Goal: Information Seeking & Learning: Learn about a topic

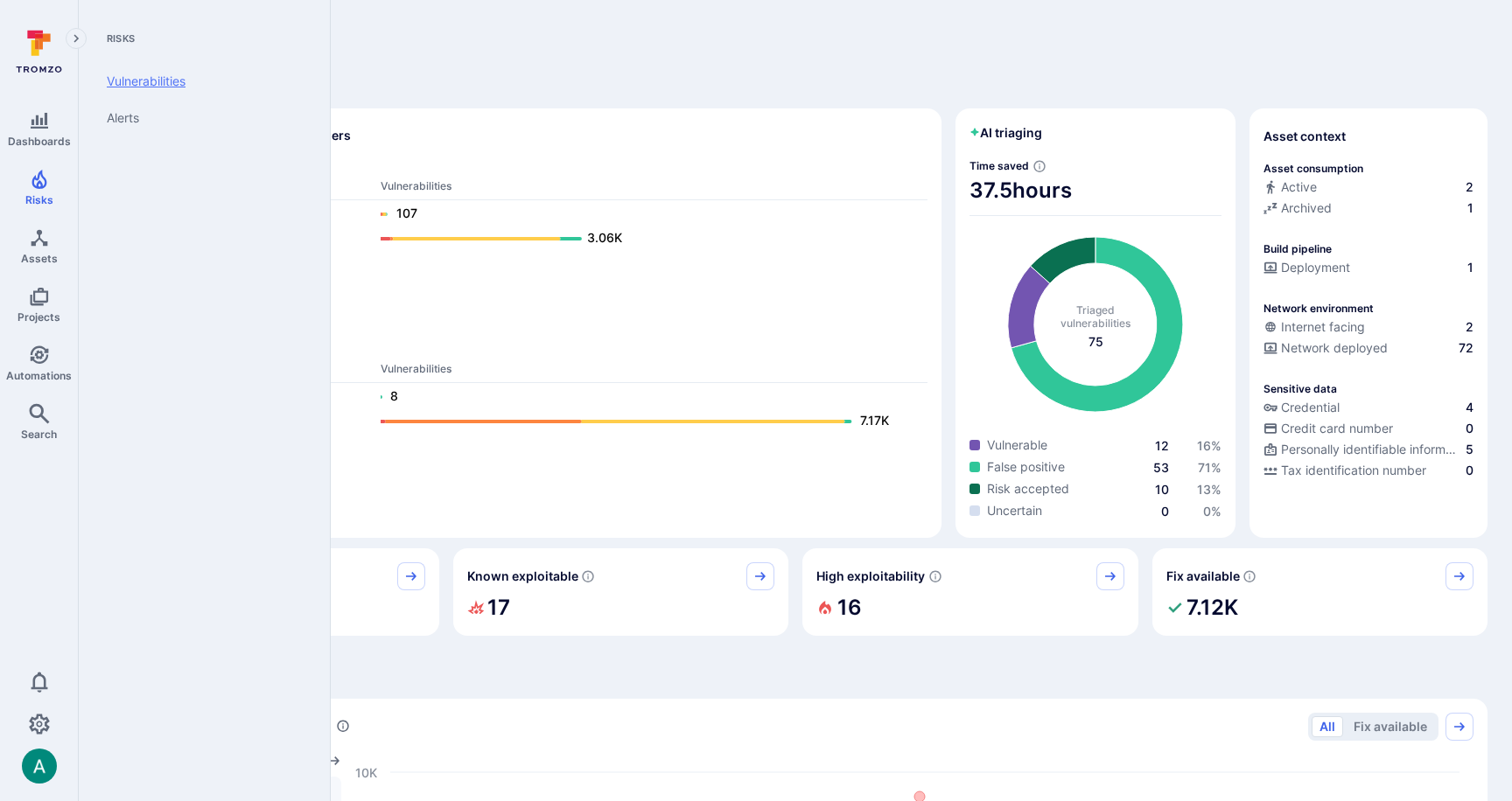
click at [161, 84] on link "Vulnerabilities" at bounding box center [201, 81] width 216 height 37
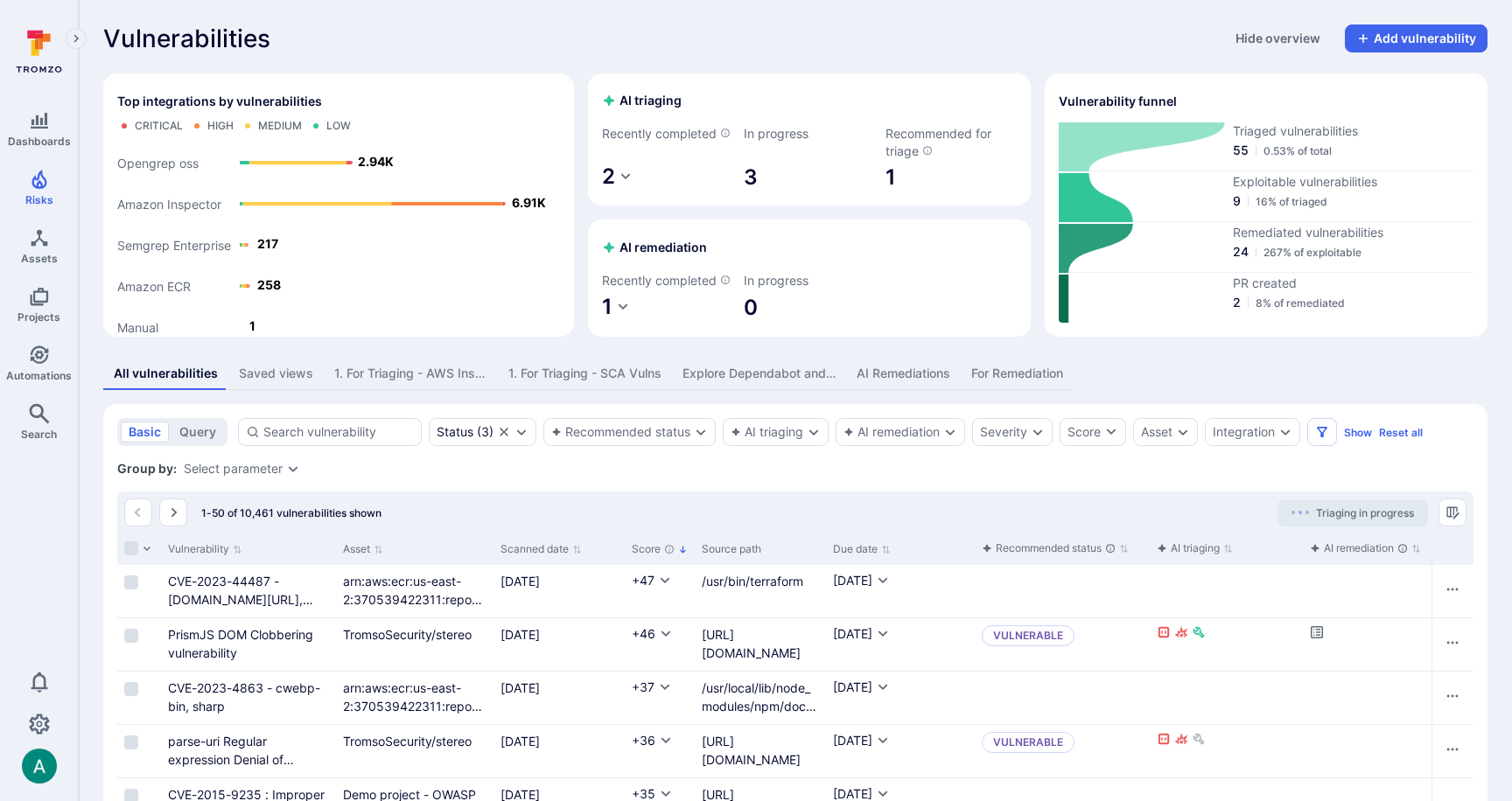
click at [751, 383] on div "Explore Dependabot and Inspector Vulns" at bounding box center [759, 374] width 153 height 18
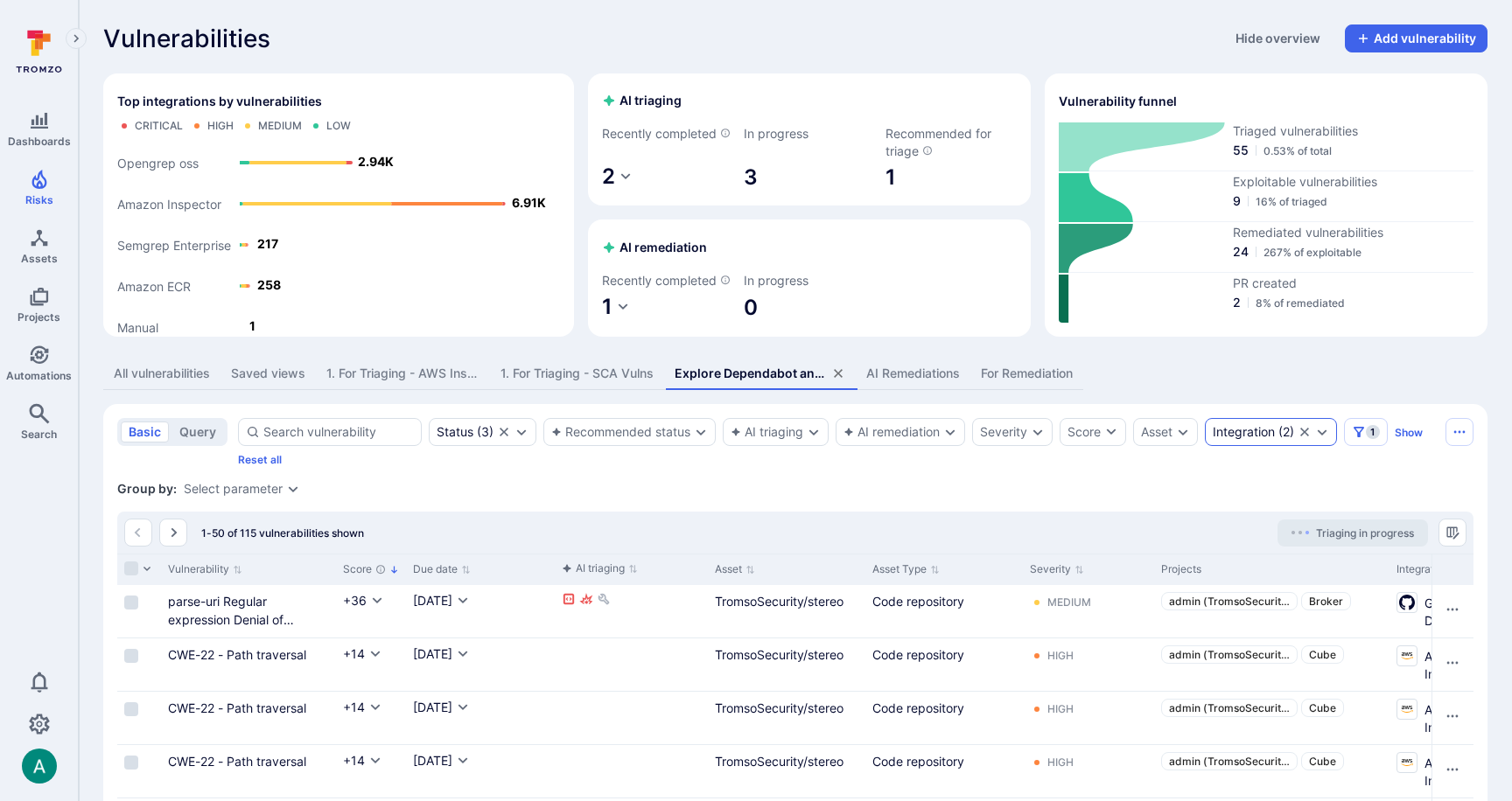
click at [1267, 439] on div "Integration" at bounding box center [1243, 433] width 62 height 14
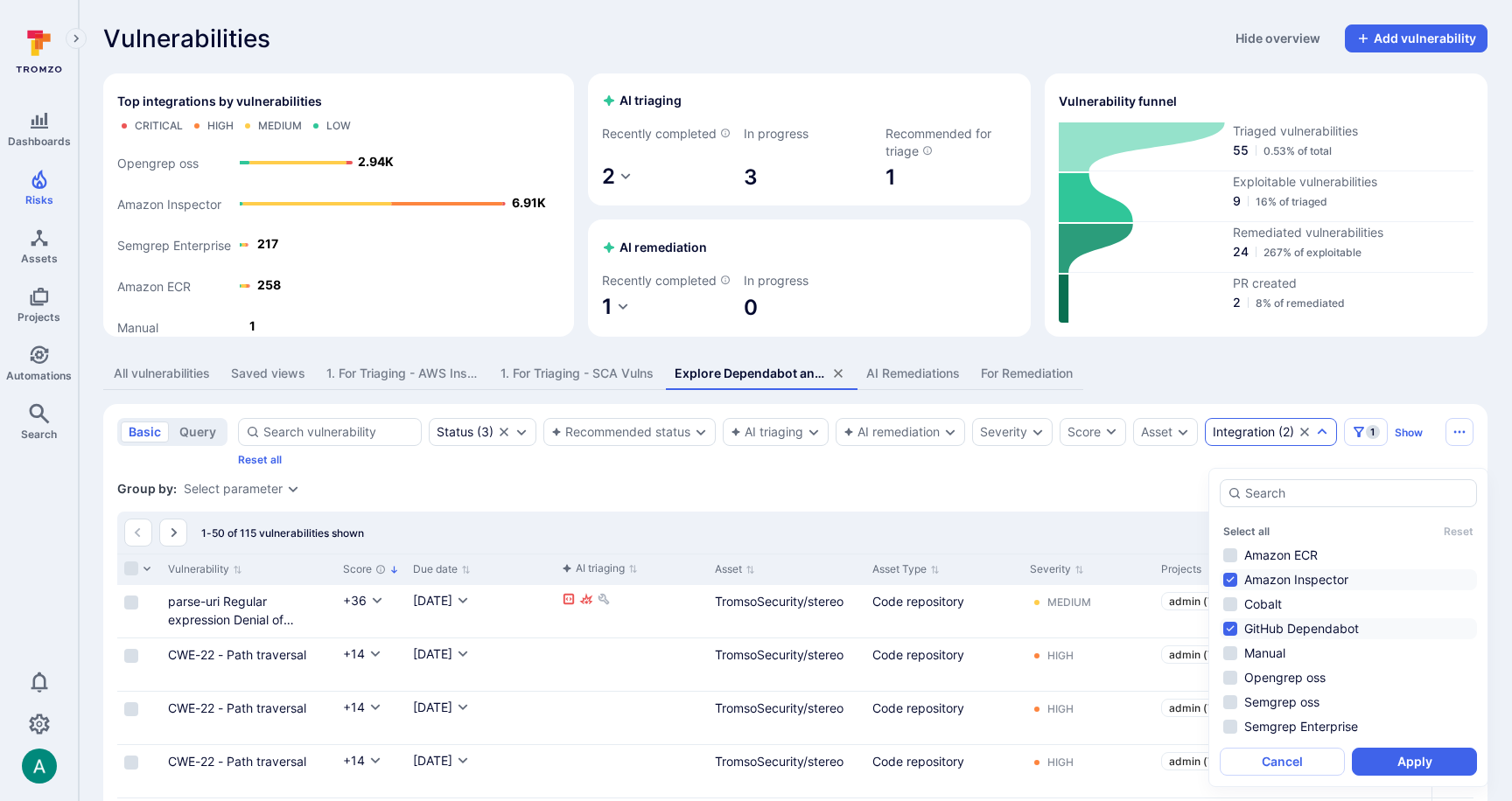
click at [1070, 498] on div "Group by: Select parameter" at bounding box center [795, 489] width 1356 height 18
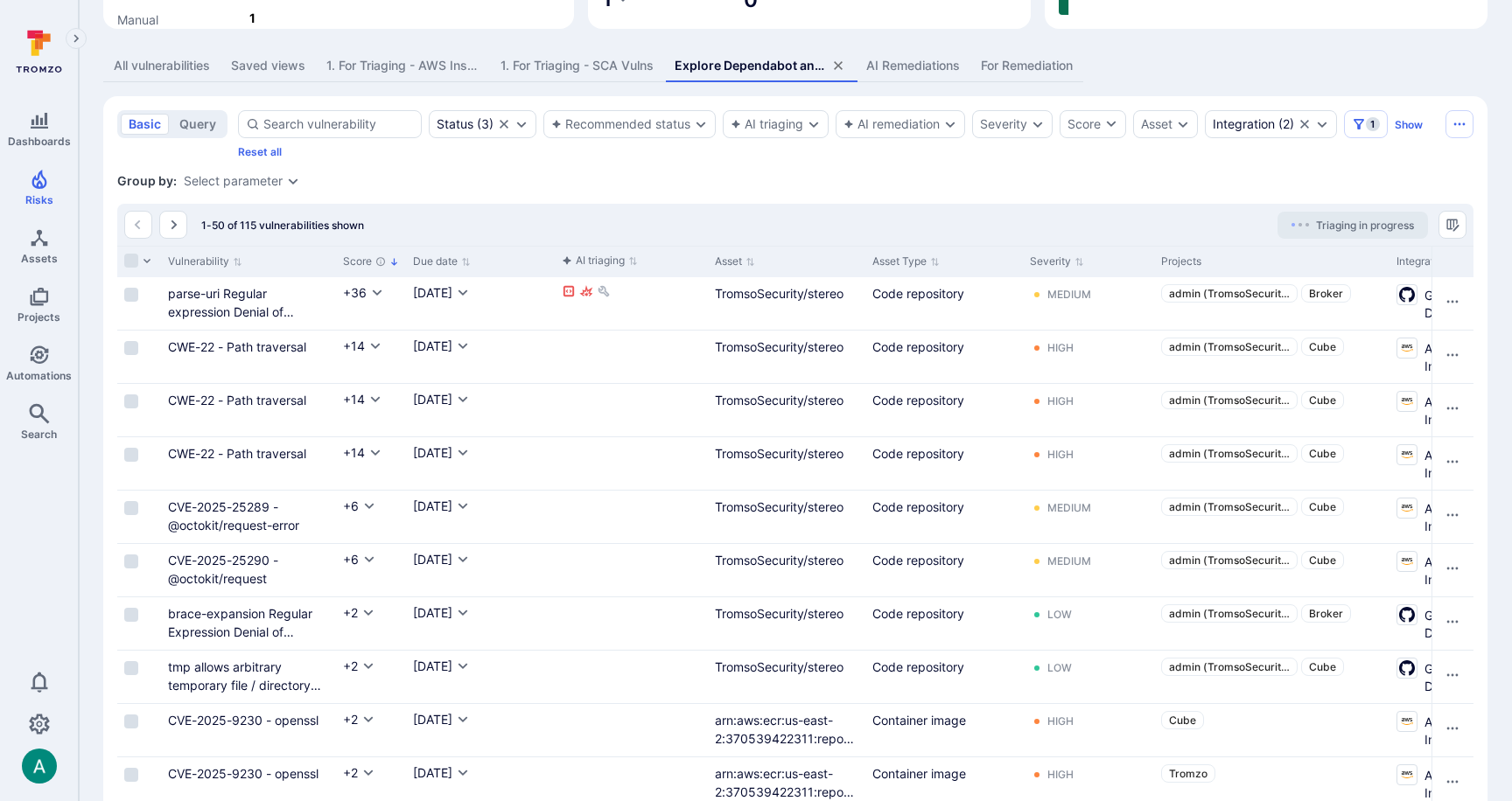
scroll to position [310, 0]
click at [1242, 129] on div "Integration" at bounding box center [1243, 122] width 62 height 14
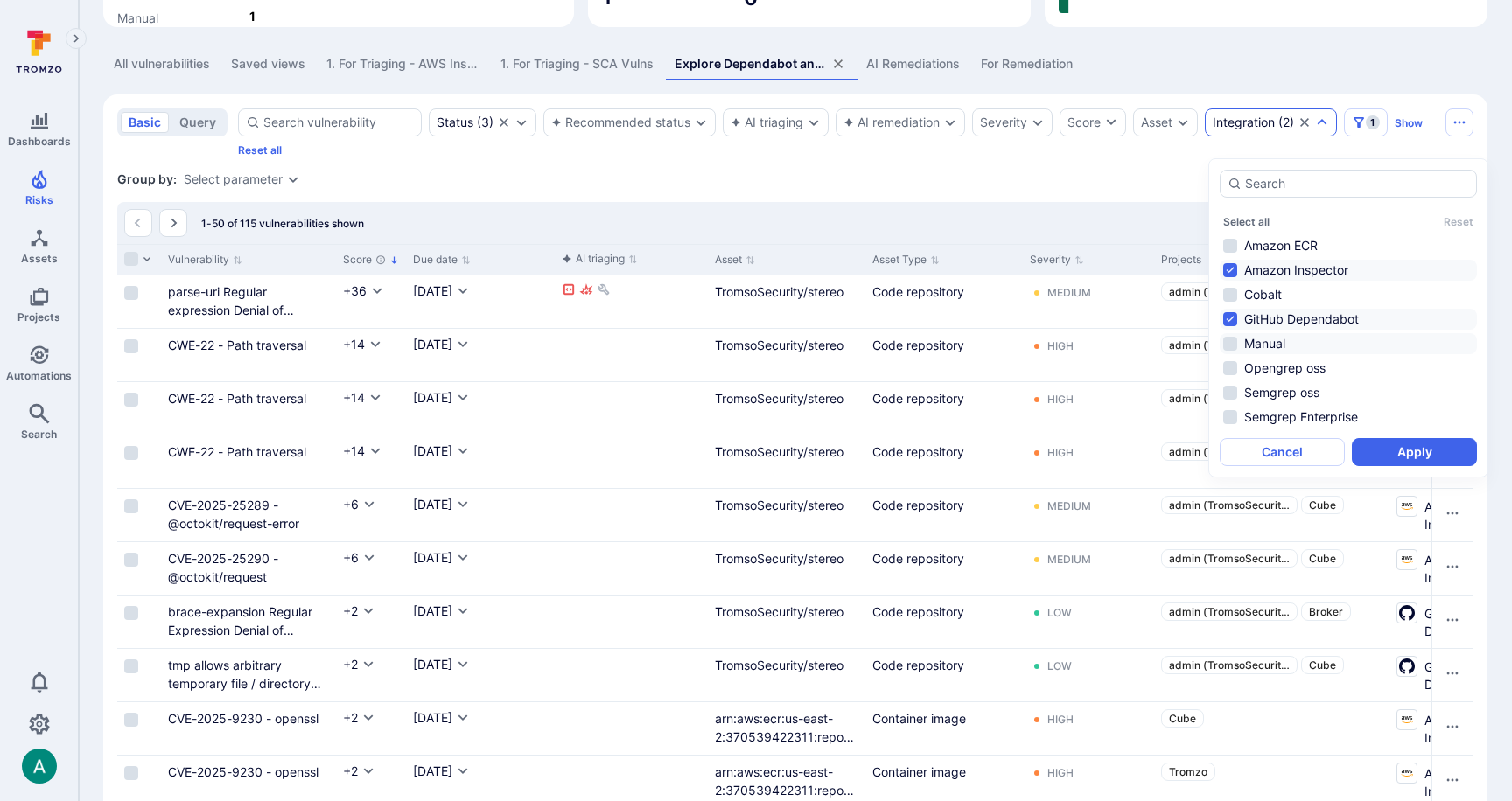
click at [1259, 268] on li "Amazon Inspector" at bounding box center [1348, 270] width 257 height 21
click at [1435, 456] on button "Apply" at bounding box center [1414, 451] width 125 height 28
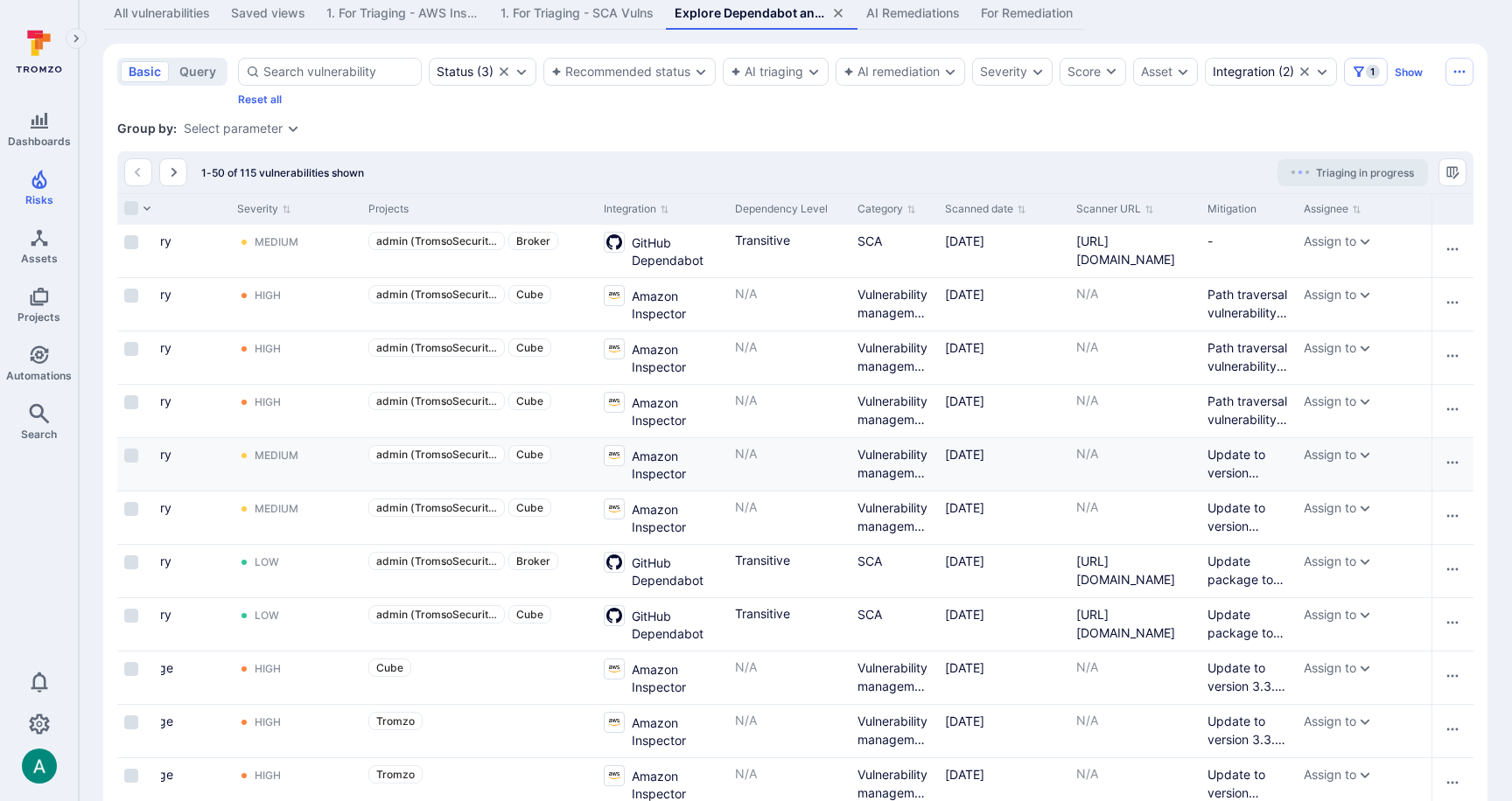
scroll to position [0, 911]
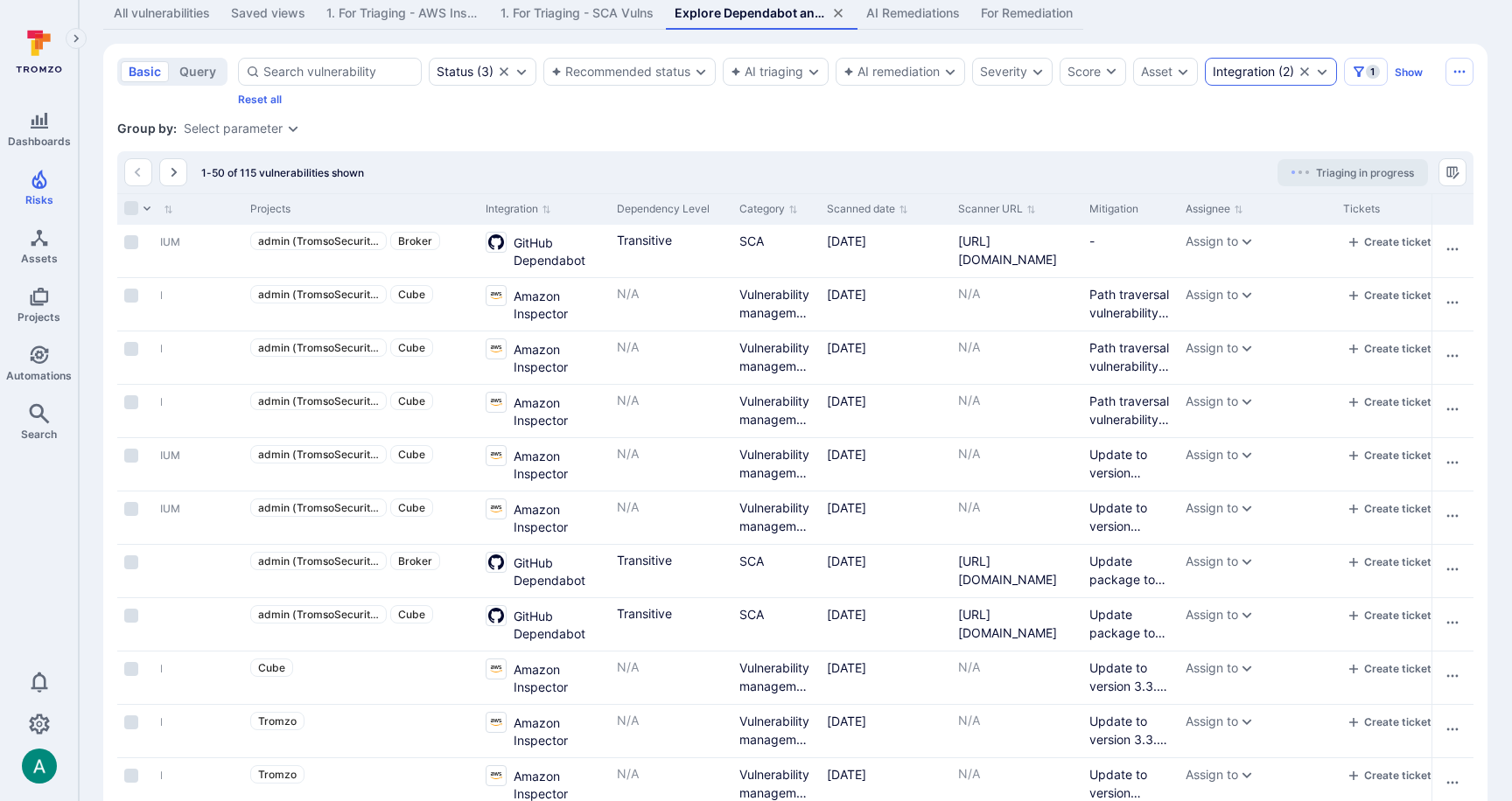
click at [1264, 76] on div "Integration ( 2 )" at bounding box center [1271, 71] width 132 height 28
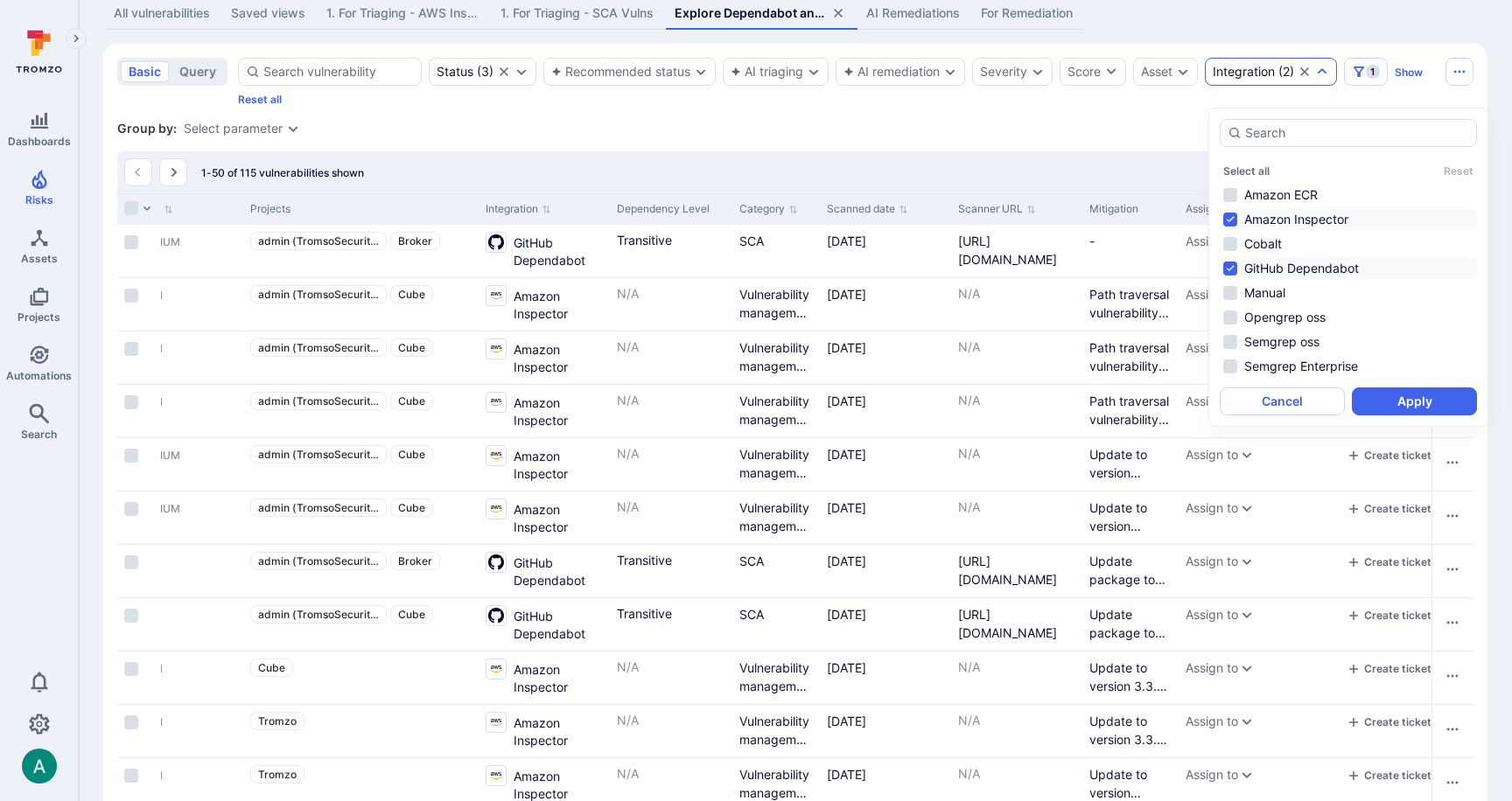
click at [1248, 224] on li "Amazon Inspector" at bounding box center [1348, 219] width 257 height 21
click at [1423, 399] on button "Apply" at bounding box center [1414, 400] width 125 height 28
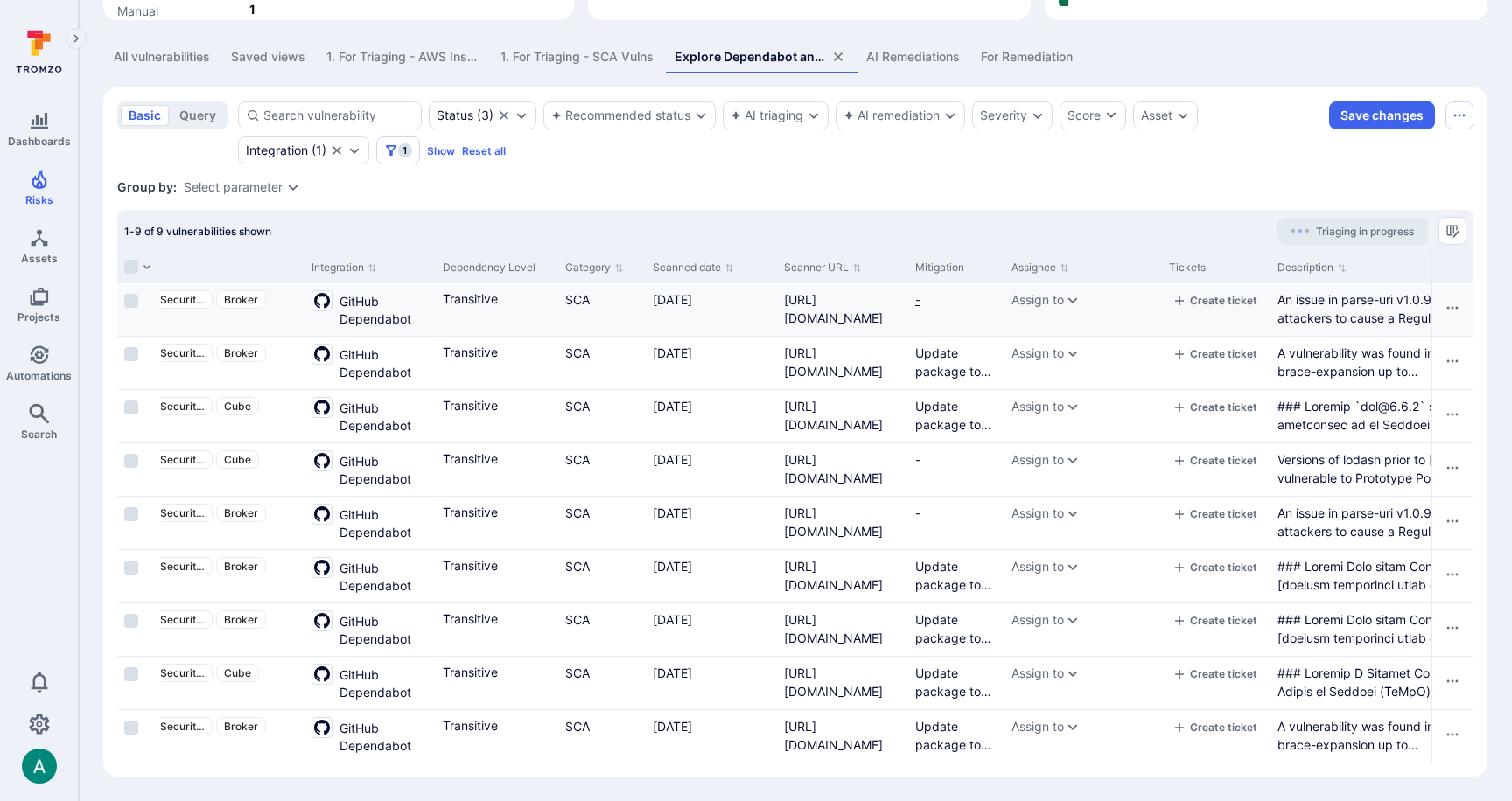
scroll to position [0, 1095]
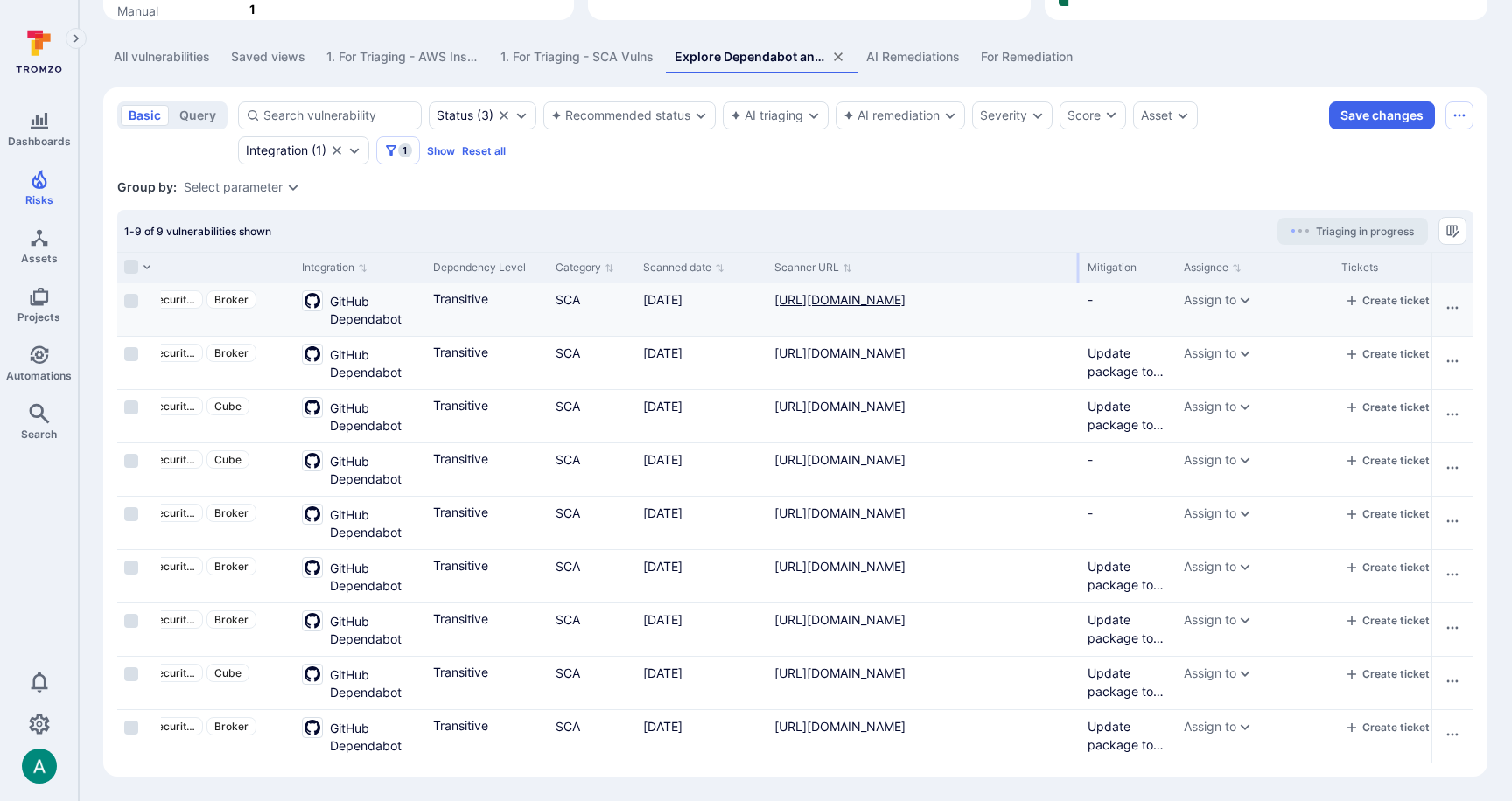
drag, startPoint x: 896, startPoint y: 258, endPoint x: 839, endPoint y: 322, distance: 85.7
click at [1077, 261] on div at bounding box center [1078, 268] width 3 height 30
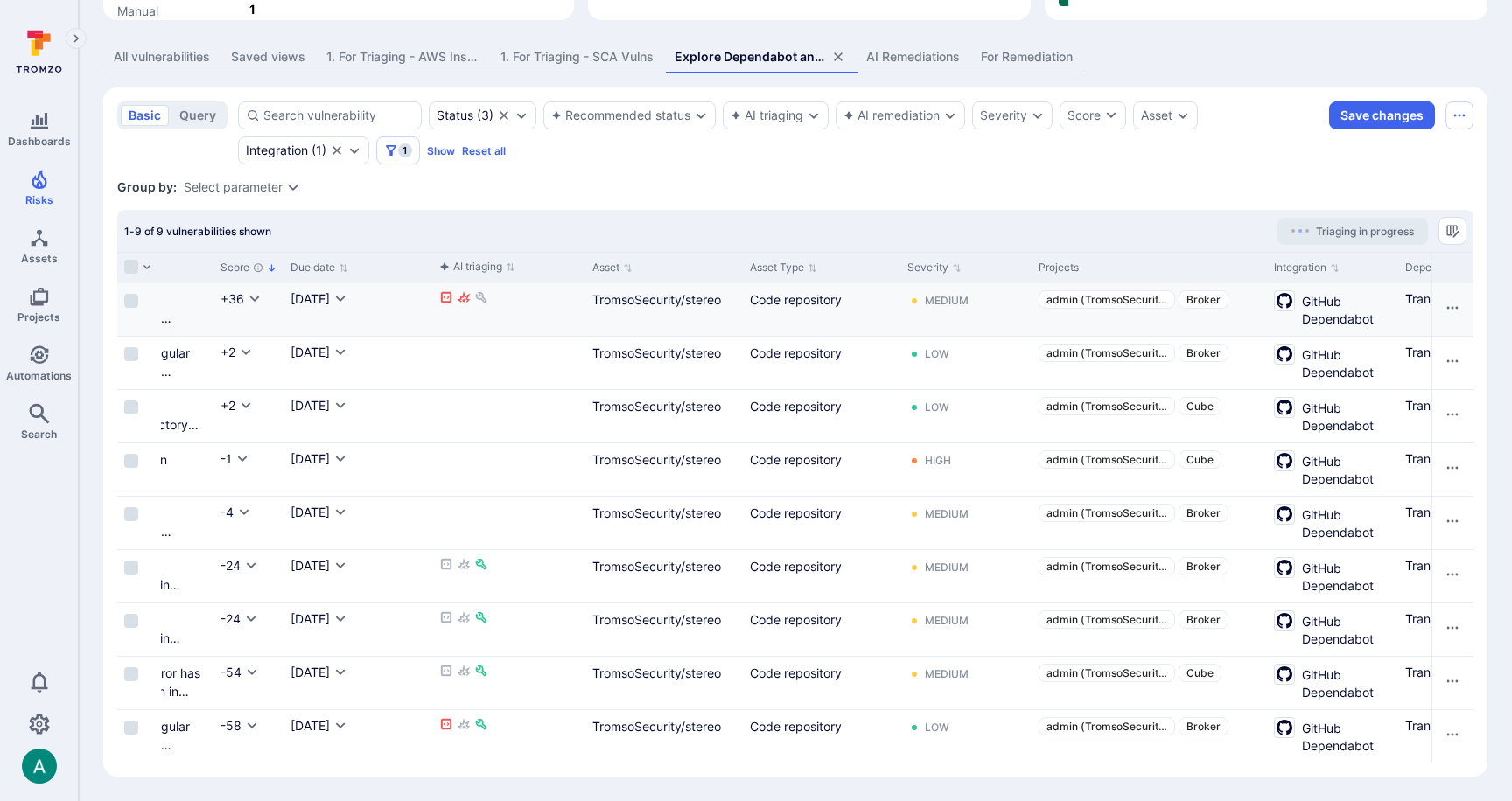
scroll to position [0, 0]
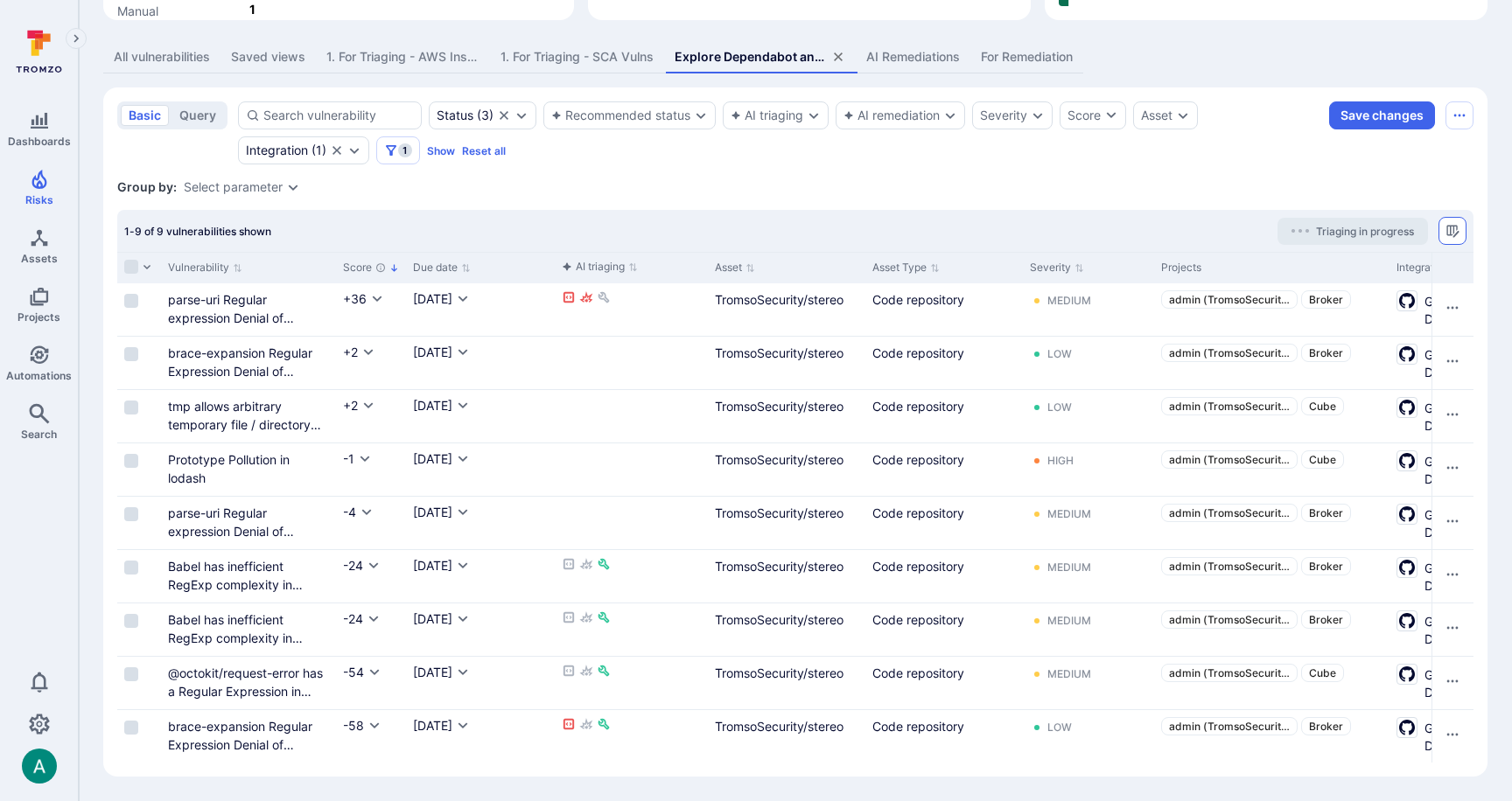
click at [1454, 227] on icon "Manage columns" at bounding box center [1452, 231] width 14 height 14
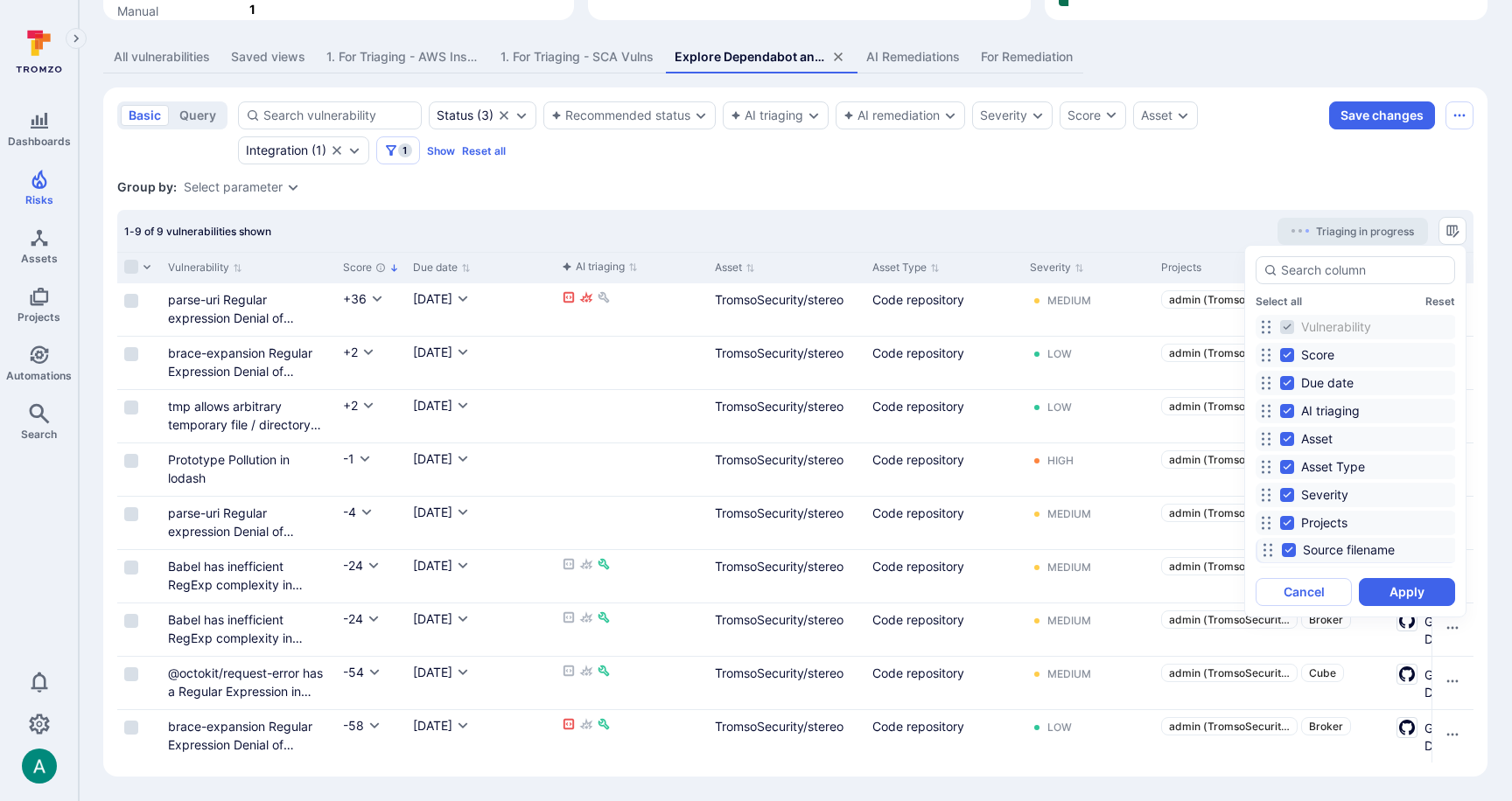
drag, startPoint x: 1267, startPoint y: 506, endPoint x: 1277, endPoint y: 541, distance: 36.4
click at [1268, 549] on icon at bounding box center [1268, 550] width 14 height 14
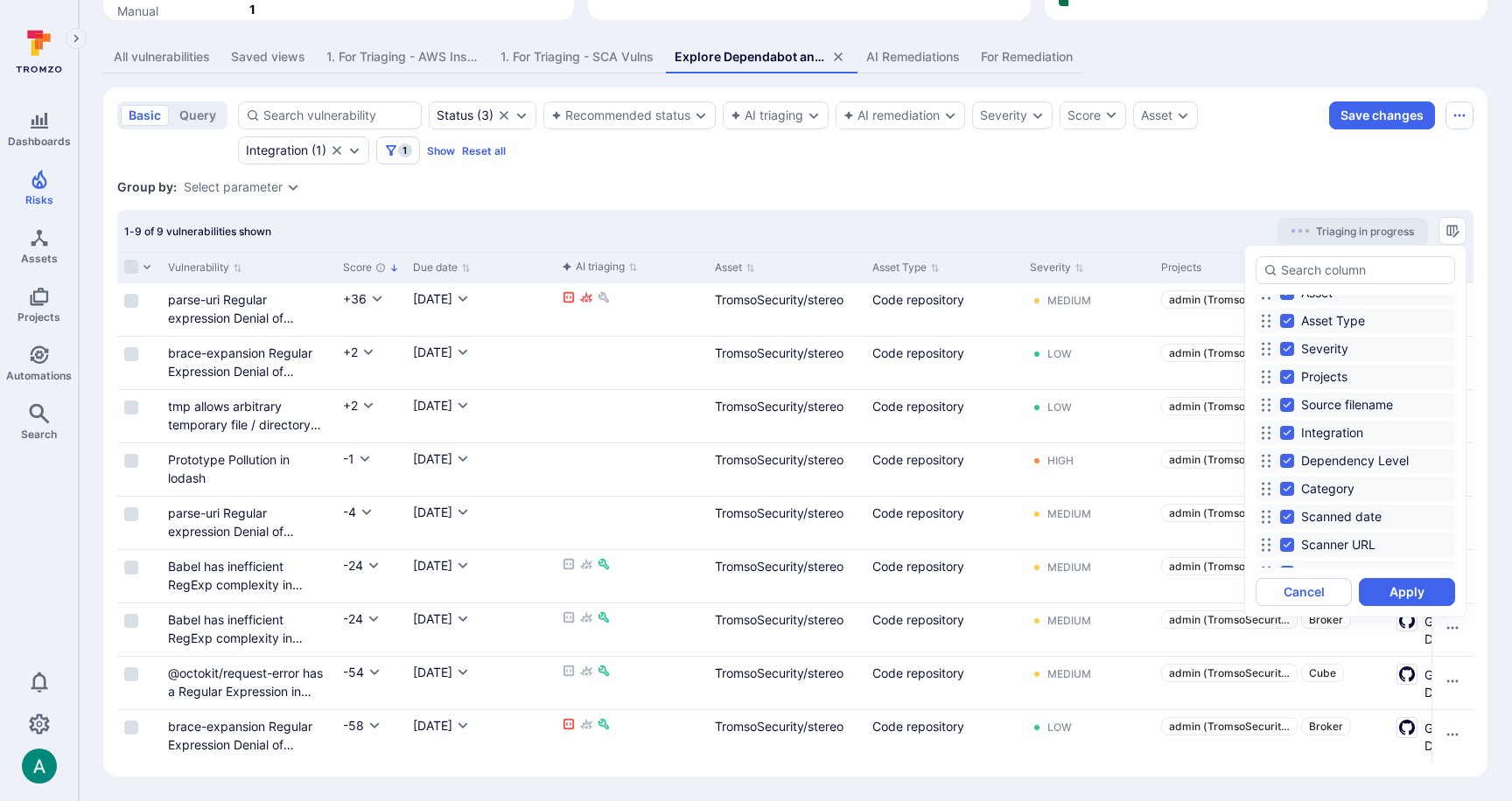
scroll to position [147, 0]
click at [1426, 600] on button "Apply" at bounding box center [1407, 591] width 96 height 28
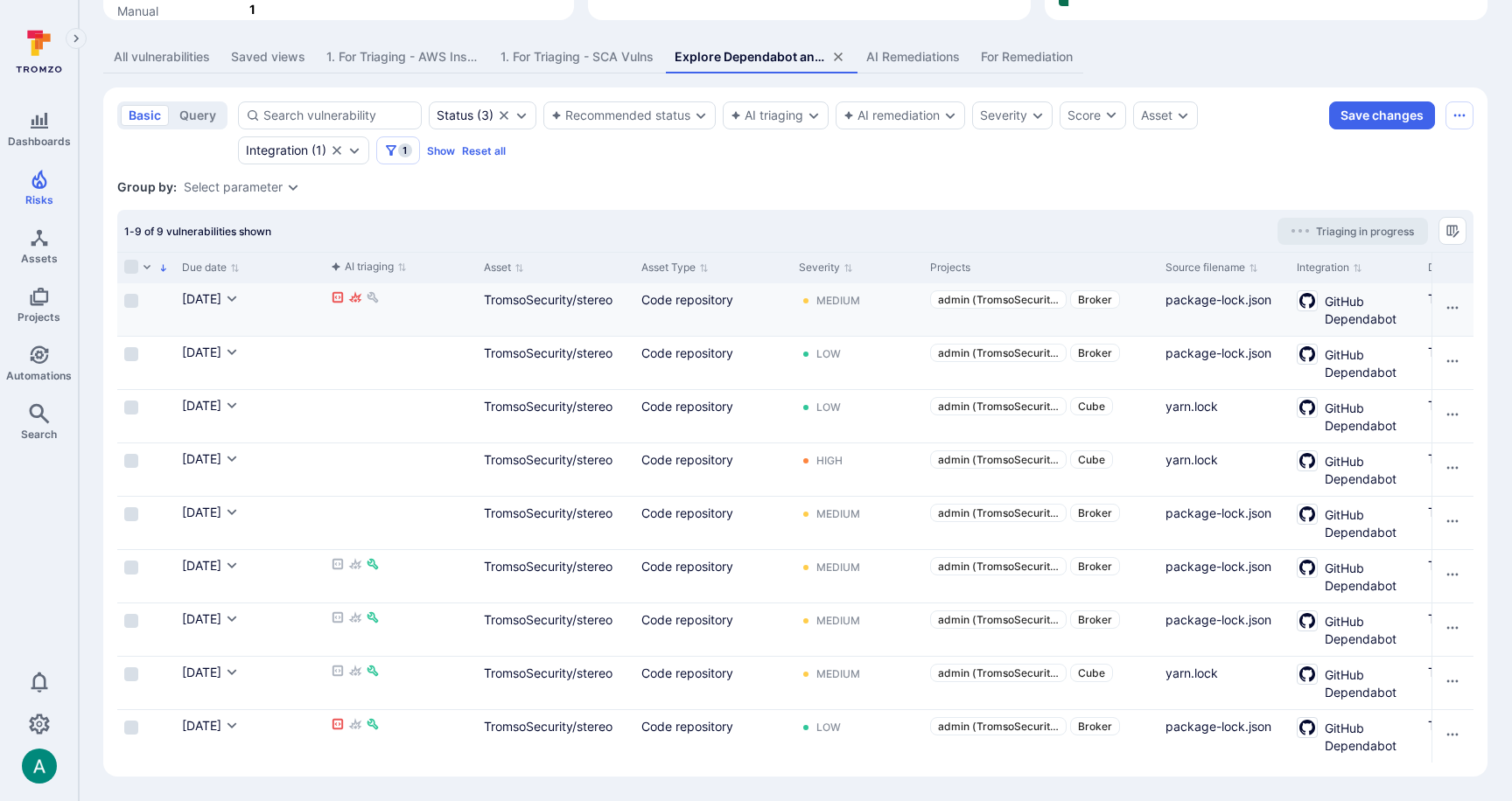
scroll to position [0, 0]
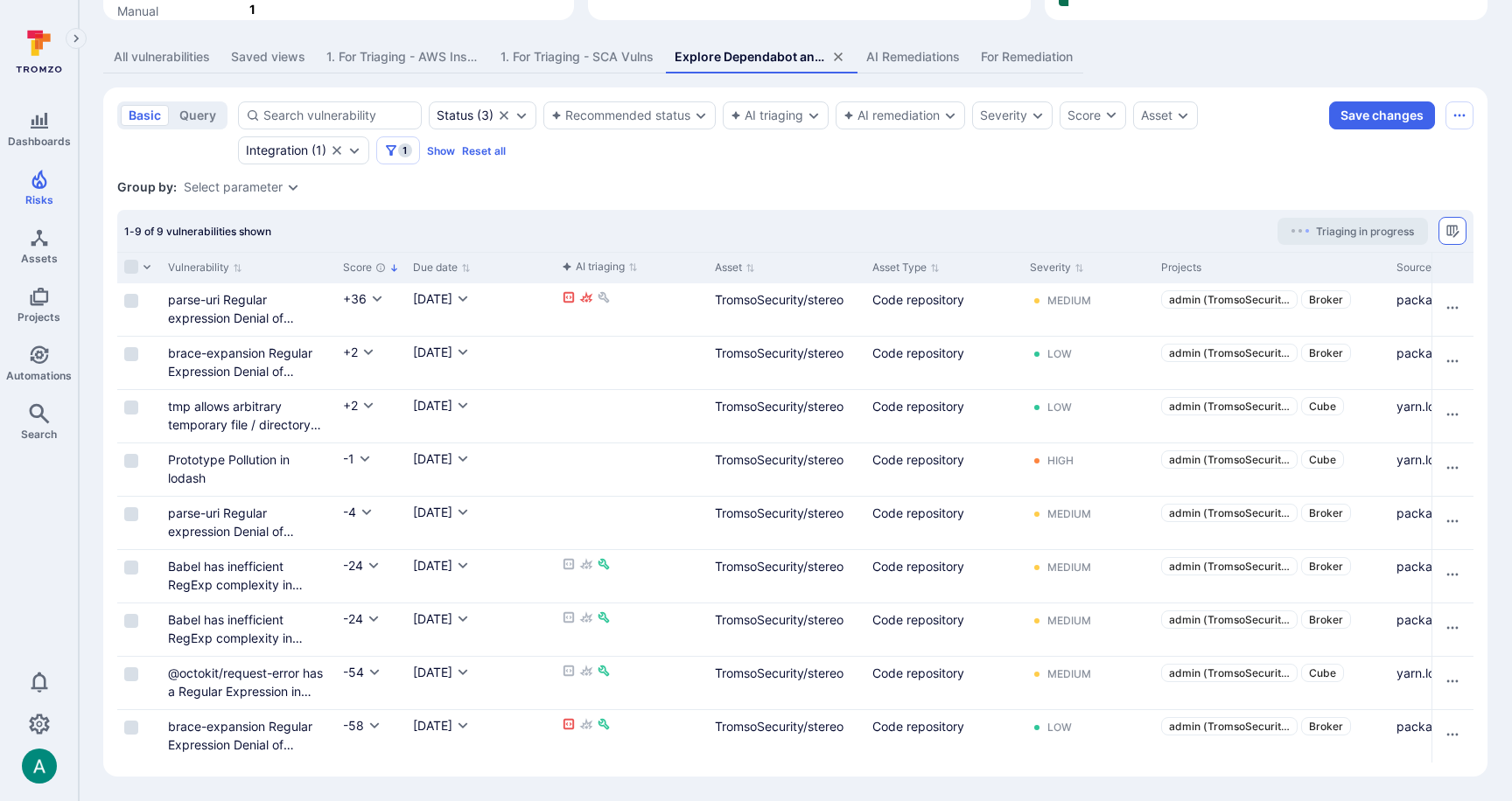
click at [1456, 229] on icon "Manage columns" at bounding box center [1452, 231] width 14 height 14
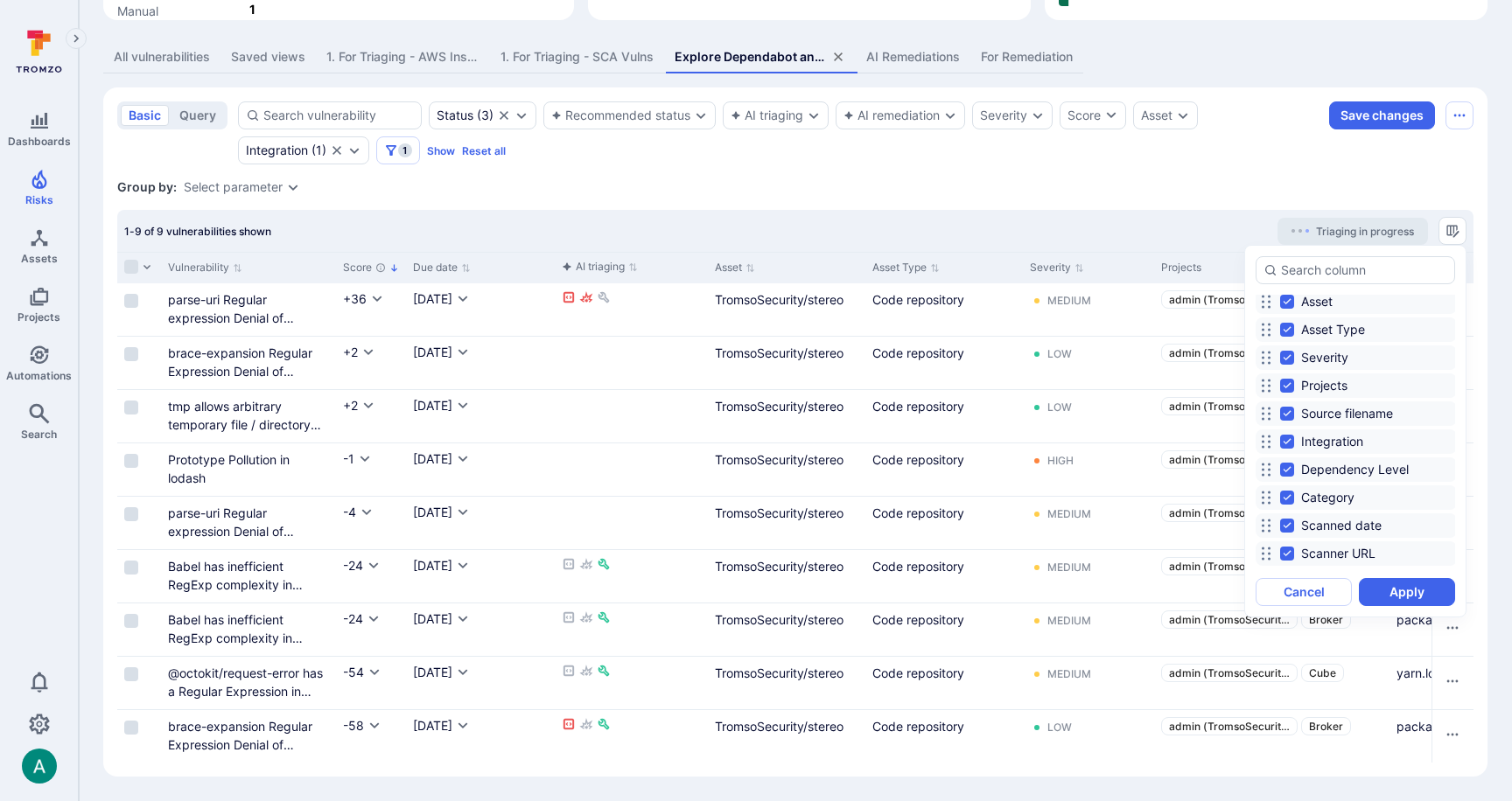
scroll to position [142, 0]
click at [1290, 409] on input "Source filename" at bounding box center [1287, 409] width 14 height 14
checkbox input "false"
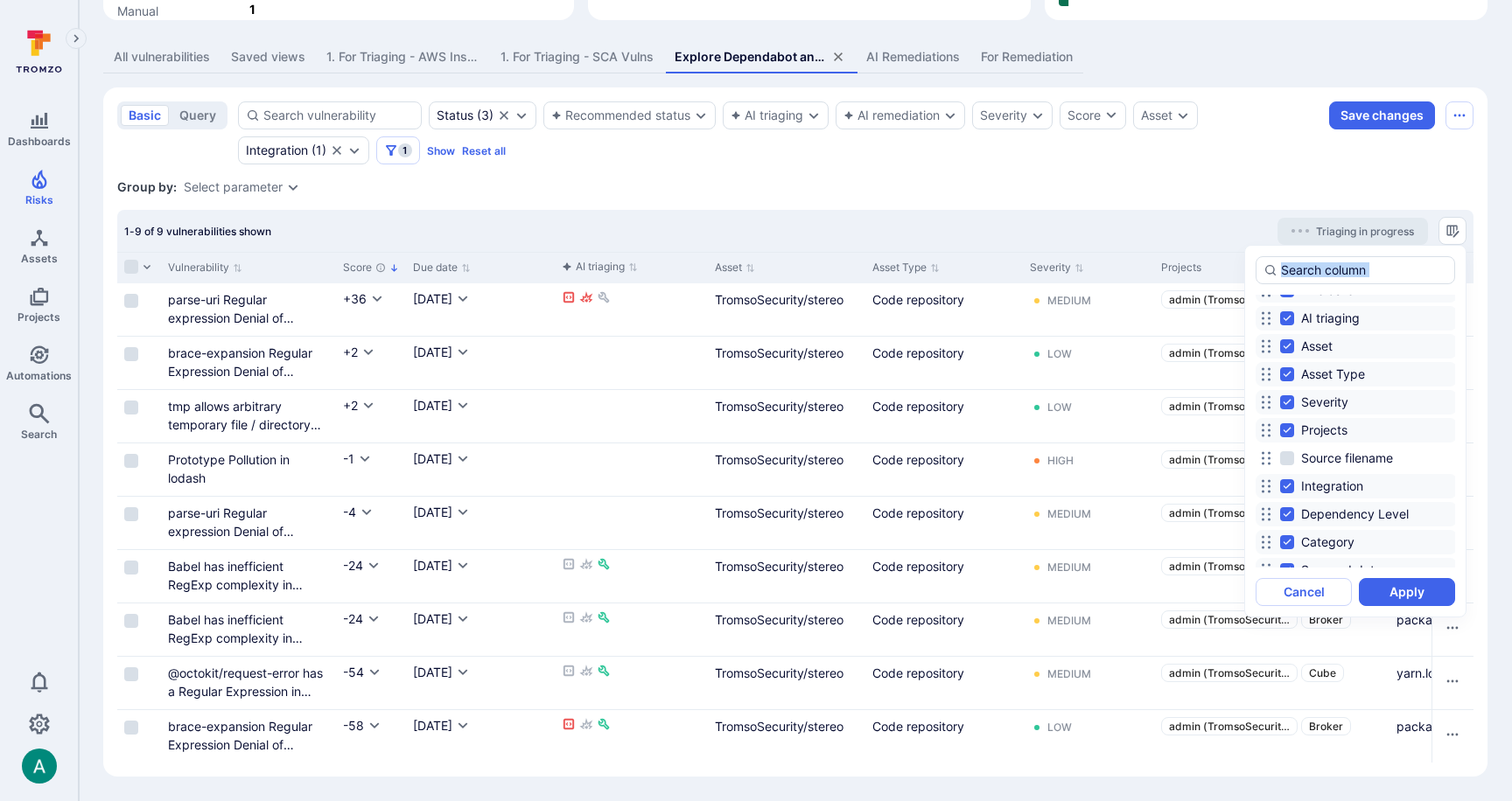
scroll to position [0, 0]
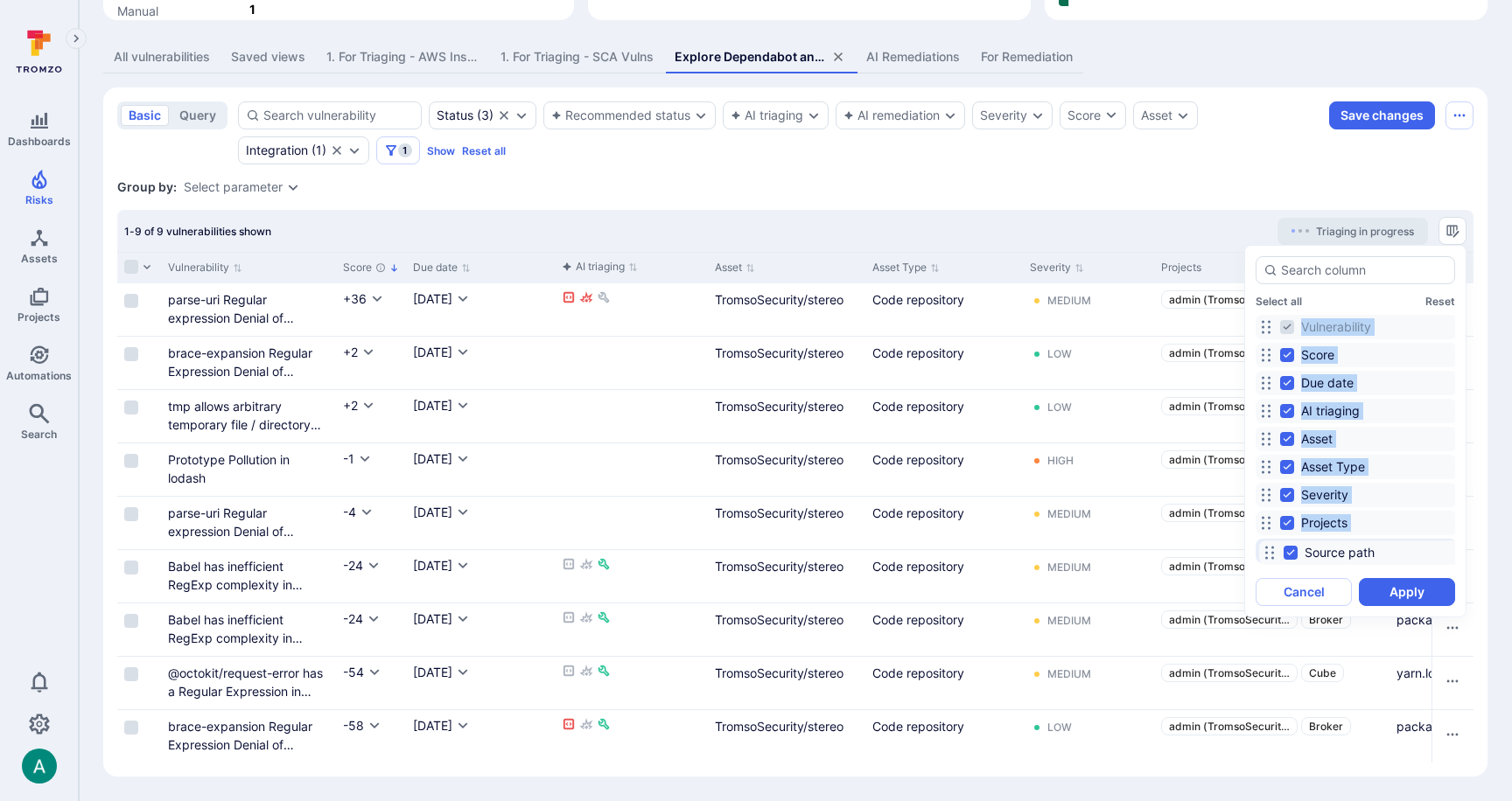
drag, startPoint x: 1267, startPoint y: 456, endPoint x: 1270, endPoint y: 552, distance: 96.0
click at [1270, 554] on icon at bounding box center [1269, 553] width 14 height 14
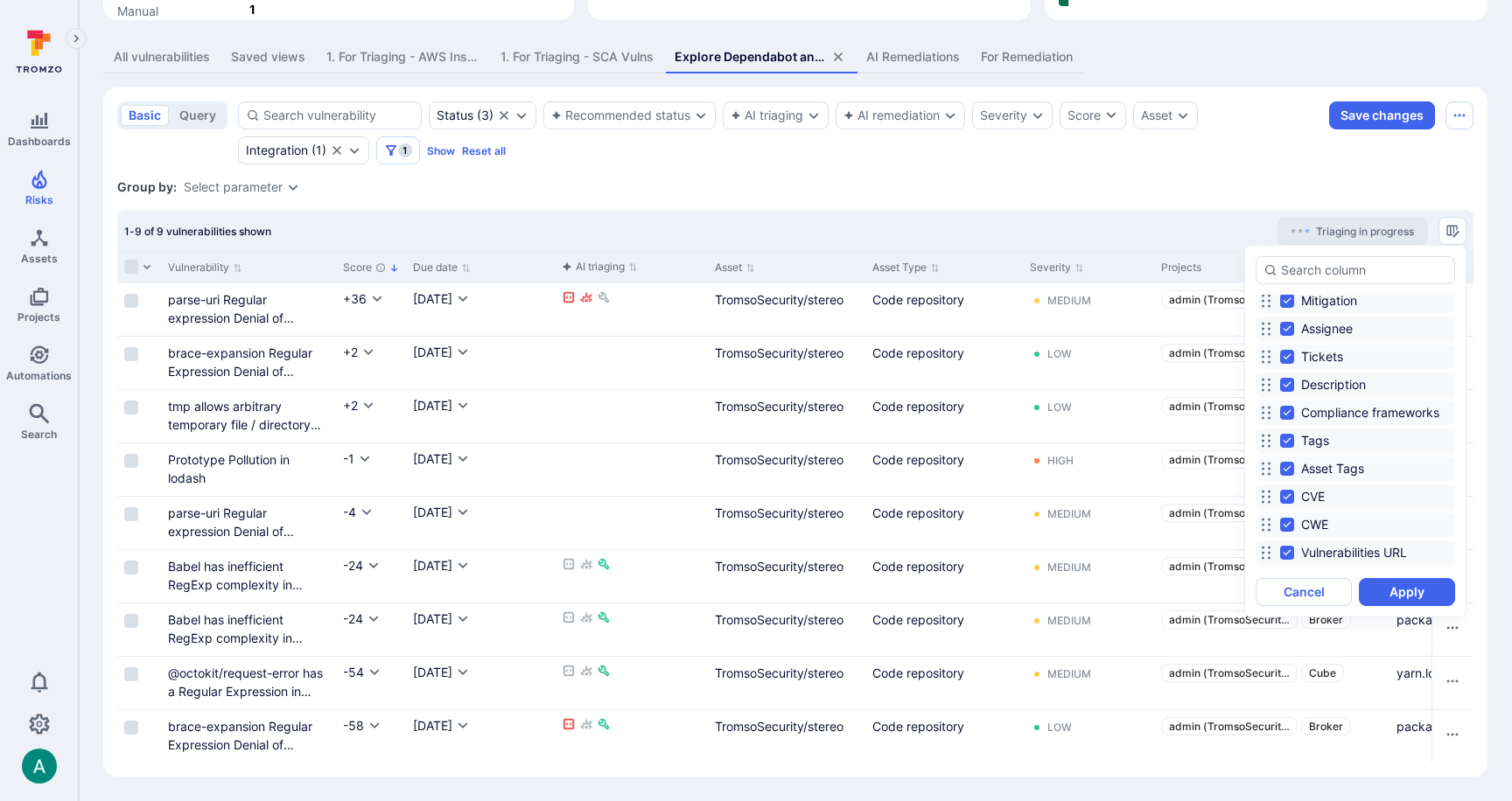
scroll to position [457, 0]
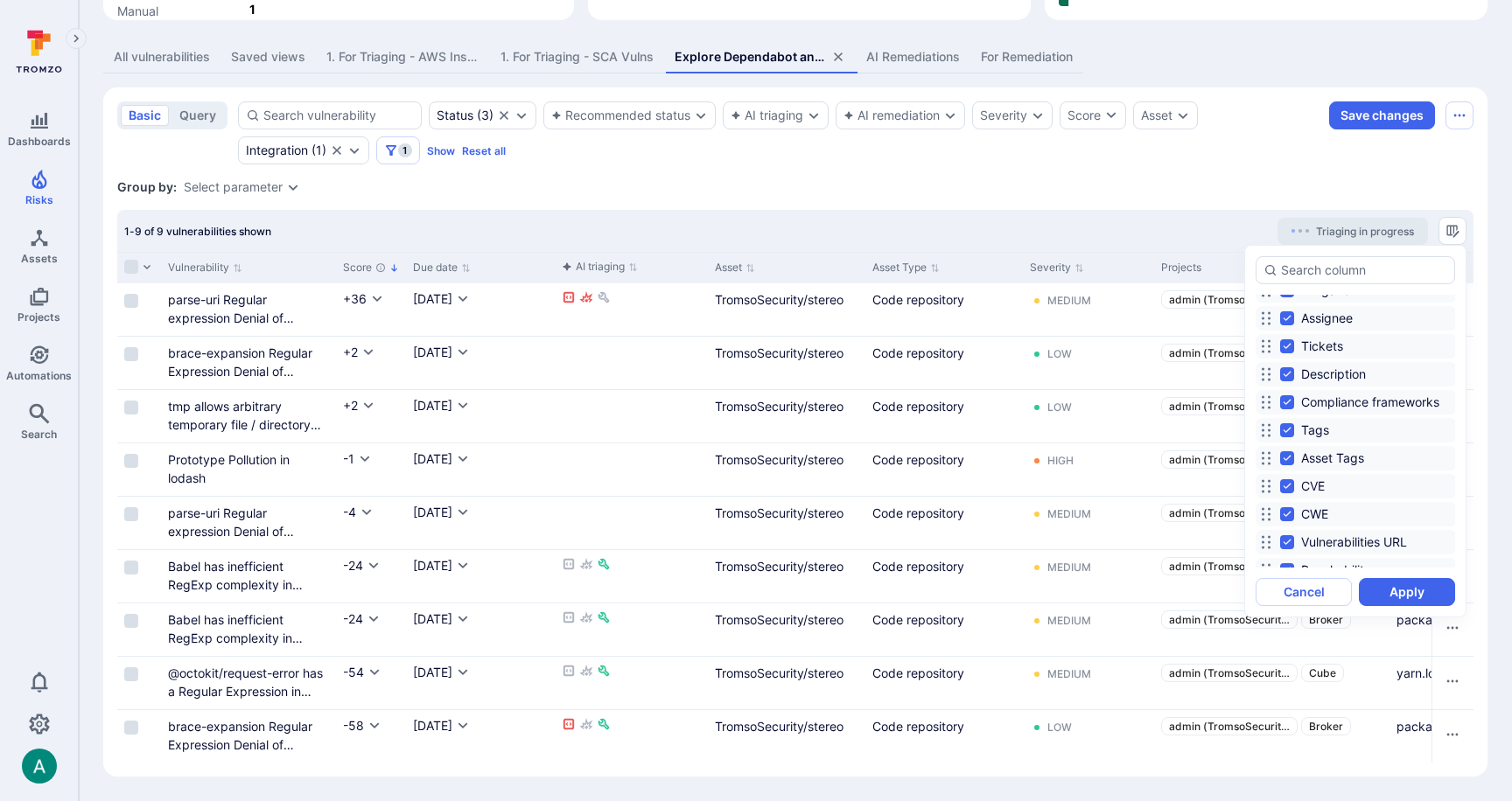
click at [1285, 485] on input "CVE" at bounding box center [1287, 486] width 14 height 14
checkbox input "false"
drag, startPoint x: 1287, startPoint y: 512, endPoint x: 1315, endPoint y: 520, distance: 29.1
click at [1287, 511] on input "CWE" at bounding box center [1287, 515] width 14 height 14
checkbox input "false"
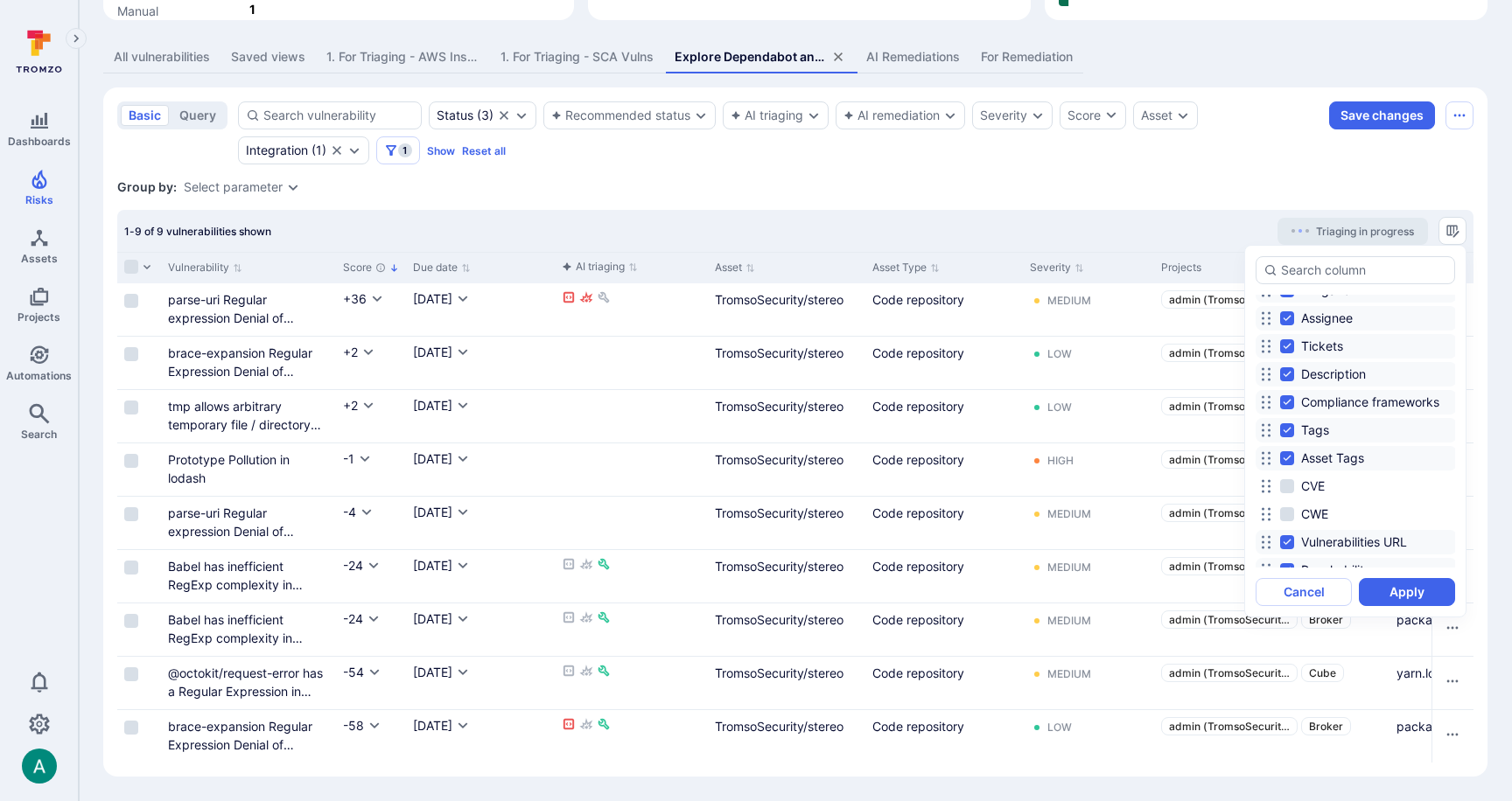
click at [1411, 594] on button "Apply" at bounding box center [1407, 591] width 96 height 28
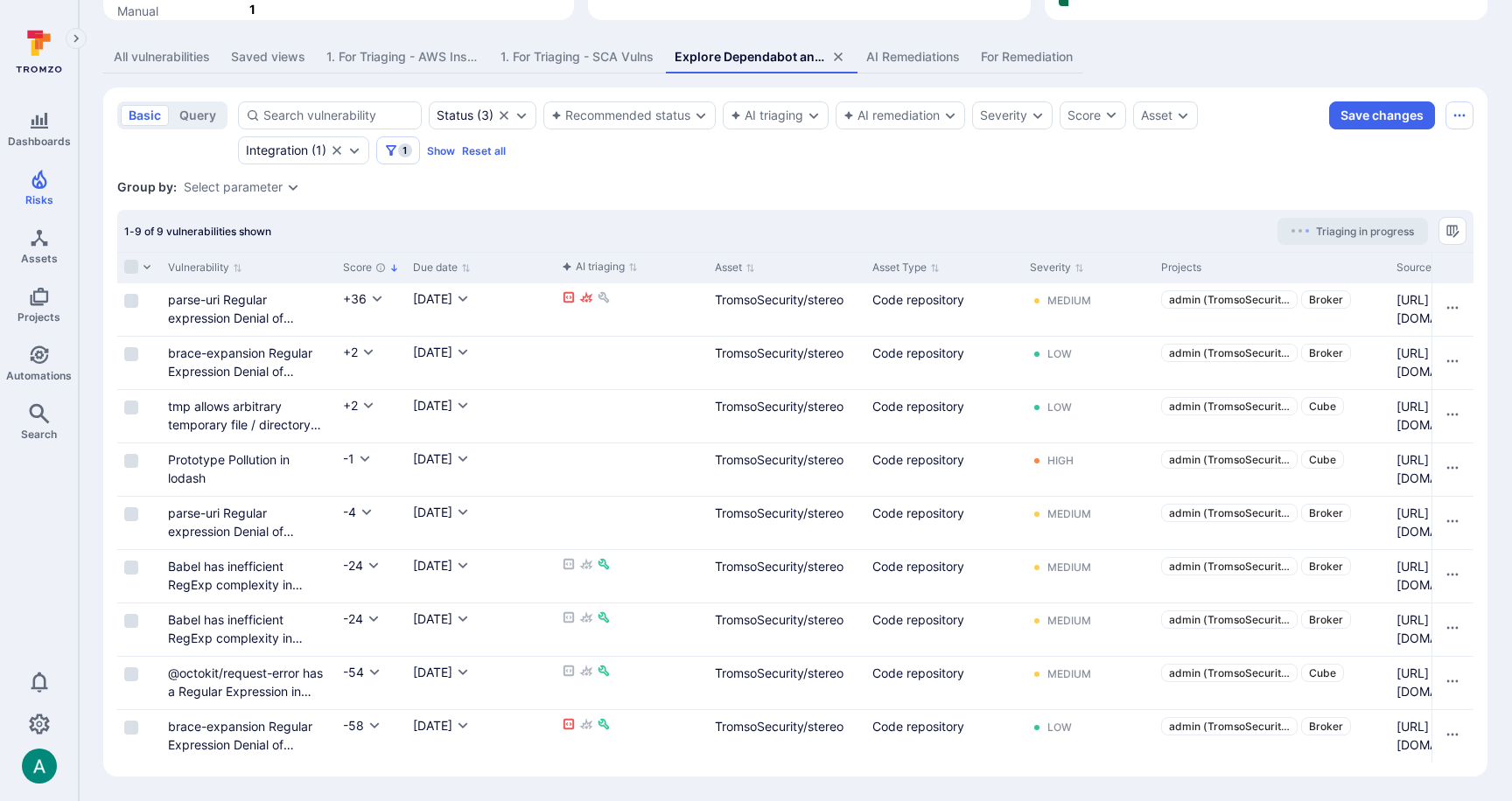
scroll to position [318, 0]
click at [1148, 220] on section "basic query Status ( 3 ) Recommended status AI triaging AI remediation Severity…" at bounding box center [796, 432] width 1384 height 690
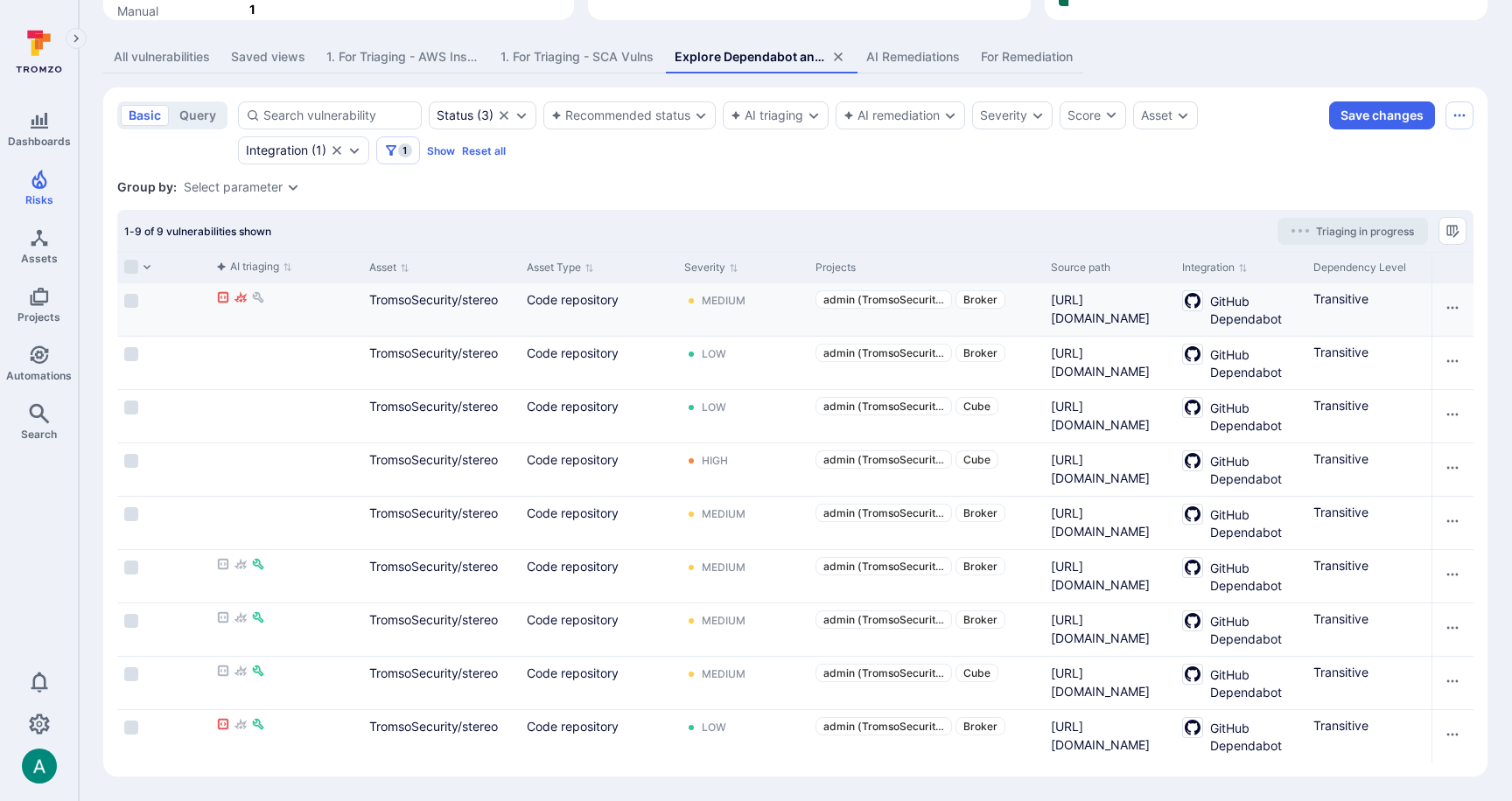
scroll to position [0, 384]
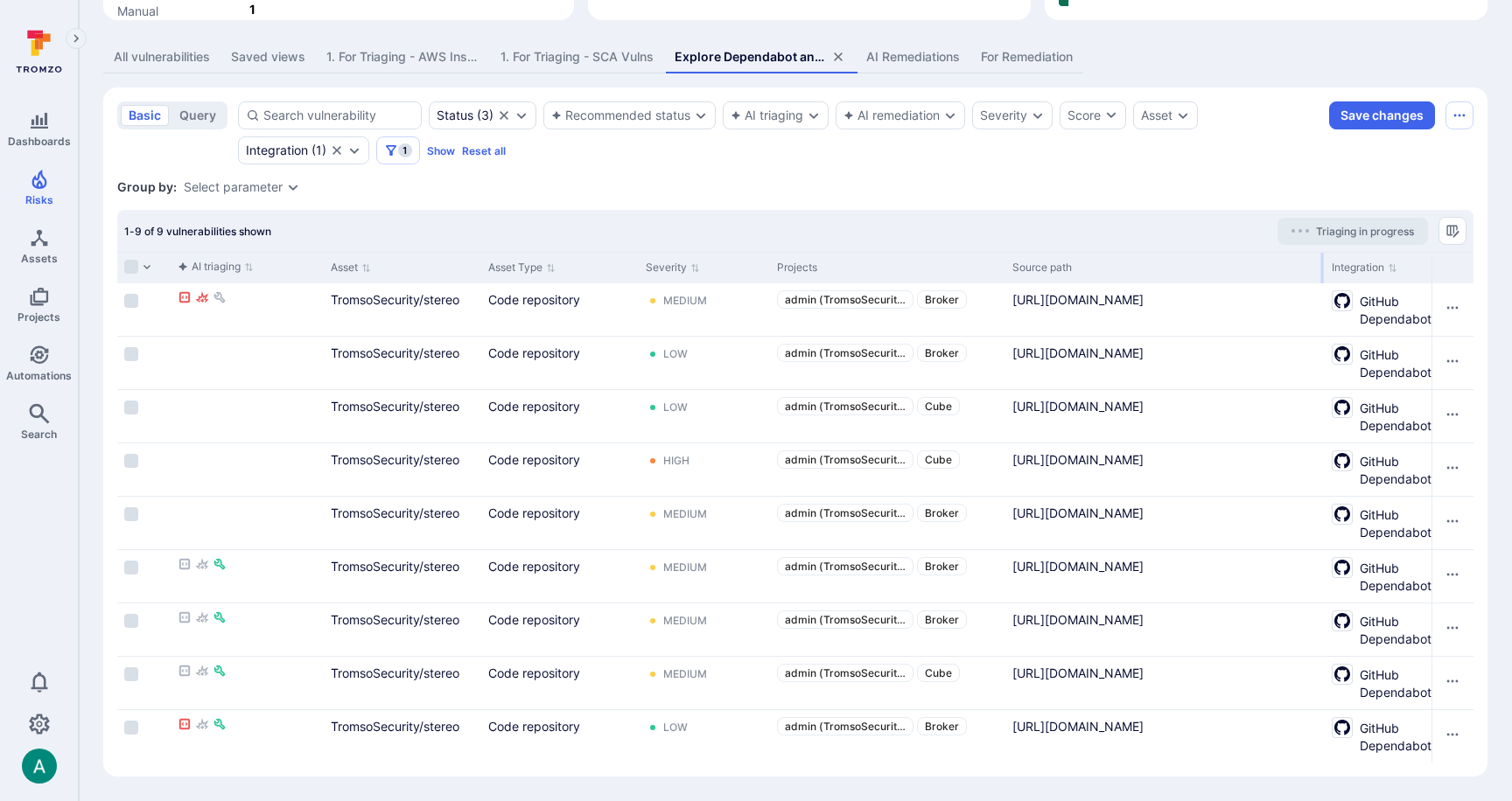
drag, startPoint x: 1132, startPoint y: 277, endPoint x: 1320, endPoint y: 275, distance: 188.0
click at [1321, 275] on div at bounding box center [1322, 268] width 3 height 30
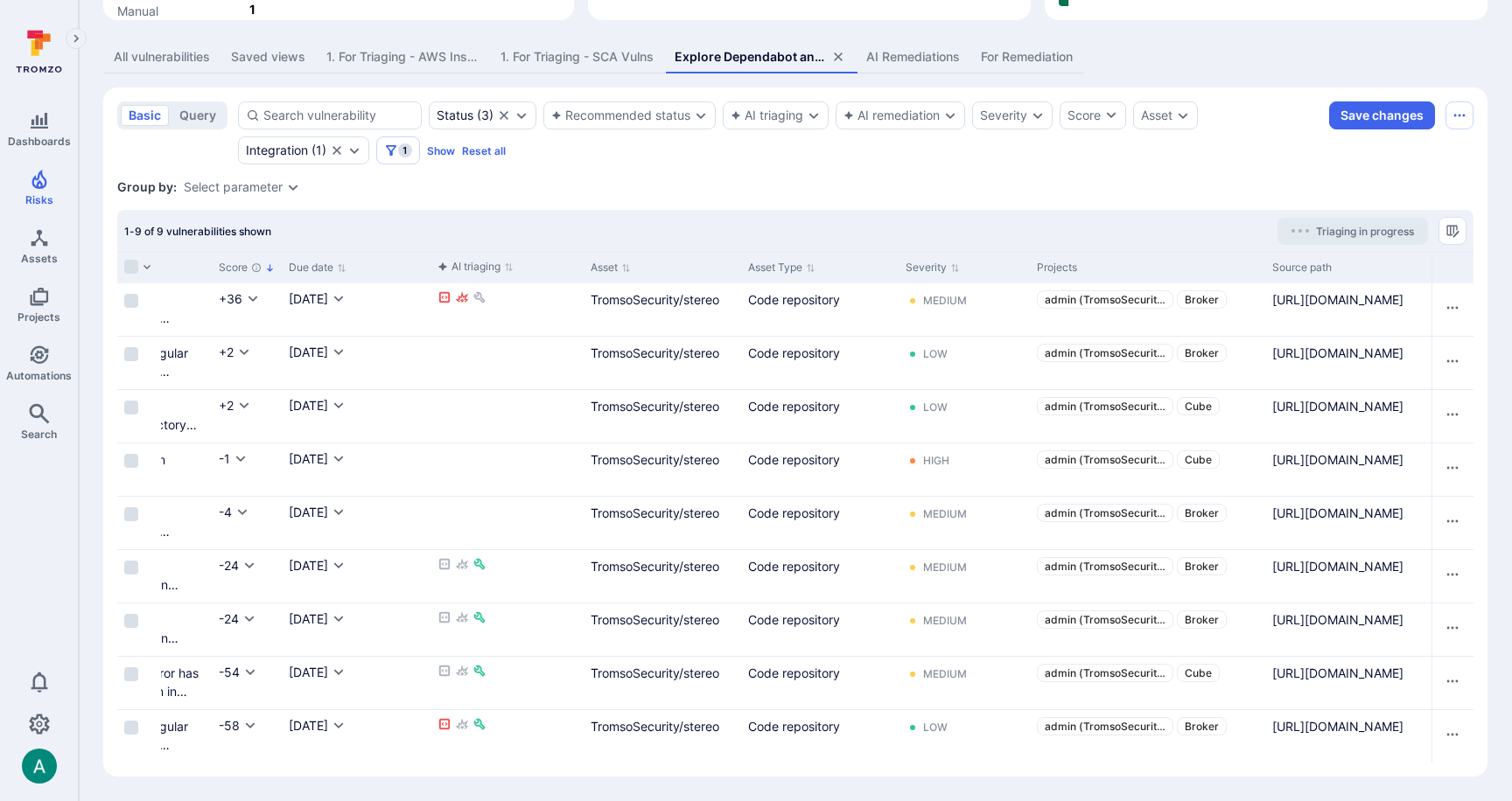
scroll to position [0, 0]
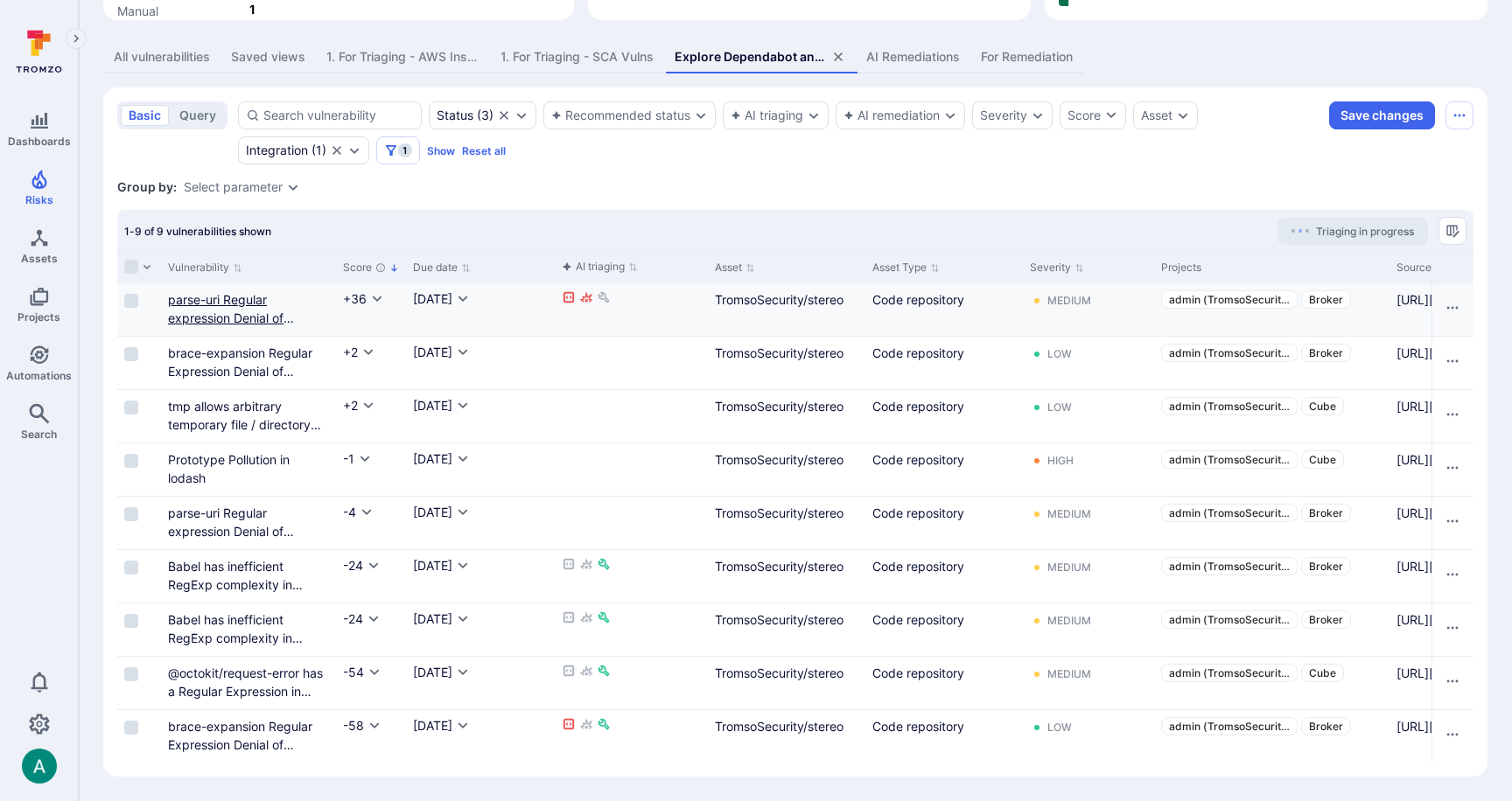
click at [245, 319] on link "parse-uri Regular expression Denial of Service (ReDoS)" at bounding box center [230, 318] width 126 height 52
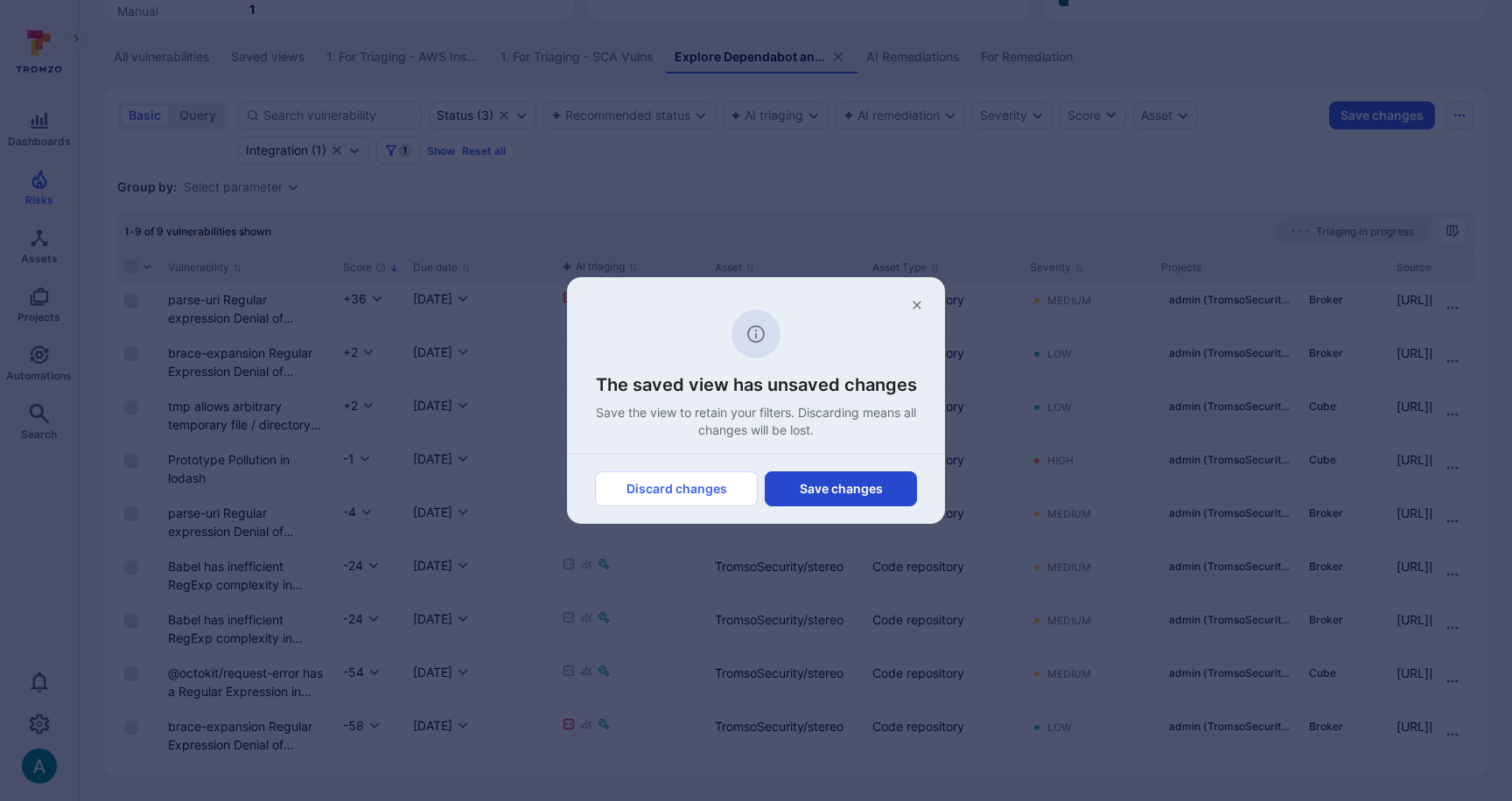
click at [831, 485] on button "Save changes" at bounding box center [840, 489] width 153 height 35
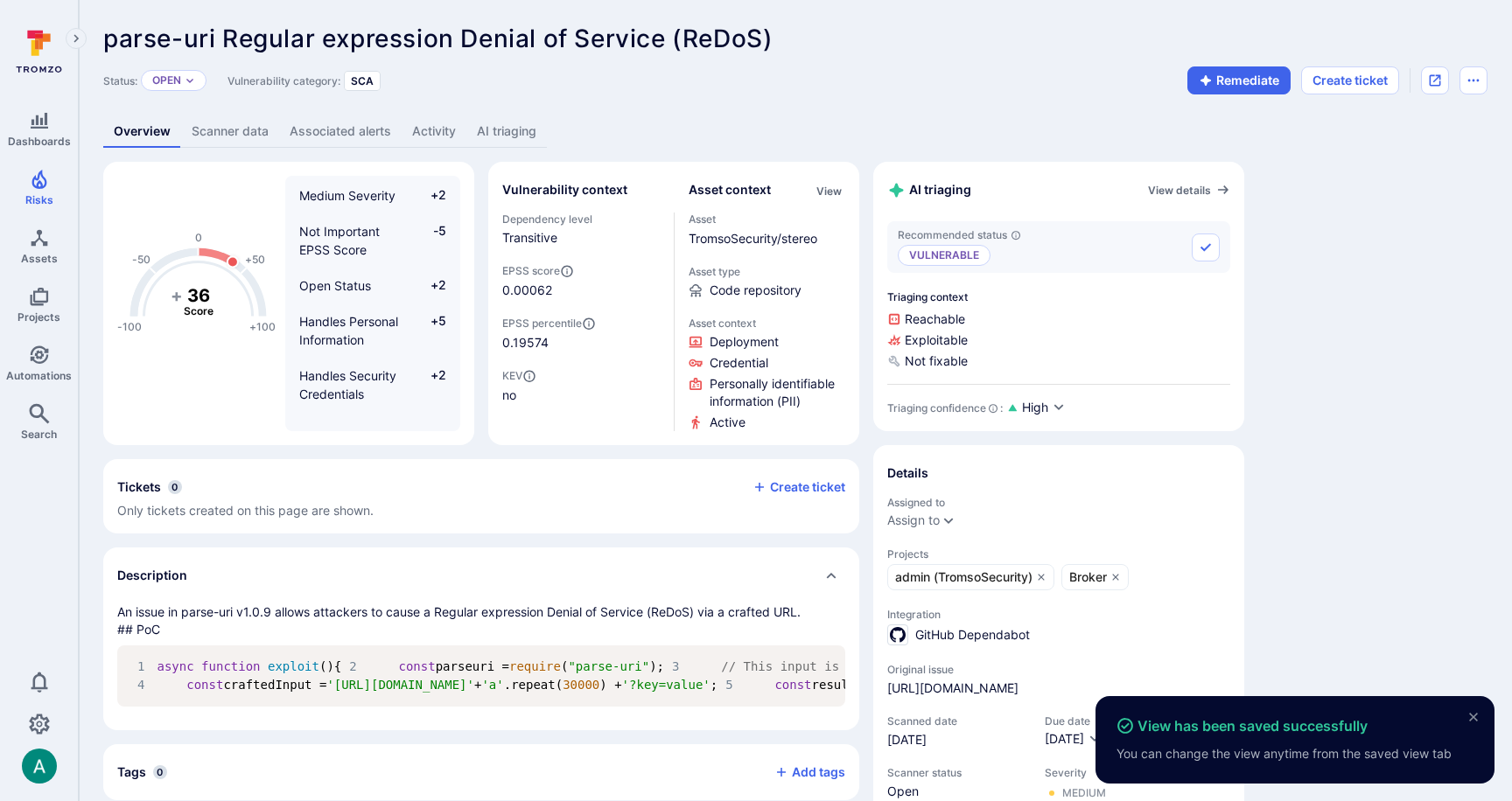
click at [244, 136] on link "Scanner data" at bounding box center [230, 131] width 98 height 32
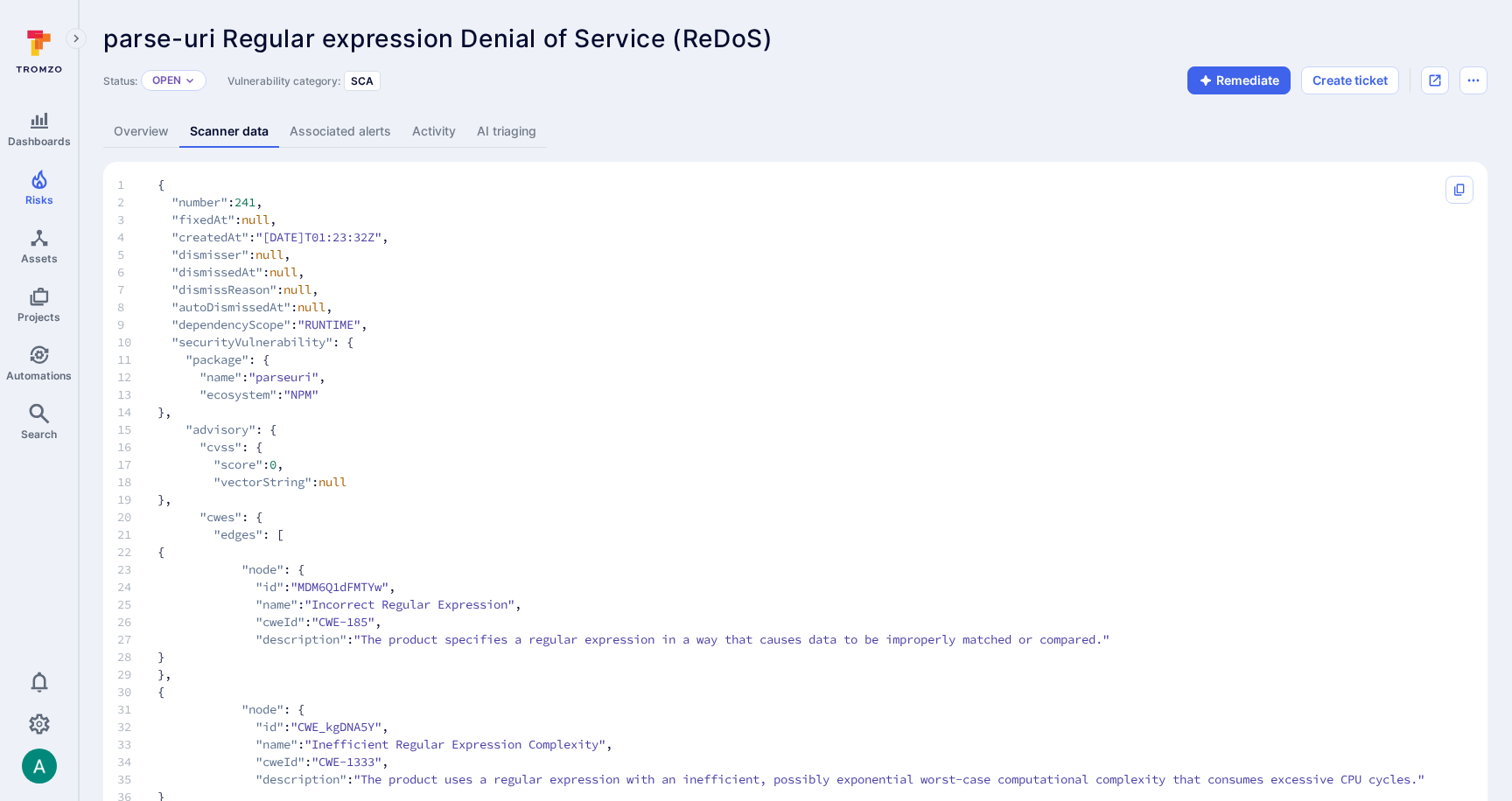
click at [132, 127] on link "Overview" at bounding box center [141, 131] width 76 height 32
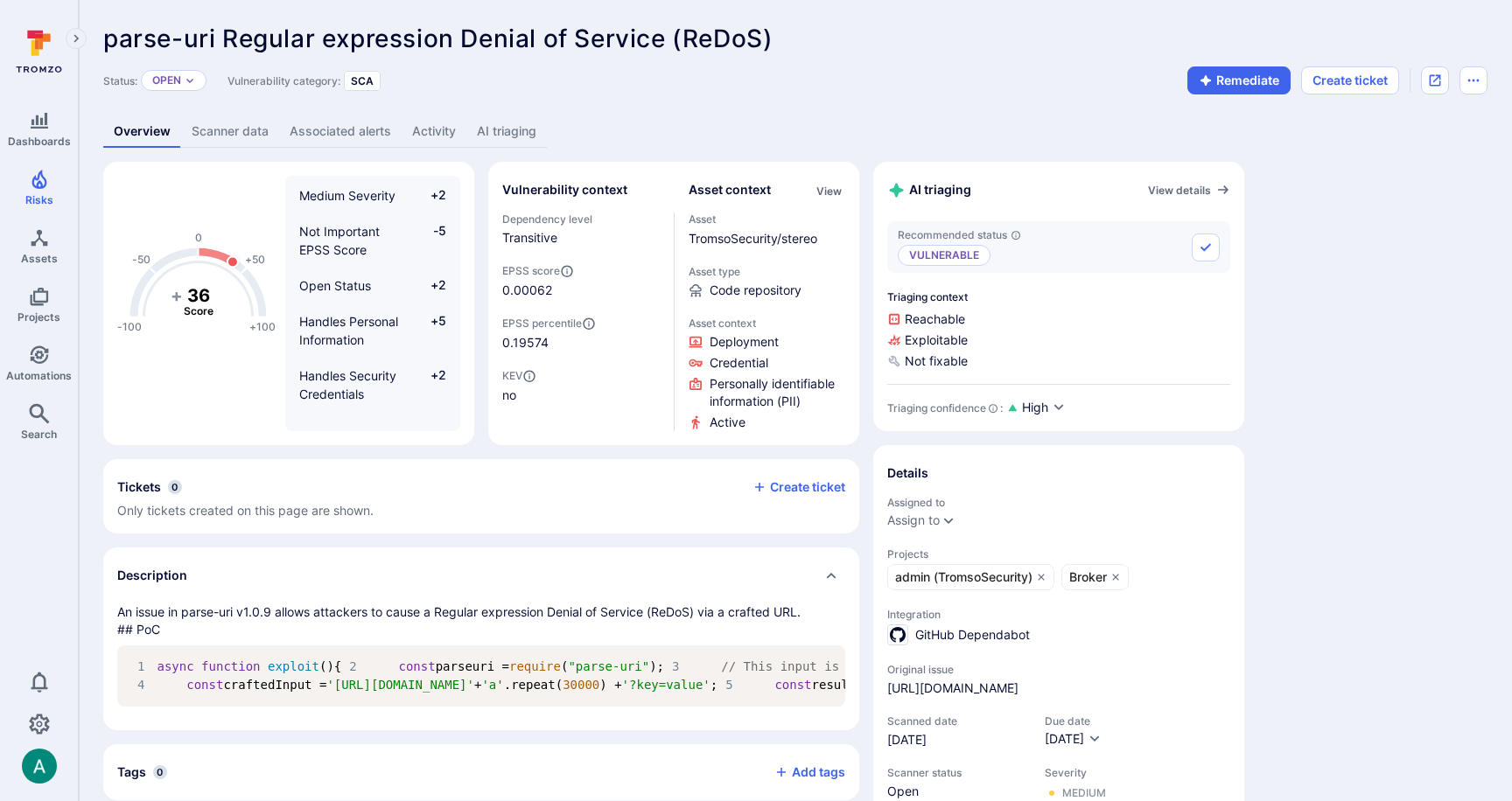
click at [520, 133] on link "AI triaging" at bounding box center [507, 131] width 80 height 32
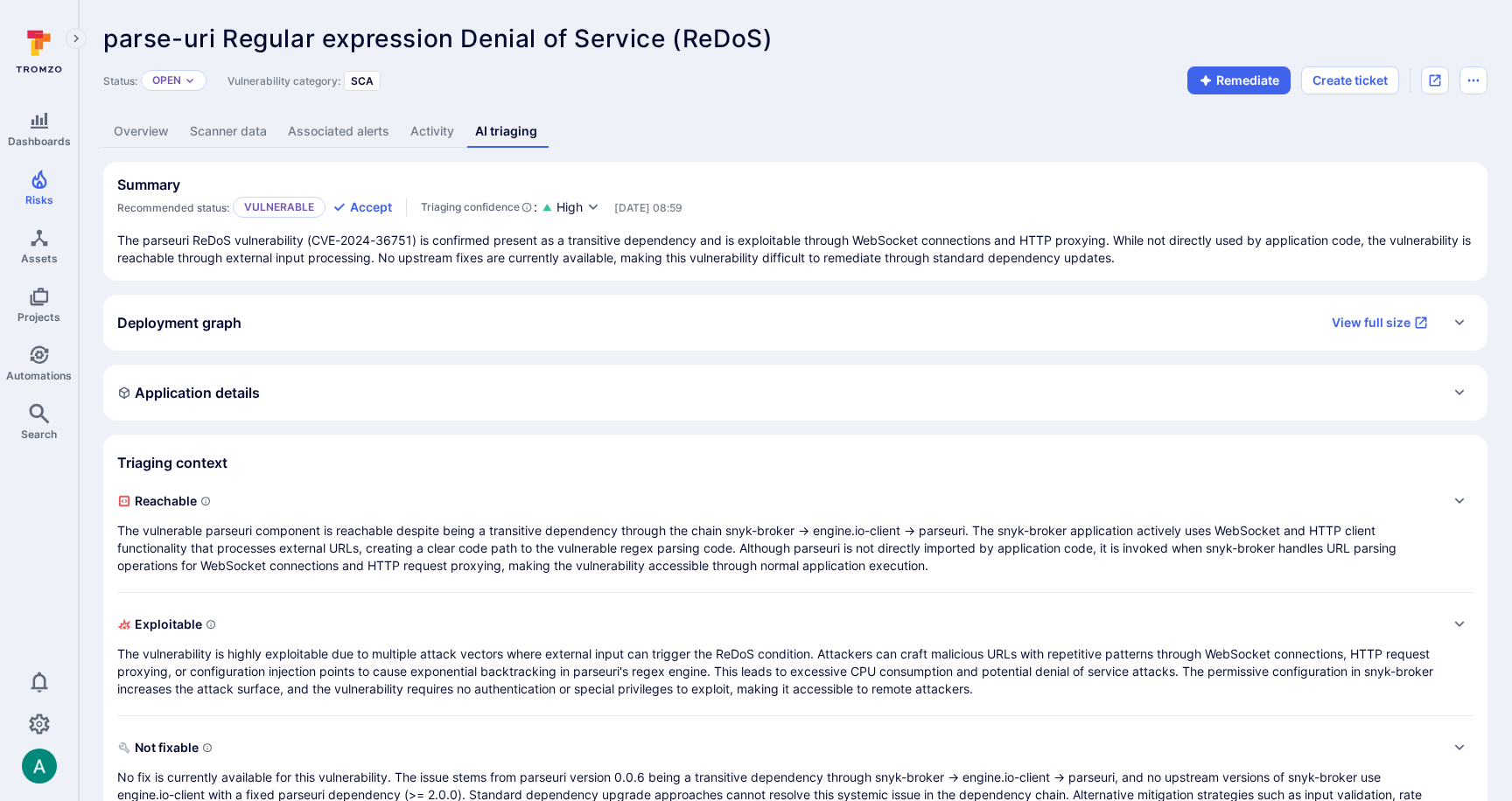
click at [154, 121] on link "Overview" at bounding box center [141, 131] width 76 height 32
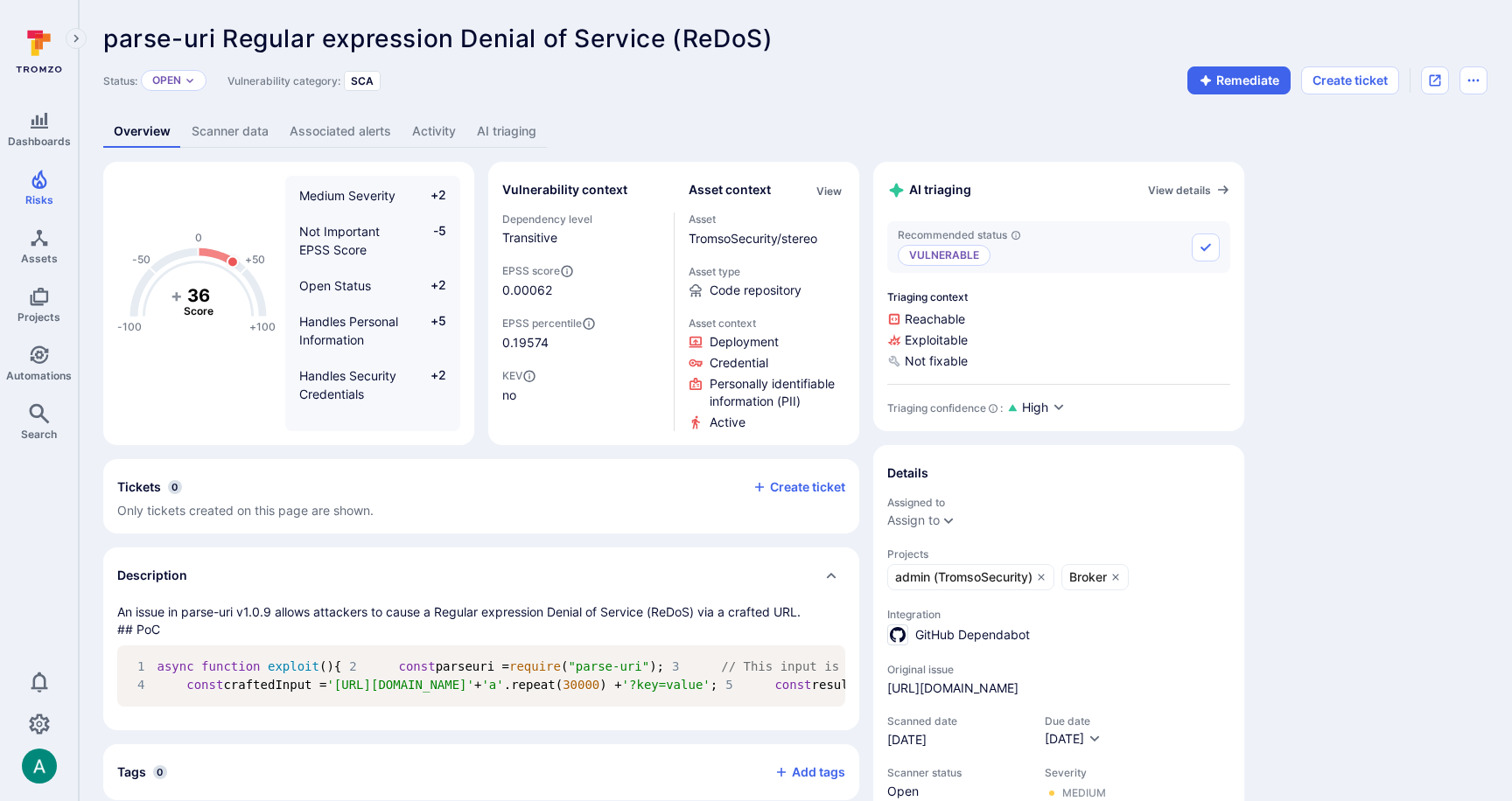
click at [517, 132] on link "AI triaging" at bounding box center [507, 131] width 80 height 32
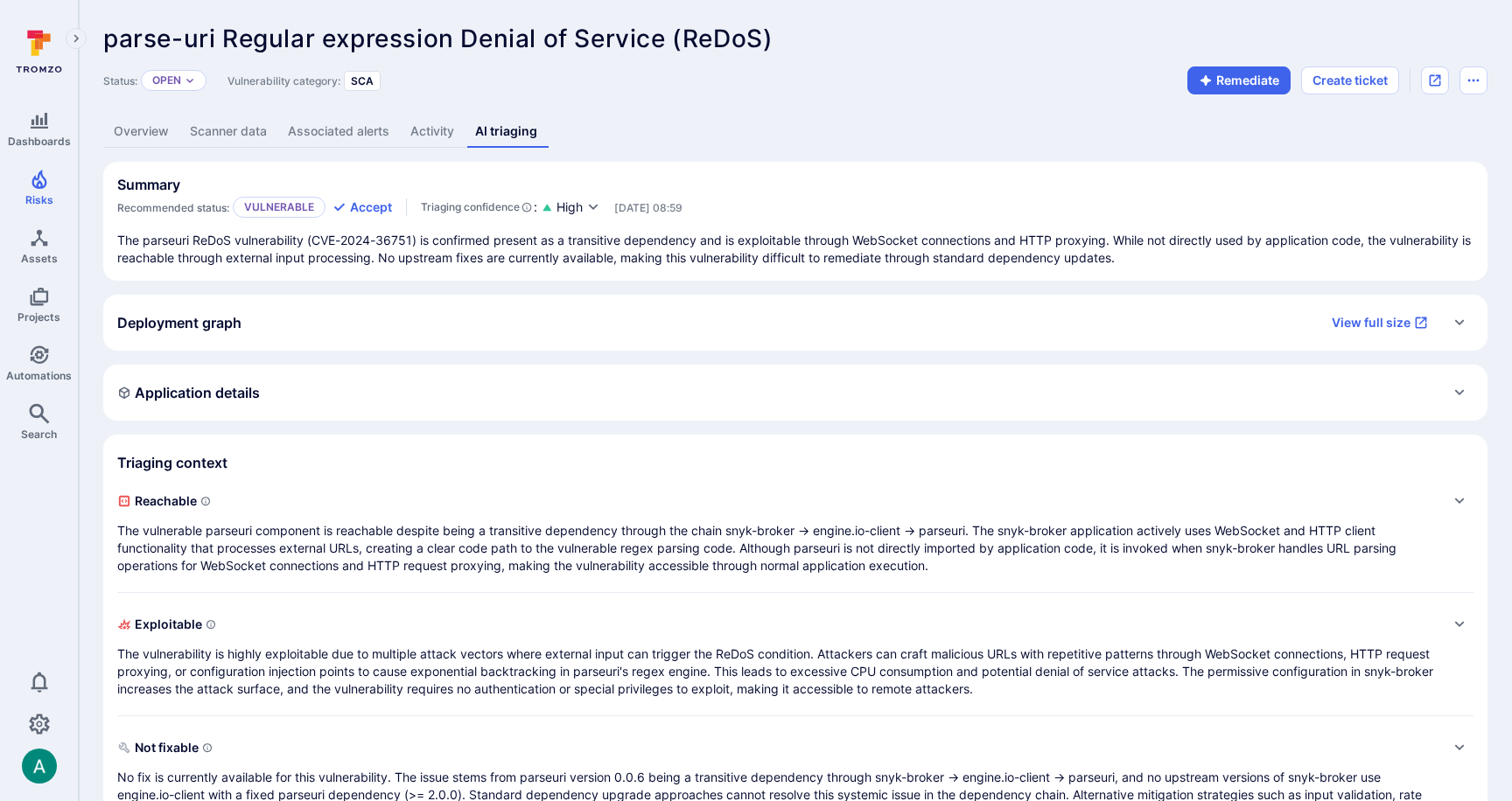
click at [434, 402] on div "Application details" at bounding box center [795, 392] width 1356 height 28
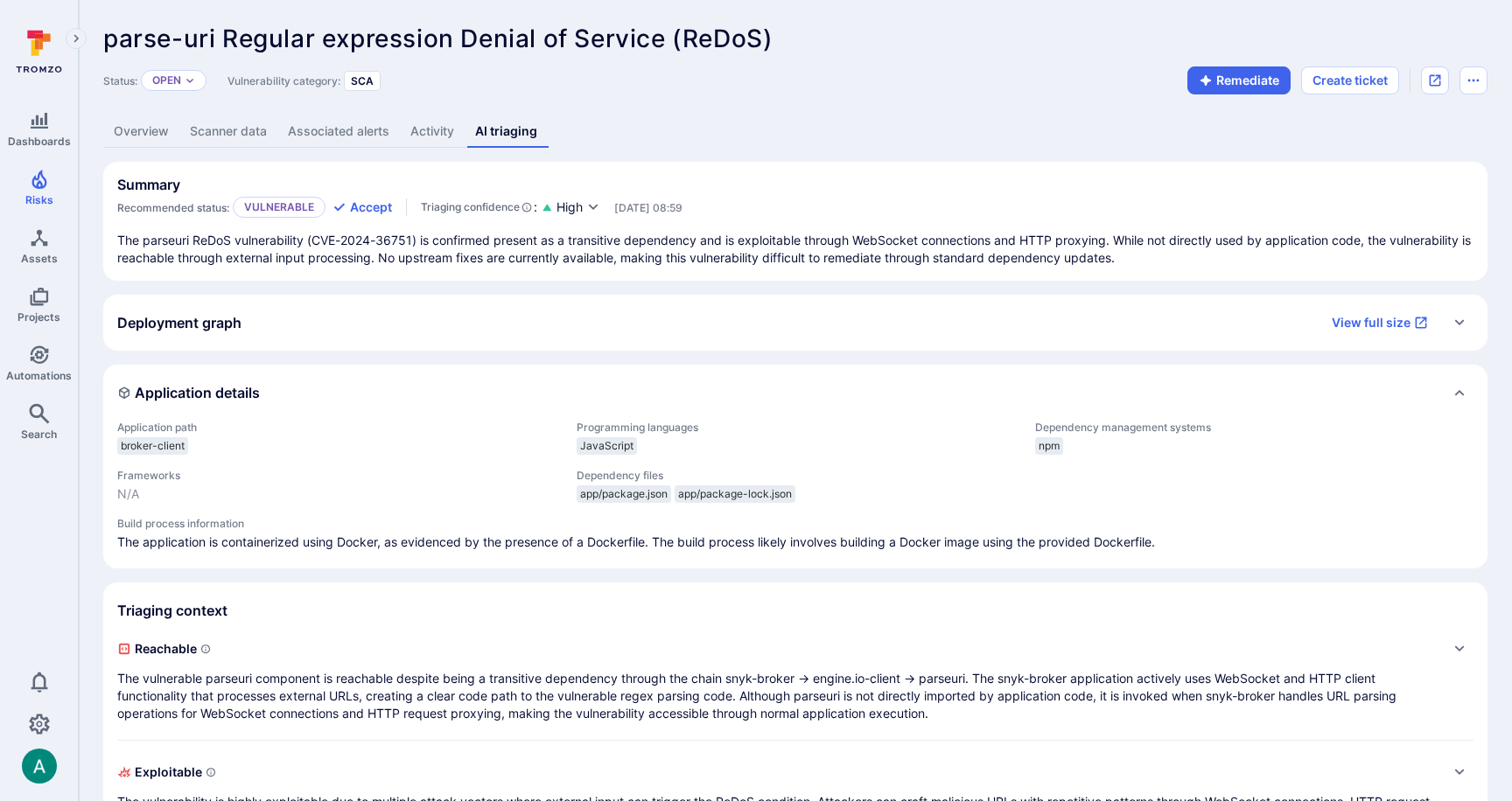
click at [441, 392] on div "Application details" at bounding box center [795, 392] width 1356 height 28
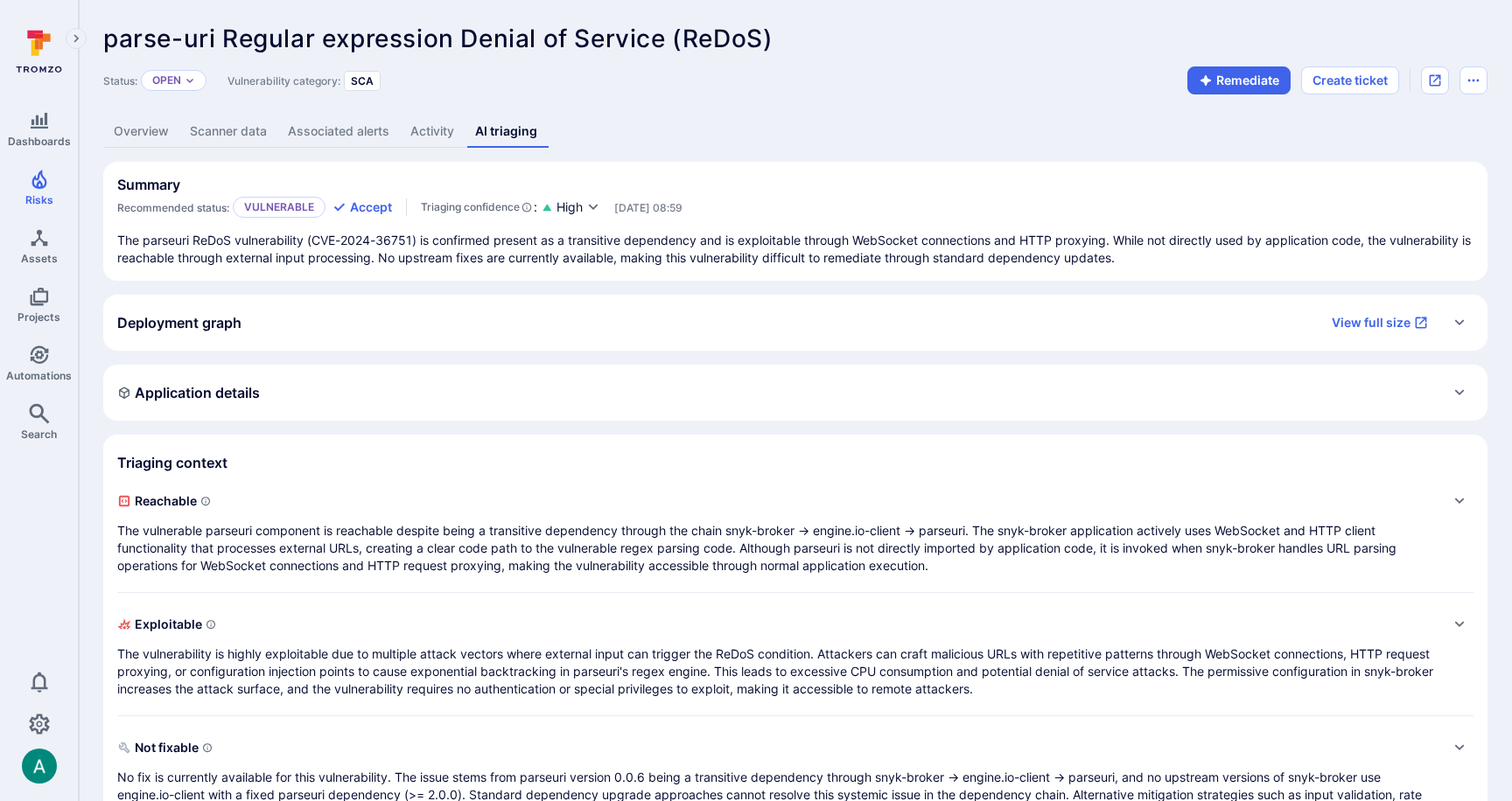
click at [136, 131] on link "Overview" at bounding box center [141, 131] width 76 height 32
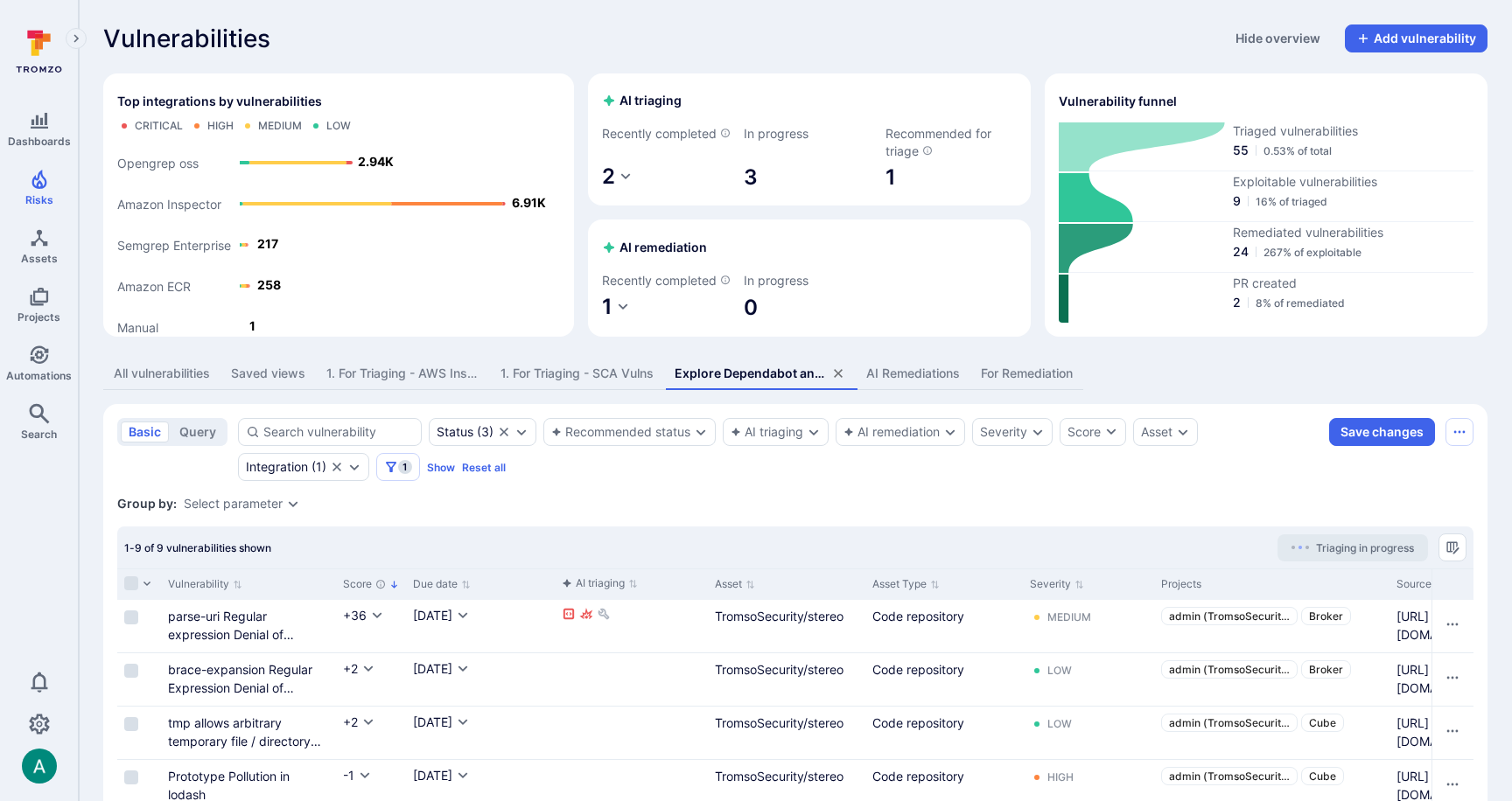
drag, startPoint x: 922, startPoint y: 505, endPoint x: 958, endPoint y: 475, distance: 46.9
click at [926, 500] on section "basic query Status ( 3 ) Recommended status AI triaging AI remediation Severity…" at bounding box center [796, 748] width 1384 height 690
click at [277, 475] on div "Integration" at bounding box center [277, 467] width 62 height 14
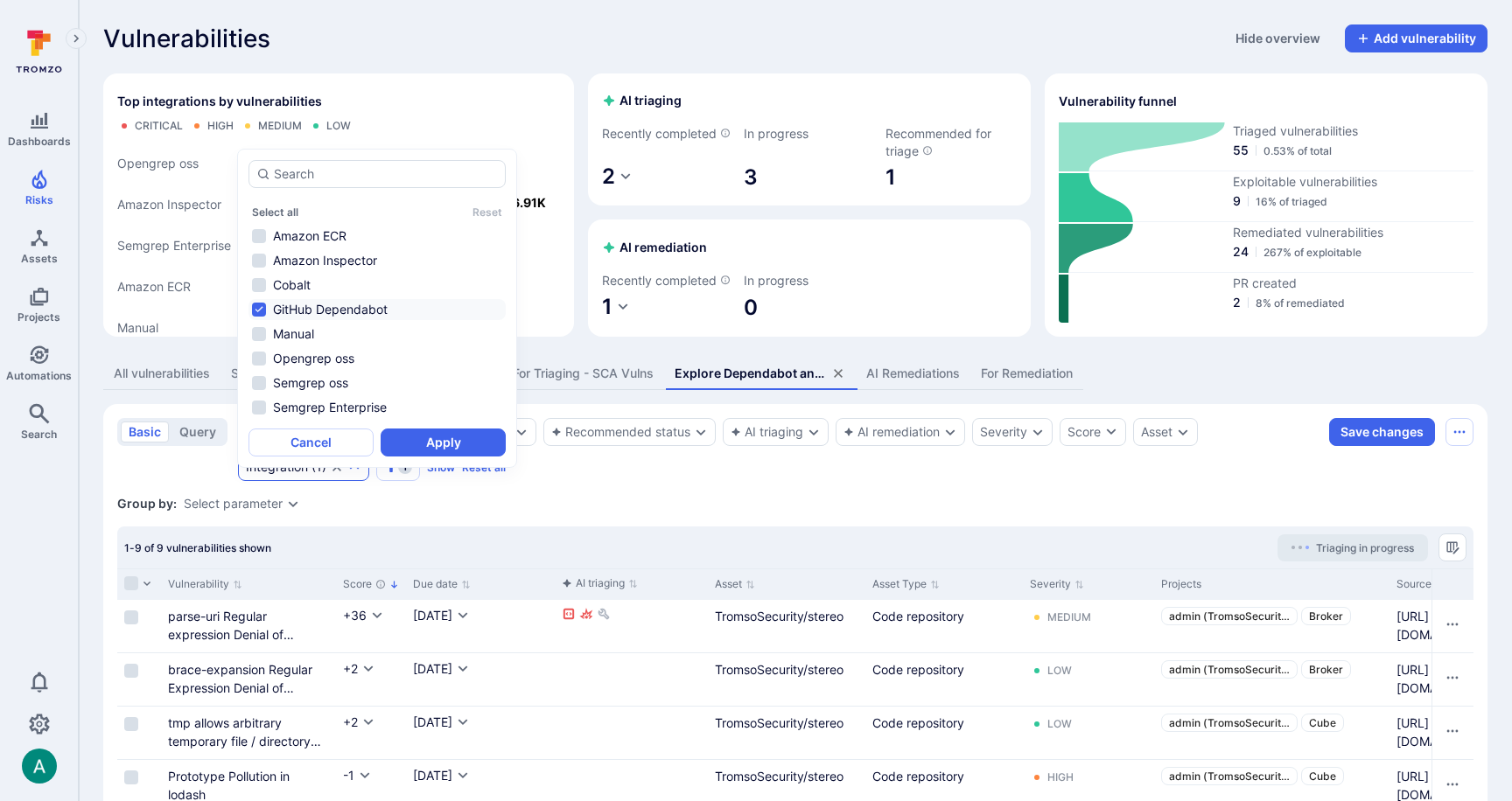
click at [284, 306] on li "GitHub Dependabot" at bounding box center [377, 310] width 257 height 21
click at [301, 255] on li "Amazon Inspector" at bounding box center [377, 261] width 257 height 21
click at [449, 442] on button "Apply" at bounding box center [443, 442] width 125 height 28
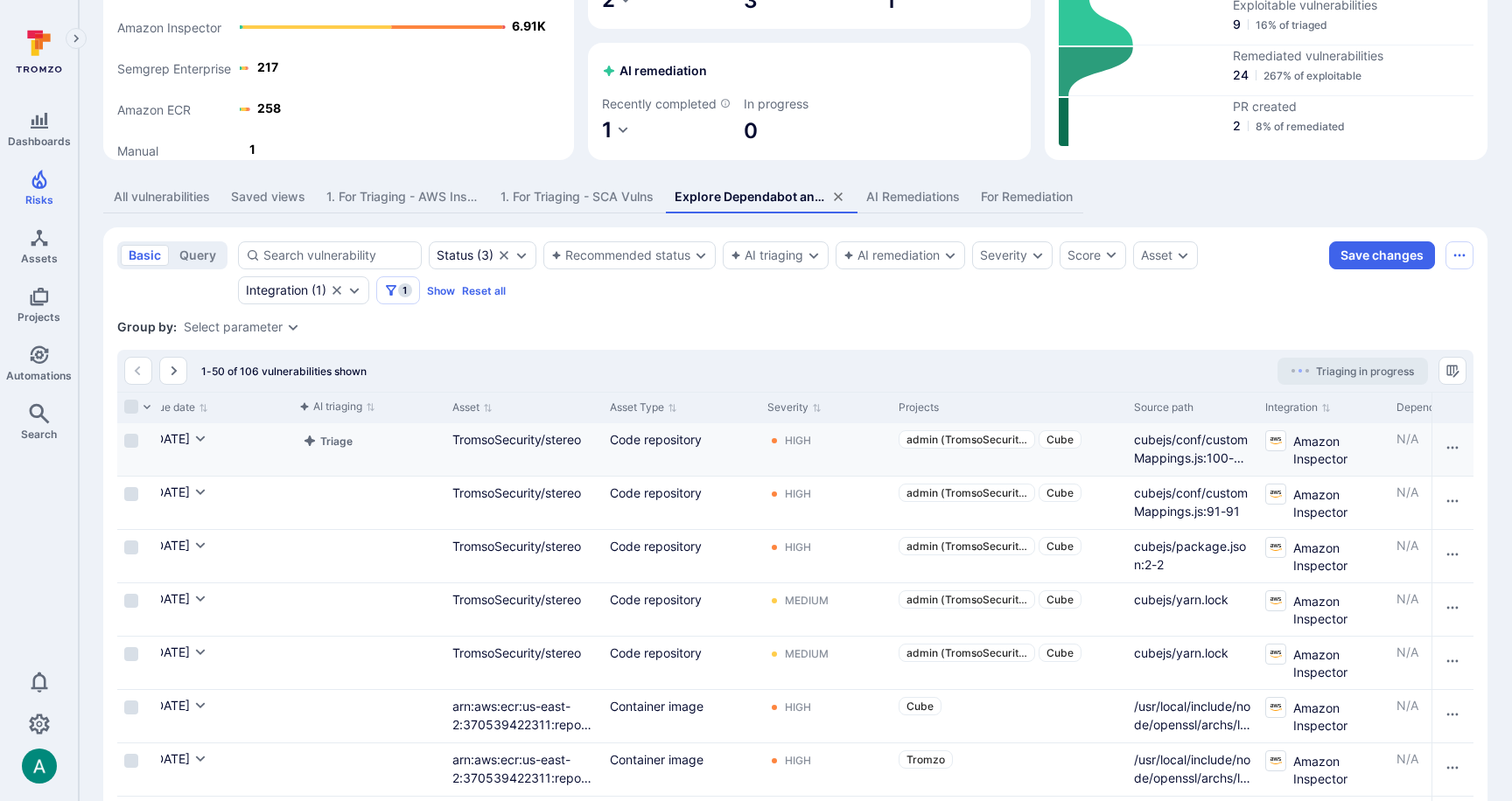
scroll to position [0, 431]
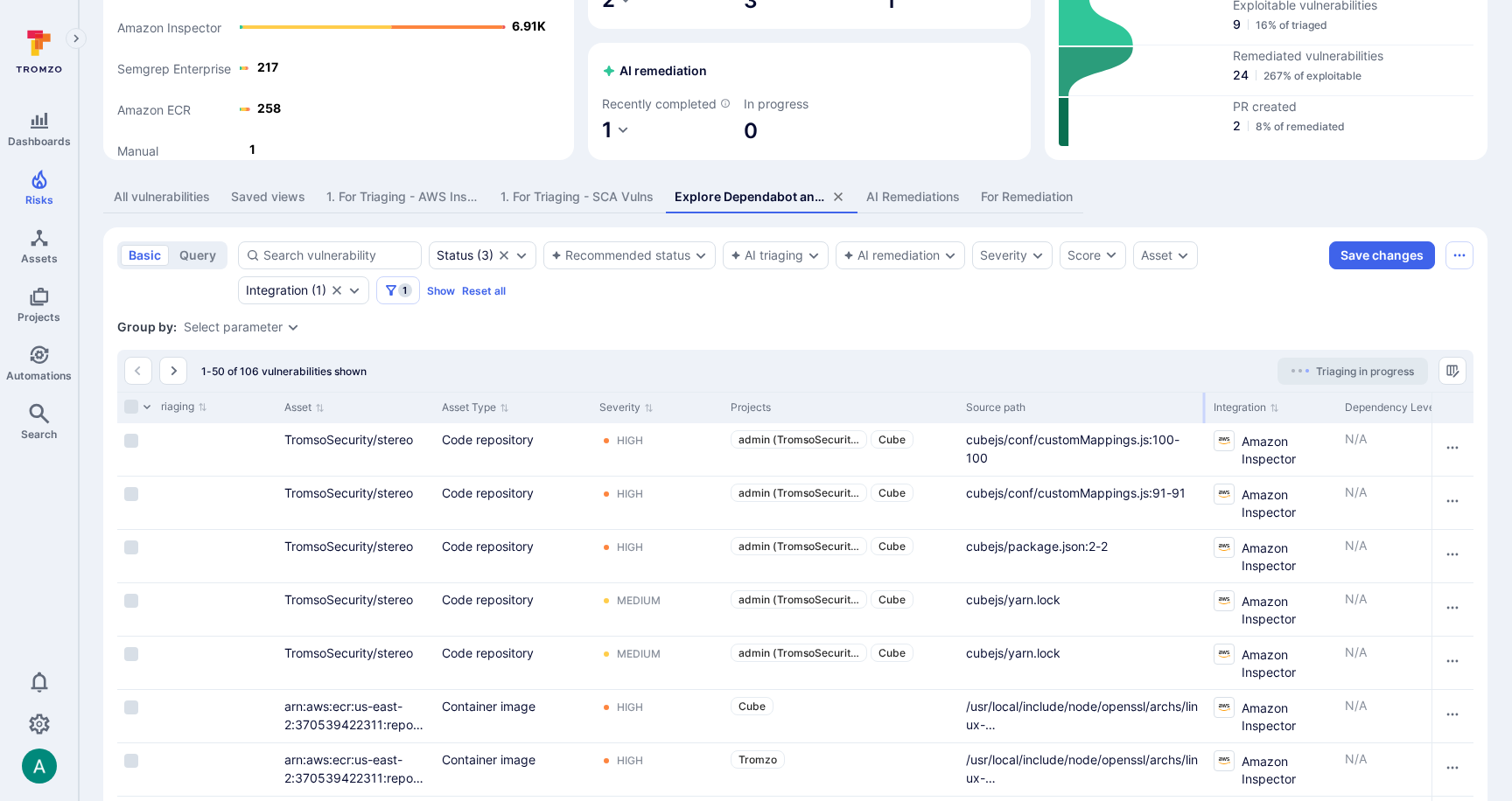
drag, startPoint x: 1088, startPoint y: 419, endPoint x: 1205, endPoint y: 419, distance: 117.0
click at [1205, 419] on div at bounding box center [1204, 408] width 3 height 30
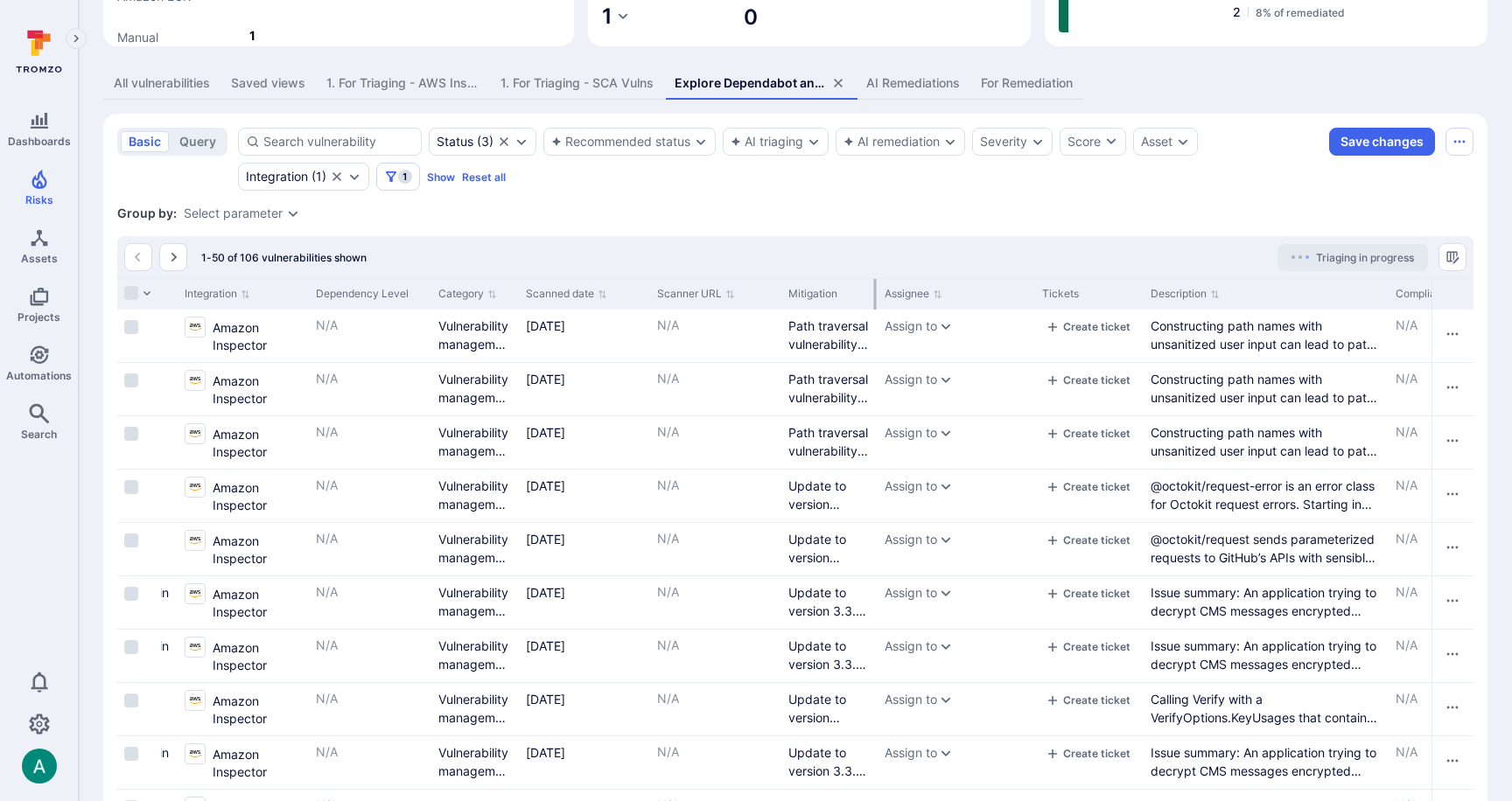
scroll to position [0, 1461]
drag, startPoint x: 875, startPoint y: 310, endPoint x: 933, endPoint y: 302, distance: 58.5
click at [1103, 306] on div "Vulnerability Score Due date AI triaging Asset Asset Type Severity Projects Sou…" at bounding box center [1111, 293] width 4911 height 31
drag, startPoint x: 874, startPoint y: 303, endPoint x: 893, endPoint y: 302, distance: 19.0
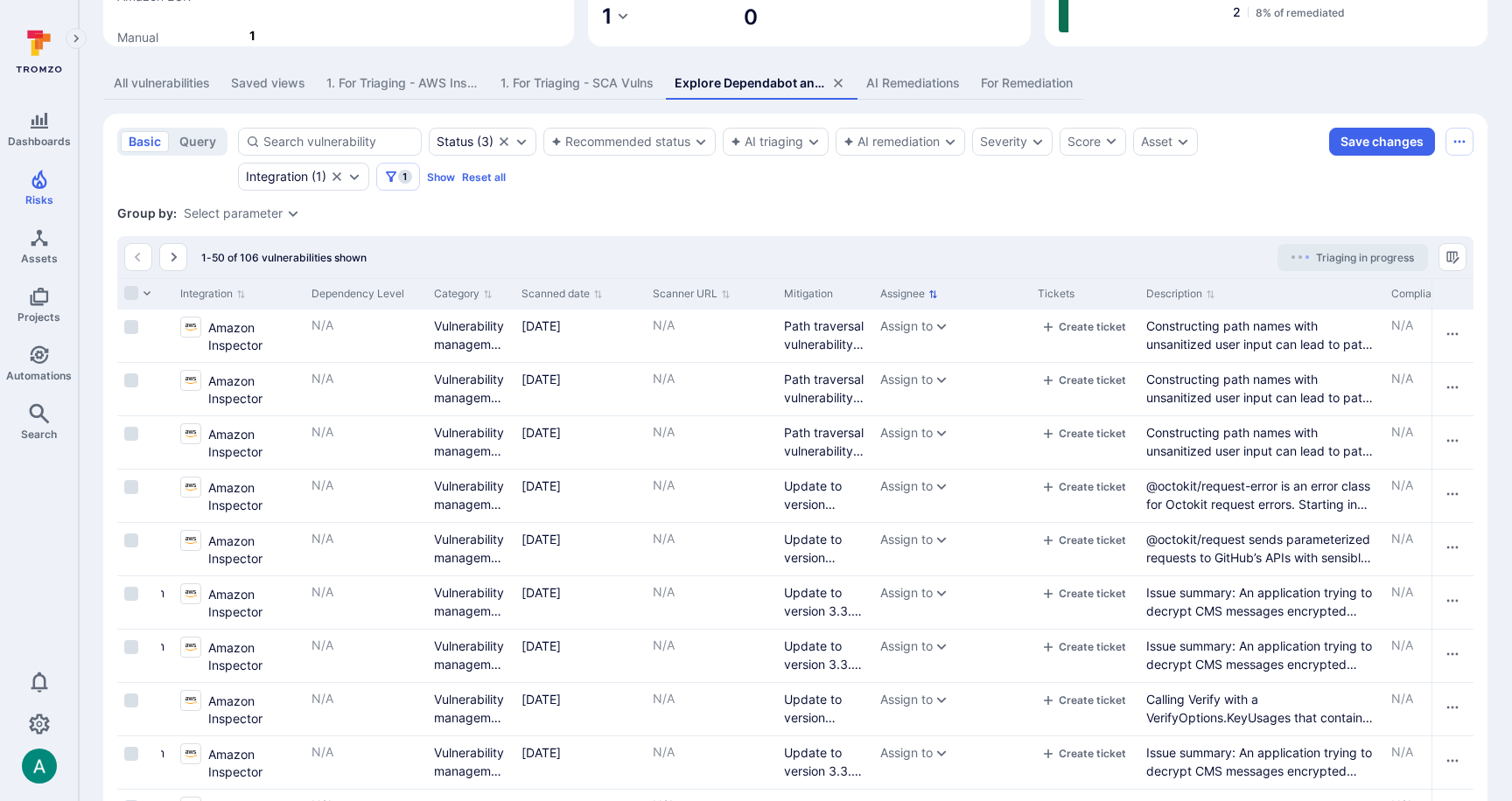
click at [1060, 299] on div "Vulnerability Score Due date AI triaging Asset Asset Type Severity Projects Sou…" at bounding box center [1109, 293] width 4911 height 31
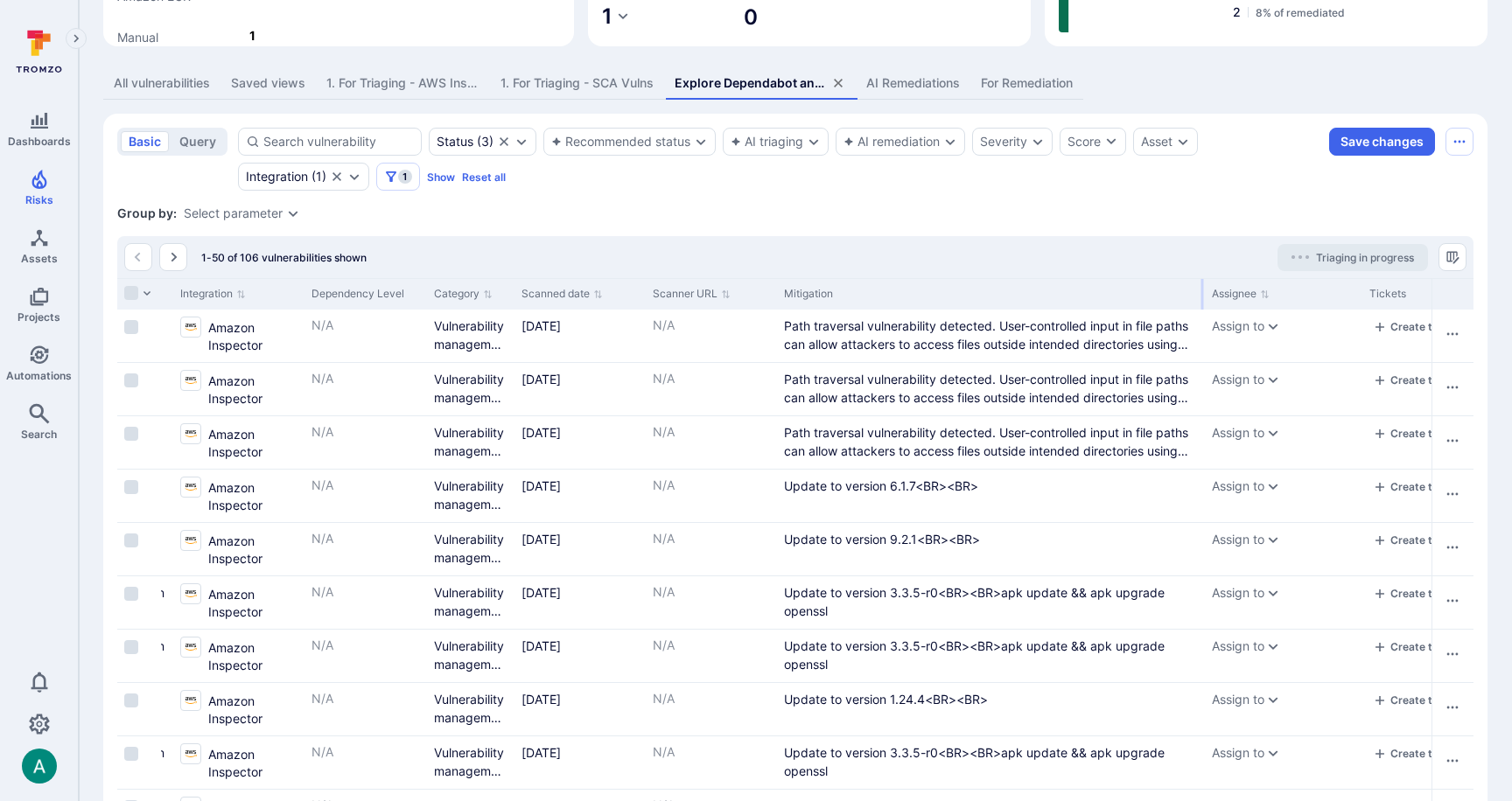
drag, startPoint x: 871, startPoint y: 304, endPoint x: 1202, endPoint y: 315, distance: 331.2
click at [1202, 310] on div at bounding box center [1202, 294] width 3 height 30
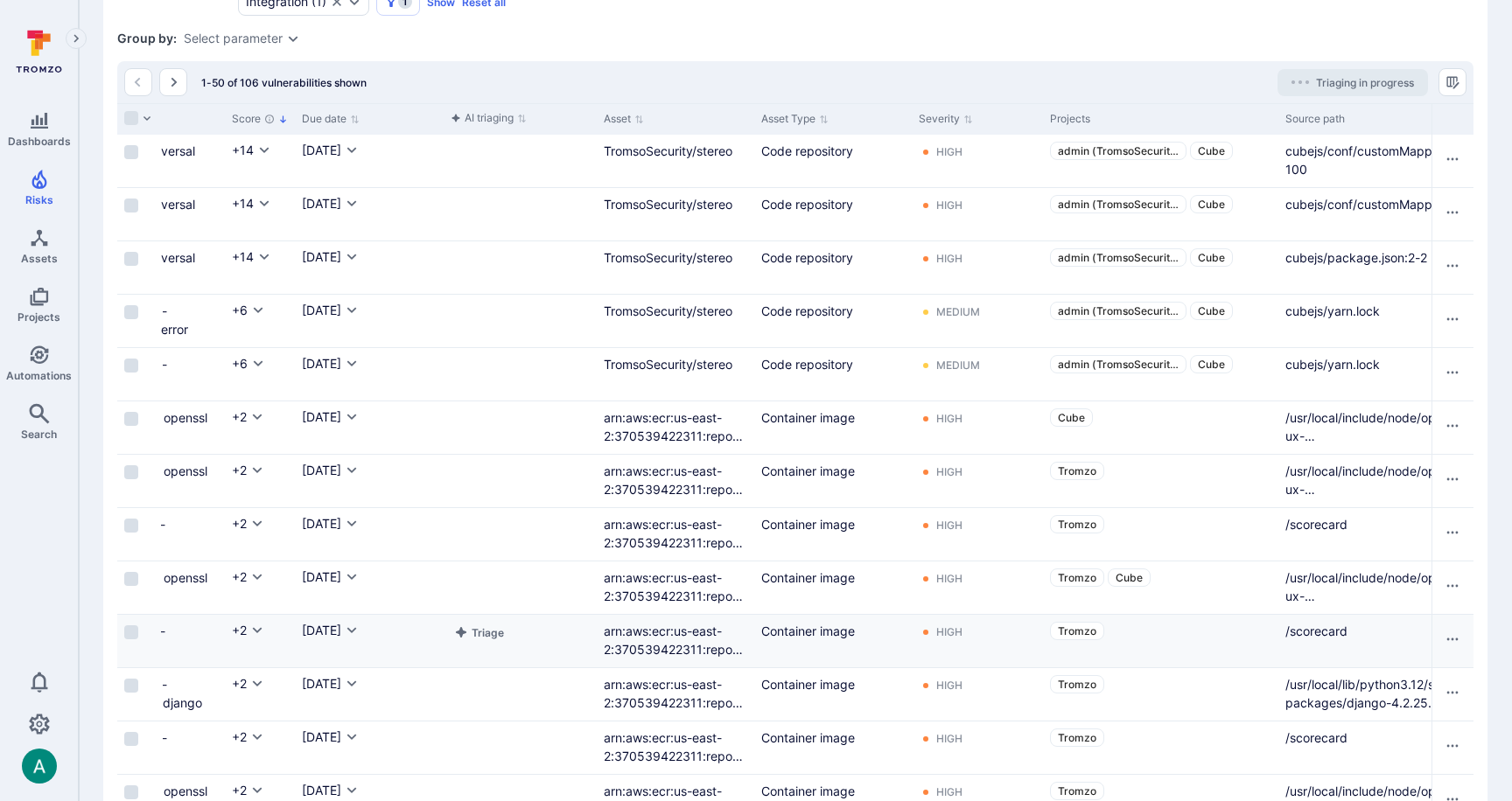
scroll to position [0, 0]
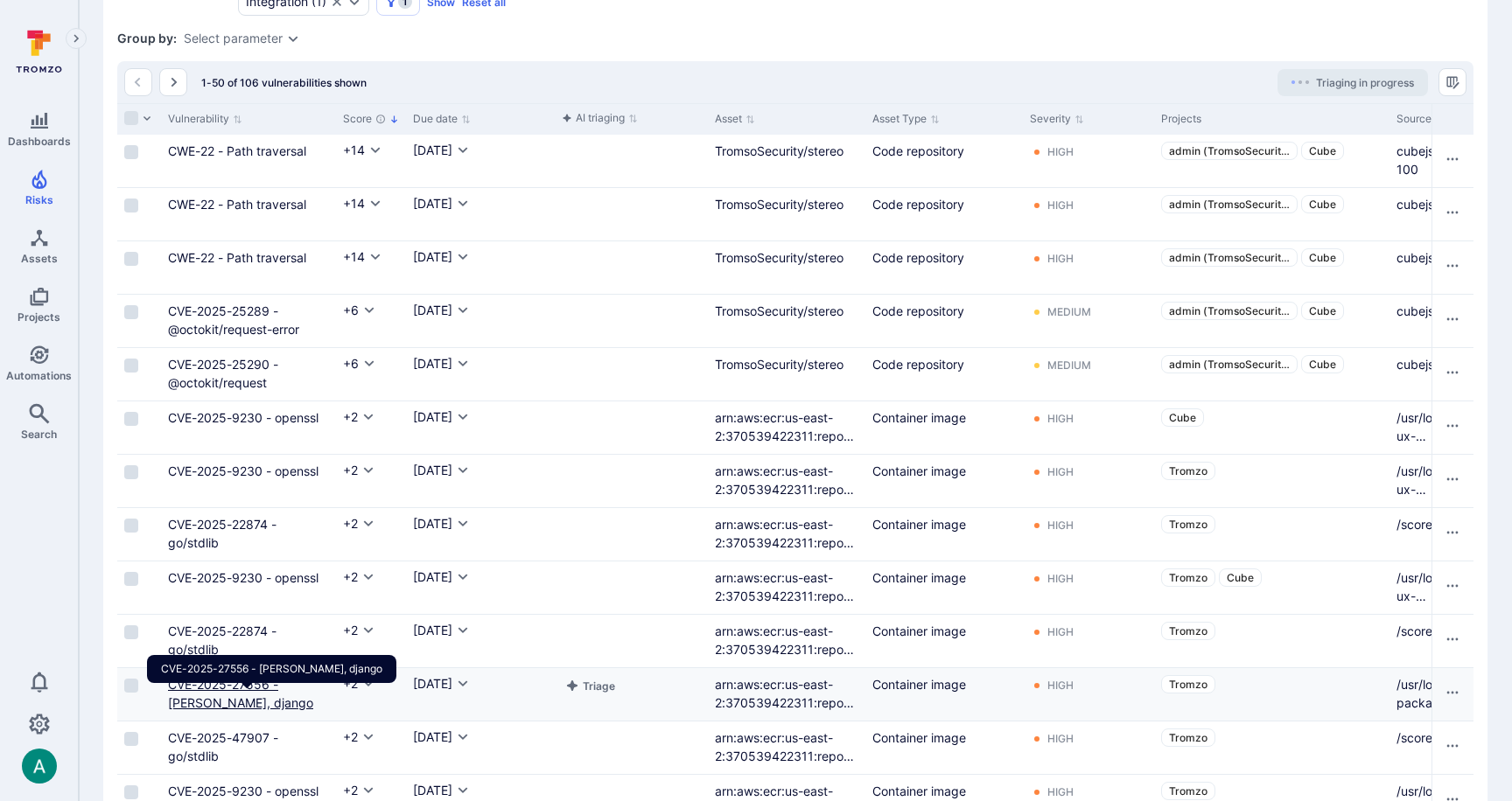
click at [296, 697] on link "CVE-2025-27556 - Django, django" at bounding box center [240, 693] width 145 height 33
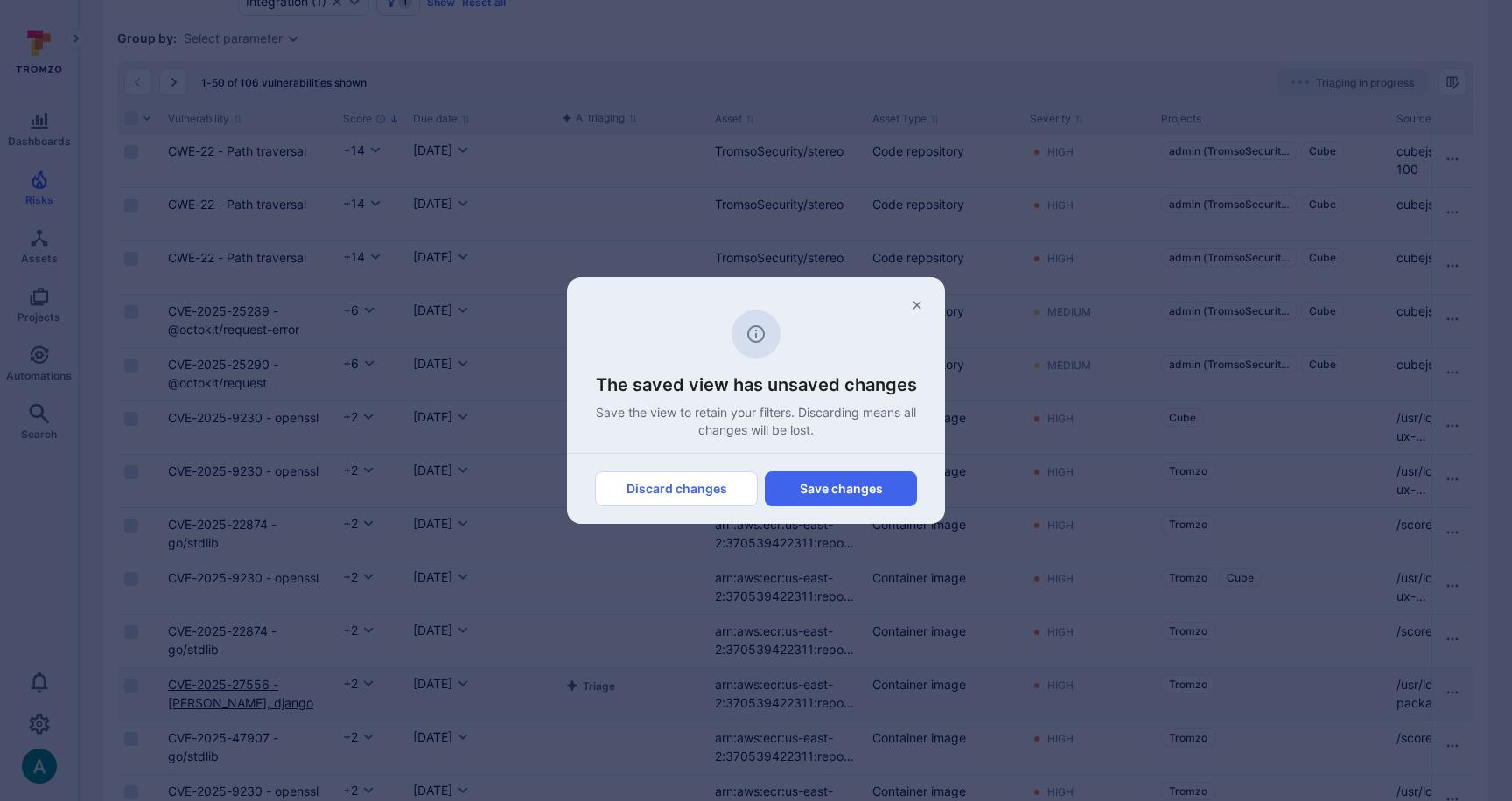
scroll to position [467, 0]
click at [719, 483] on button "Discard changes" at bounding box center [676, 489] width 162 height 35
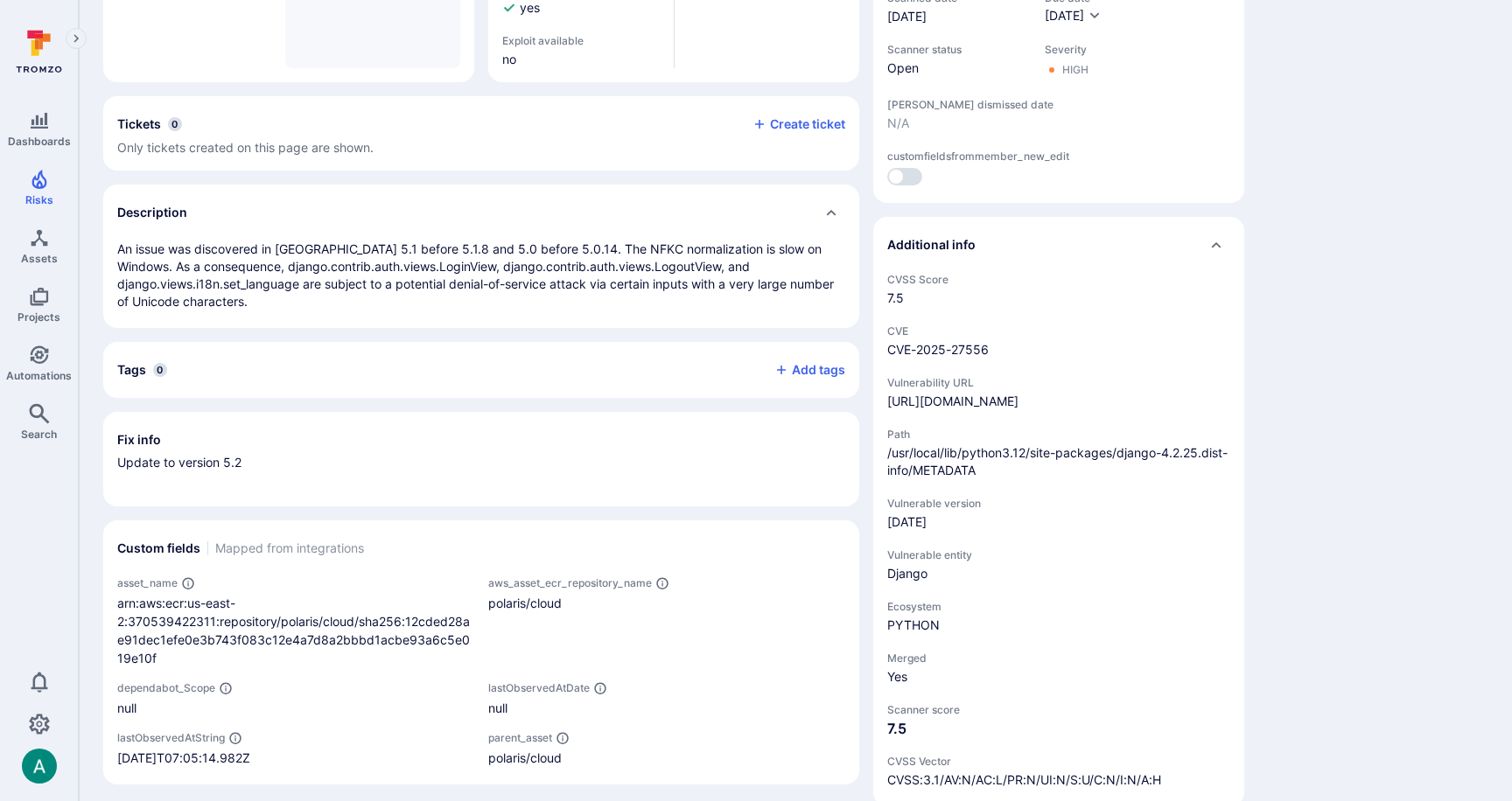
scroll to position [410, 0]
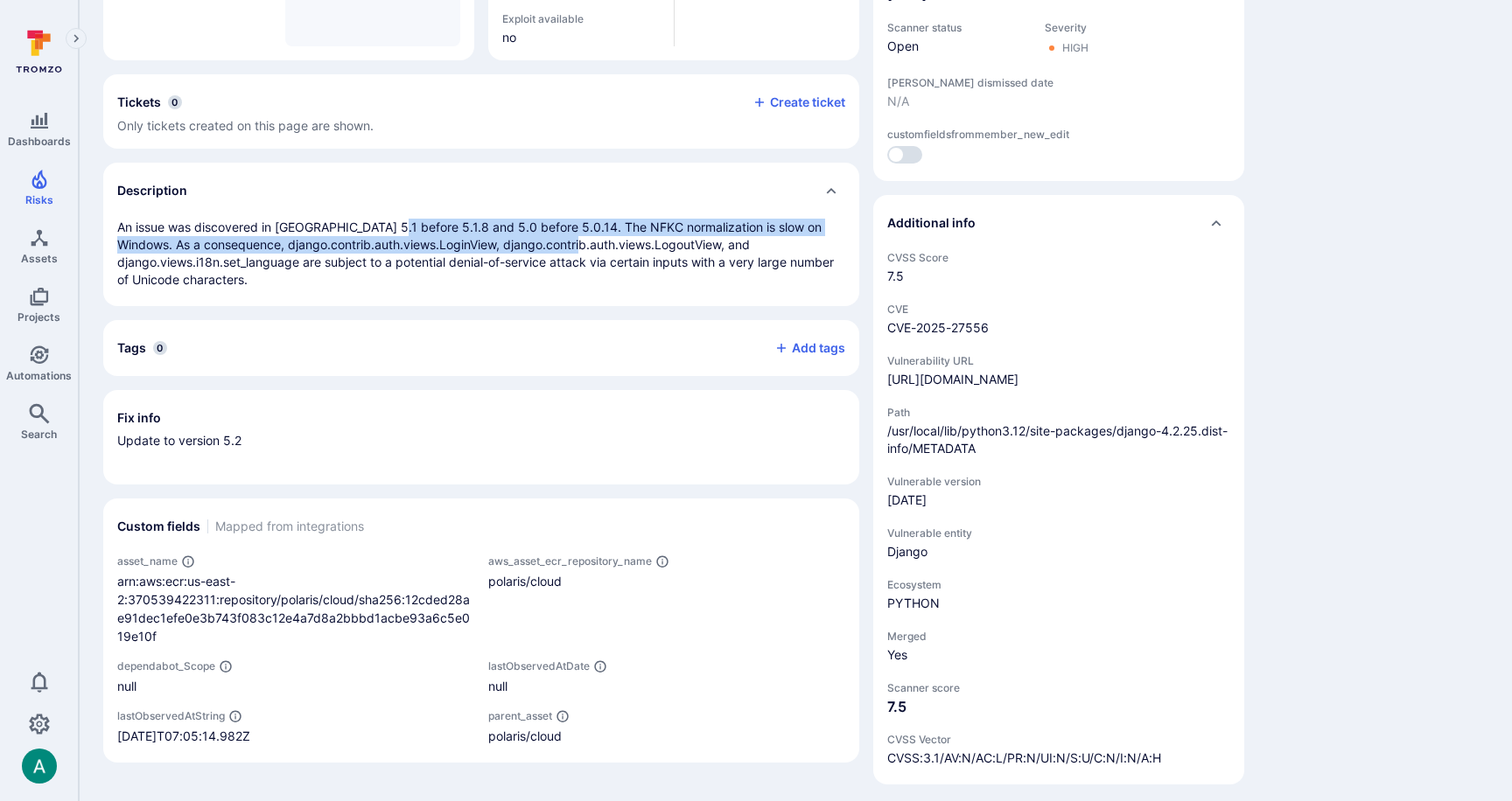
drag, startPoint x: 385, startPoint y: 232, endPoint x: 564, endPoint y: 239, distance: 179.1
click at [564, 239] on p "An issue was discovered in Django 5.1 before 5.1.8 and 5.0 before 5.0.14. The N…" at bounding box center [481, 253] width 728 height 70
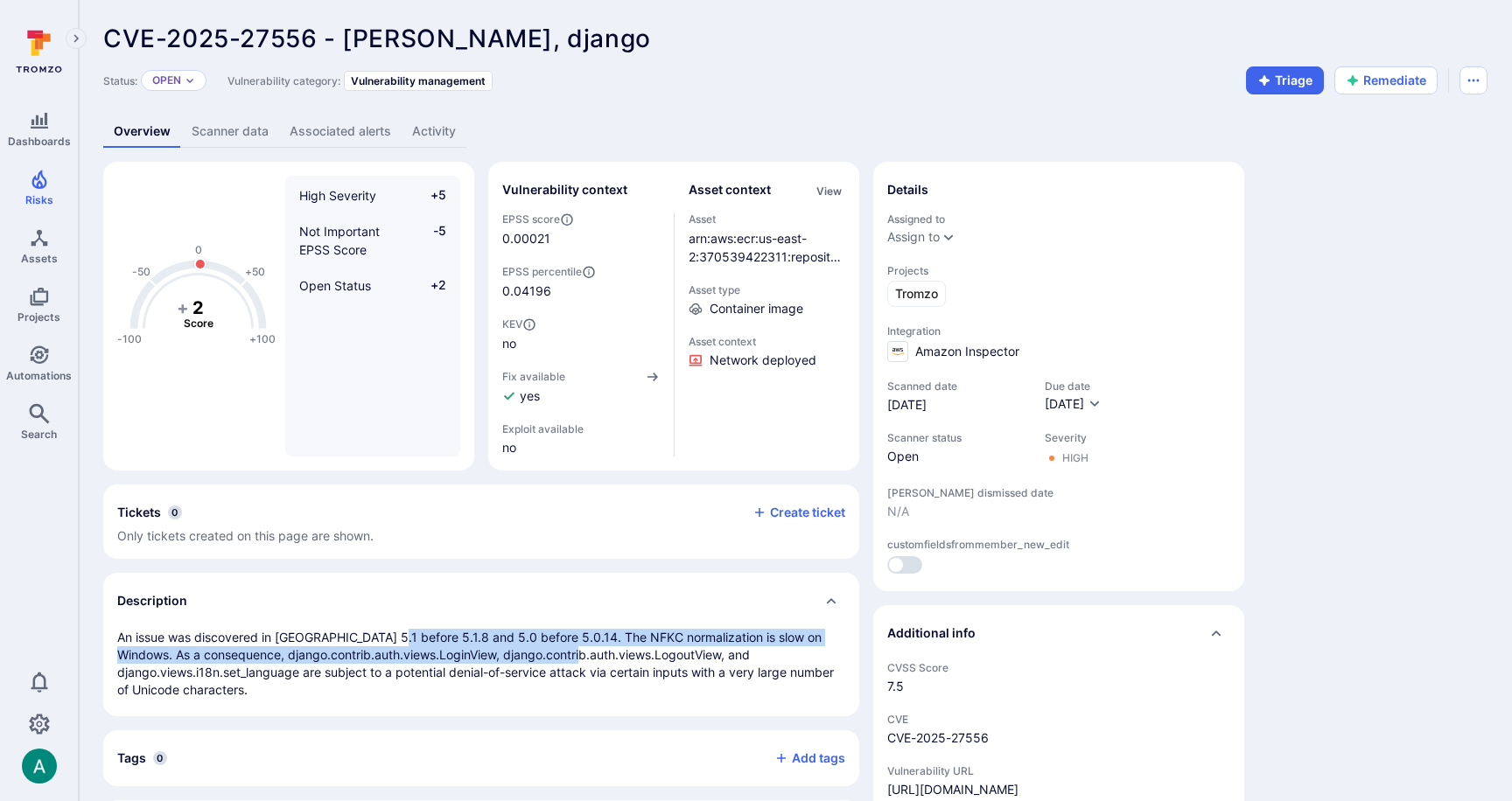
click at [253, 134] on link "Scanner data" at bounding box center [230, 131] width 98 height 32
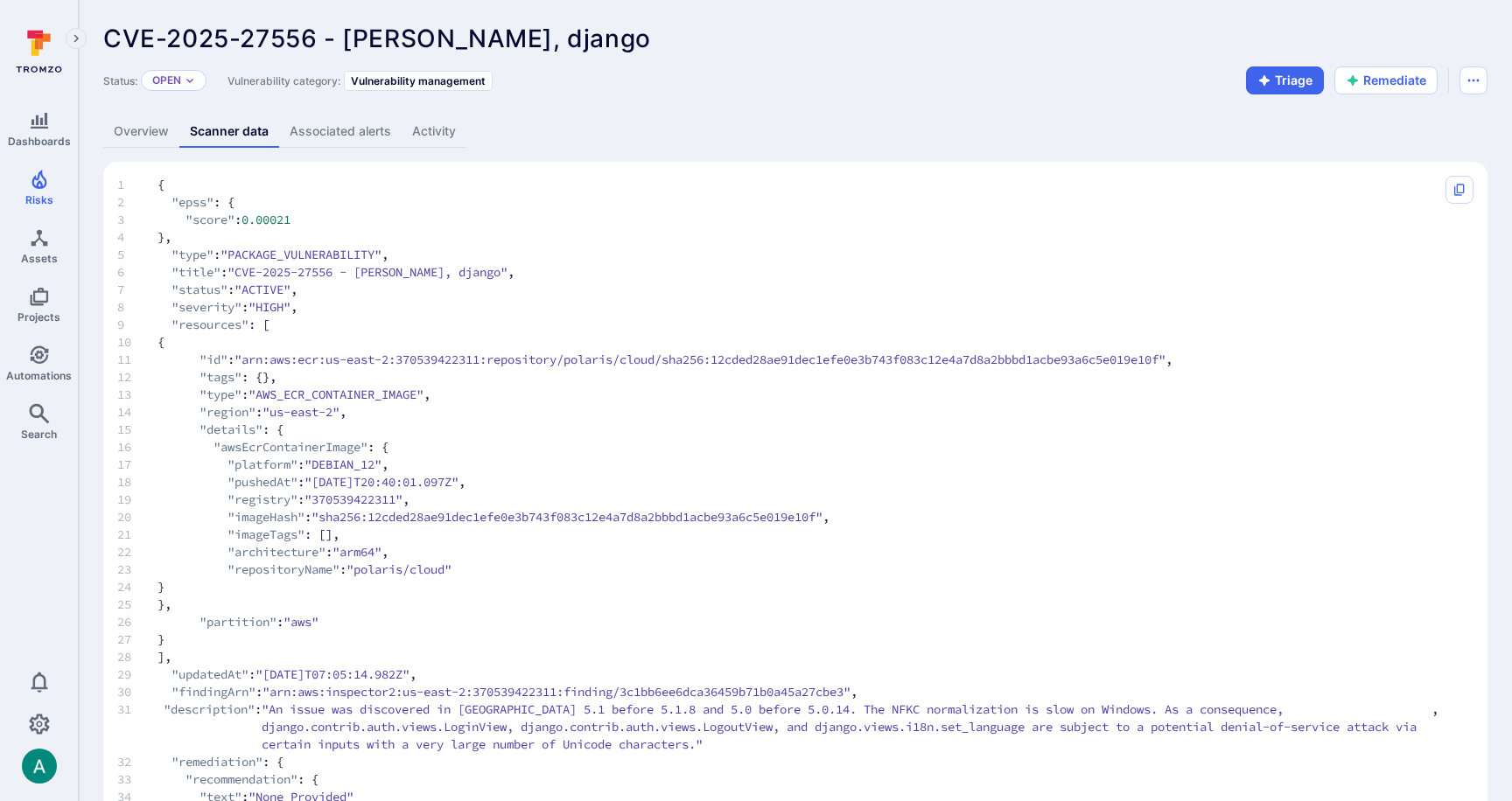
click at [138, 127] on link "Overview" at bounding box center [141, 131] width 76 height 32
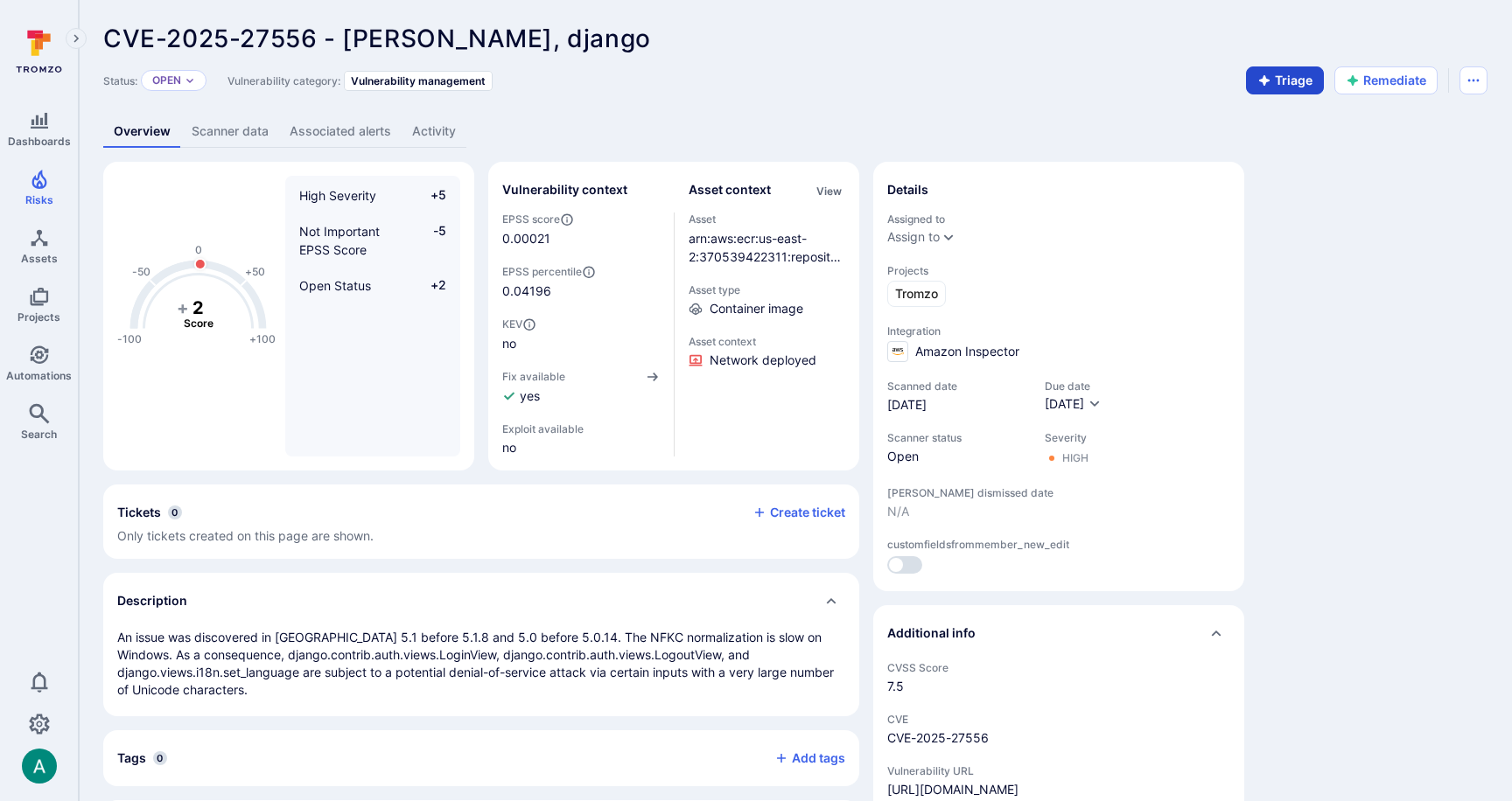
click at [1273, 75] on button "Triage" at bounding box center [1285, 80] width 78 height 28
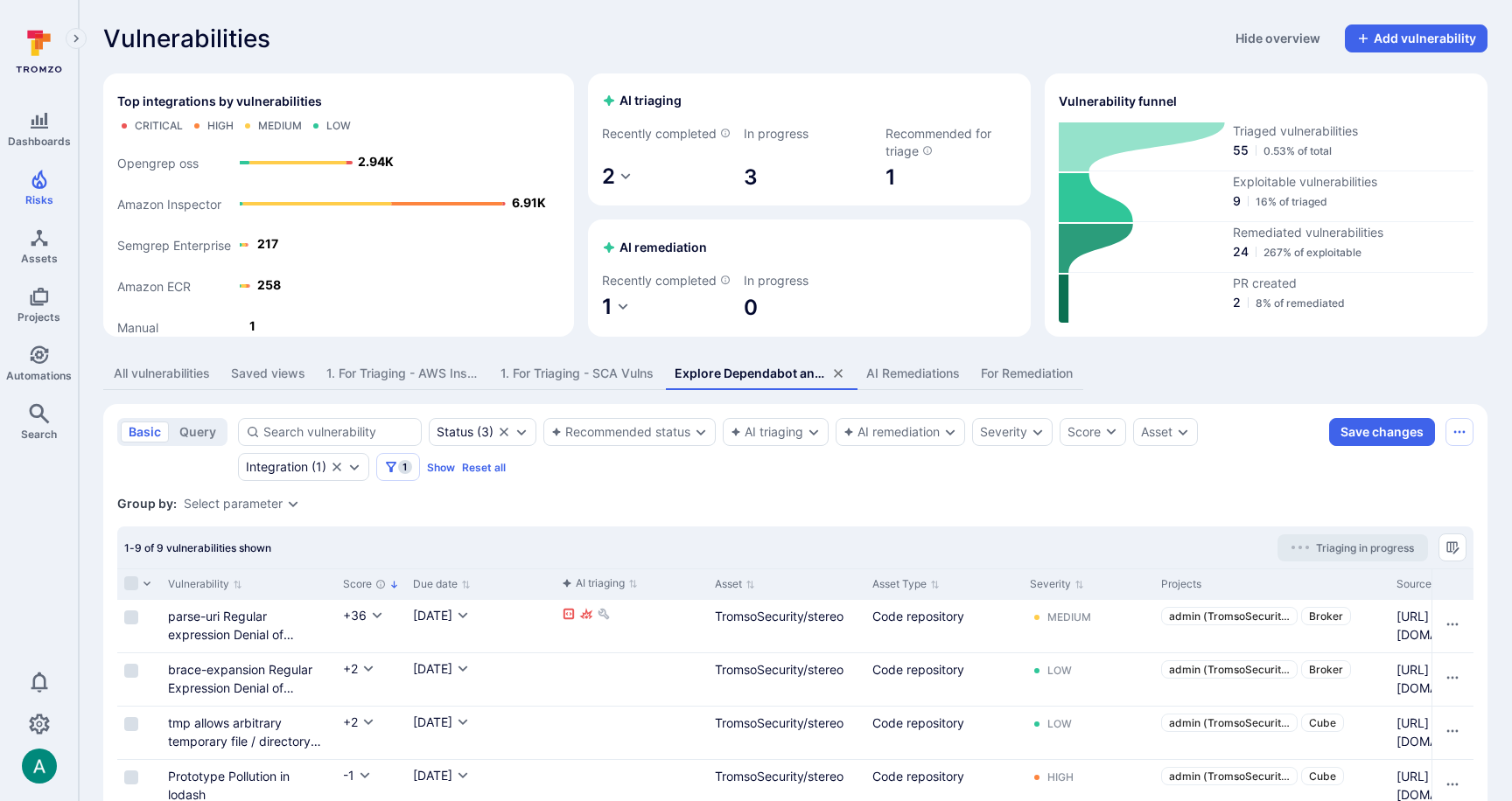
click at [802, 512] on section "basic query Status ( 3 ) Recommended status AI triaging AI remediation Severity…" at bounding box center [796, 748] width 1384 height 690
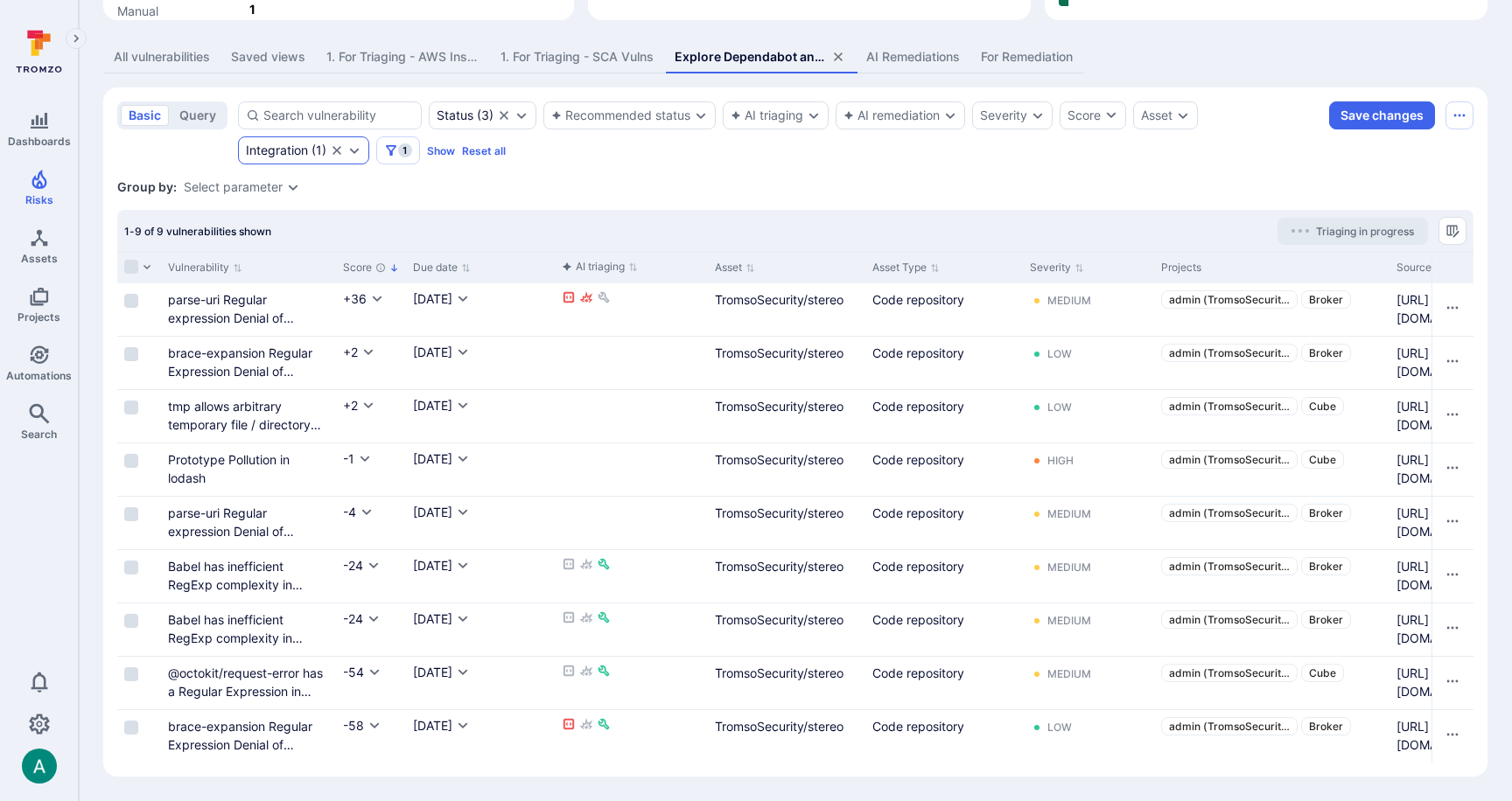
click at [287, 149] on div "Integration" at bounding box center [277, 151] width 62 height 14
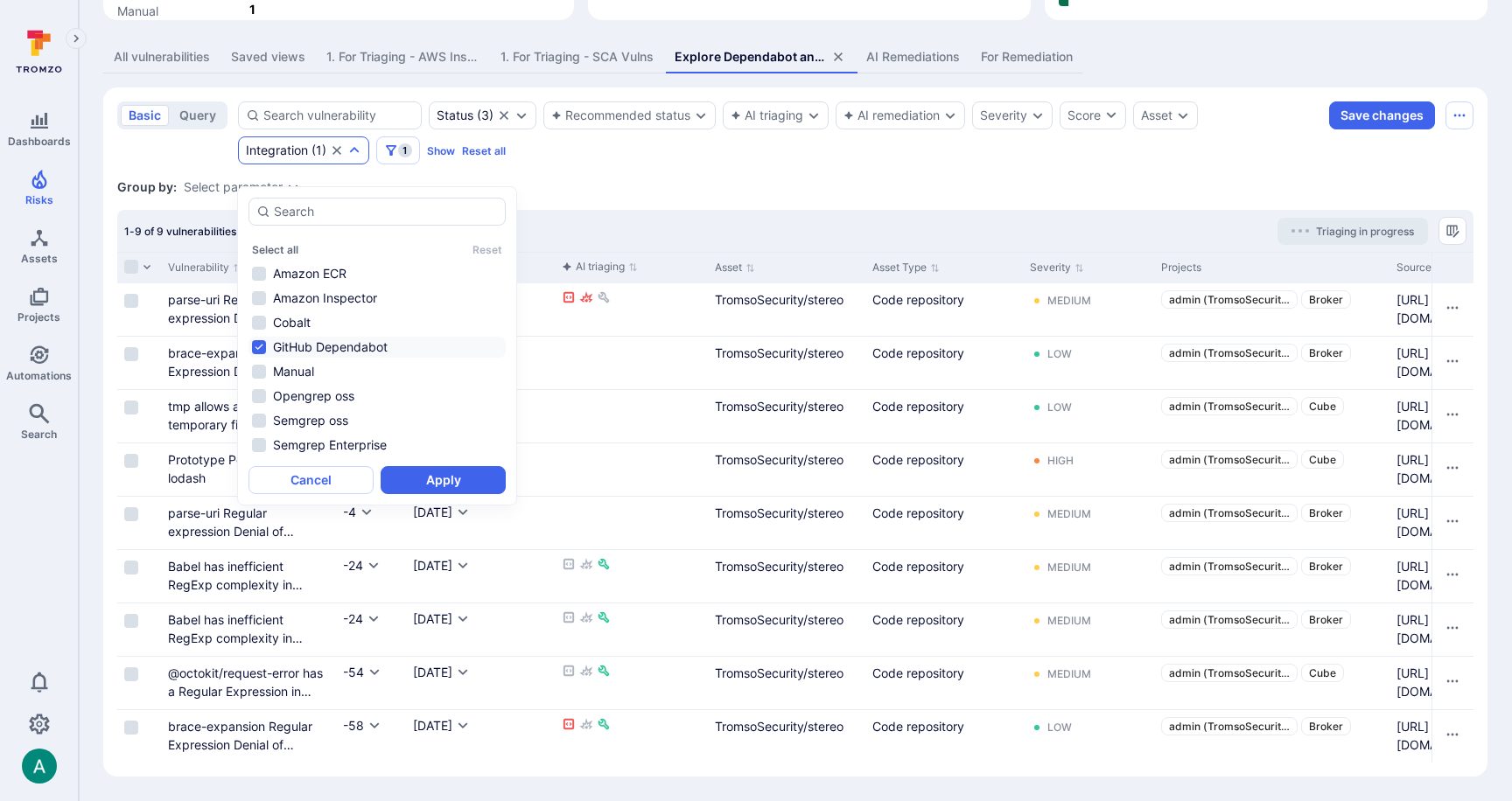
click at [854, 169] on section "basic query Status ( 3 ) Recommended status AI triaging AI remediation Severity…" at bounding box center [796, 432] width 1384 height 690
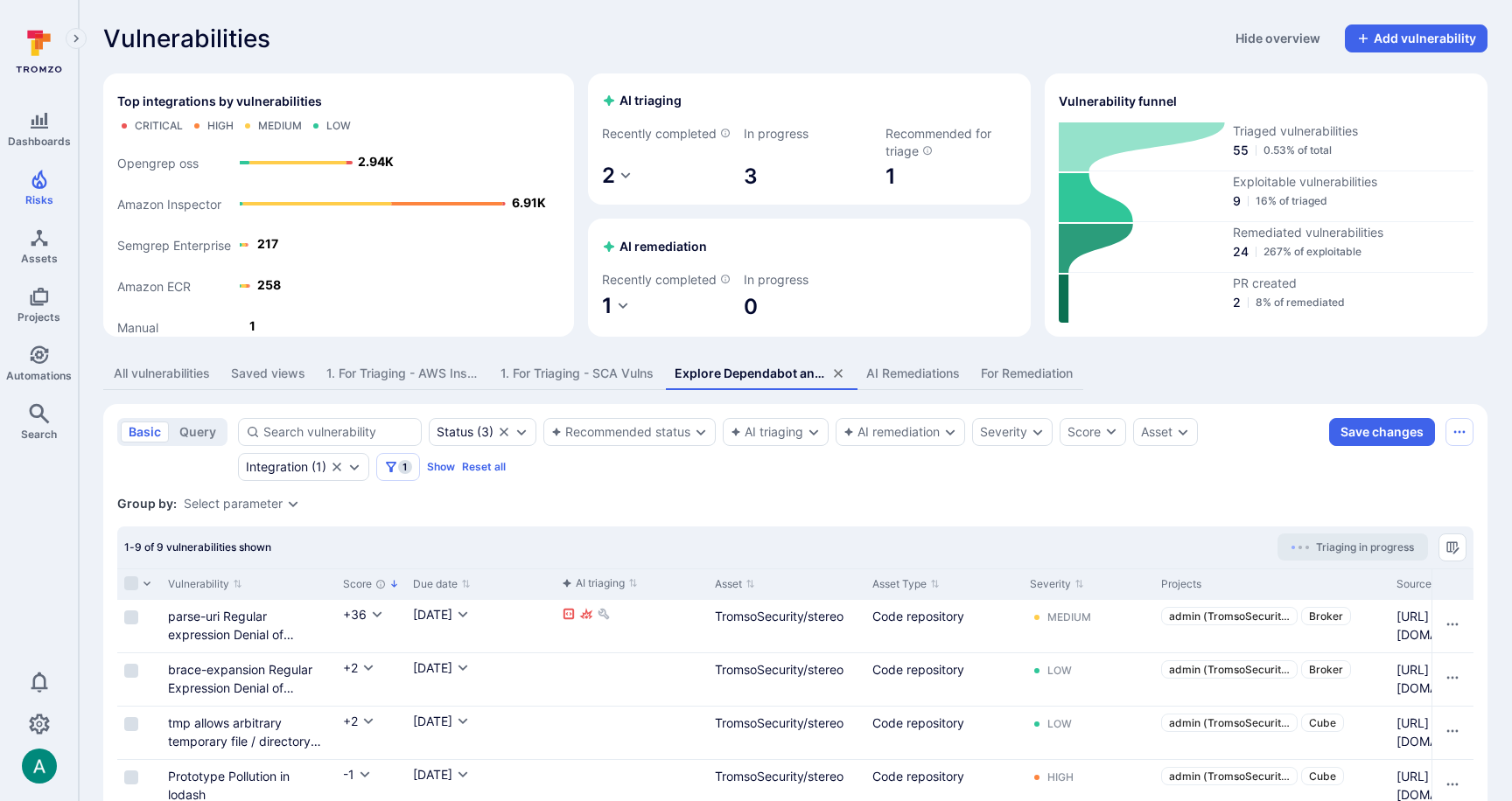
scroll to position [335, 0]
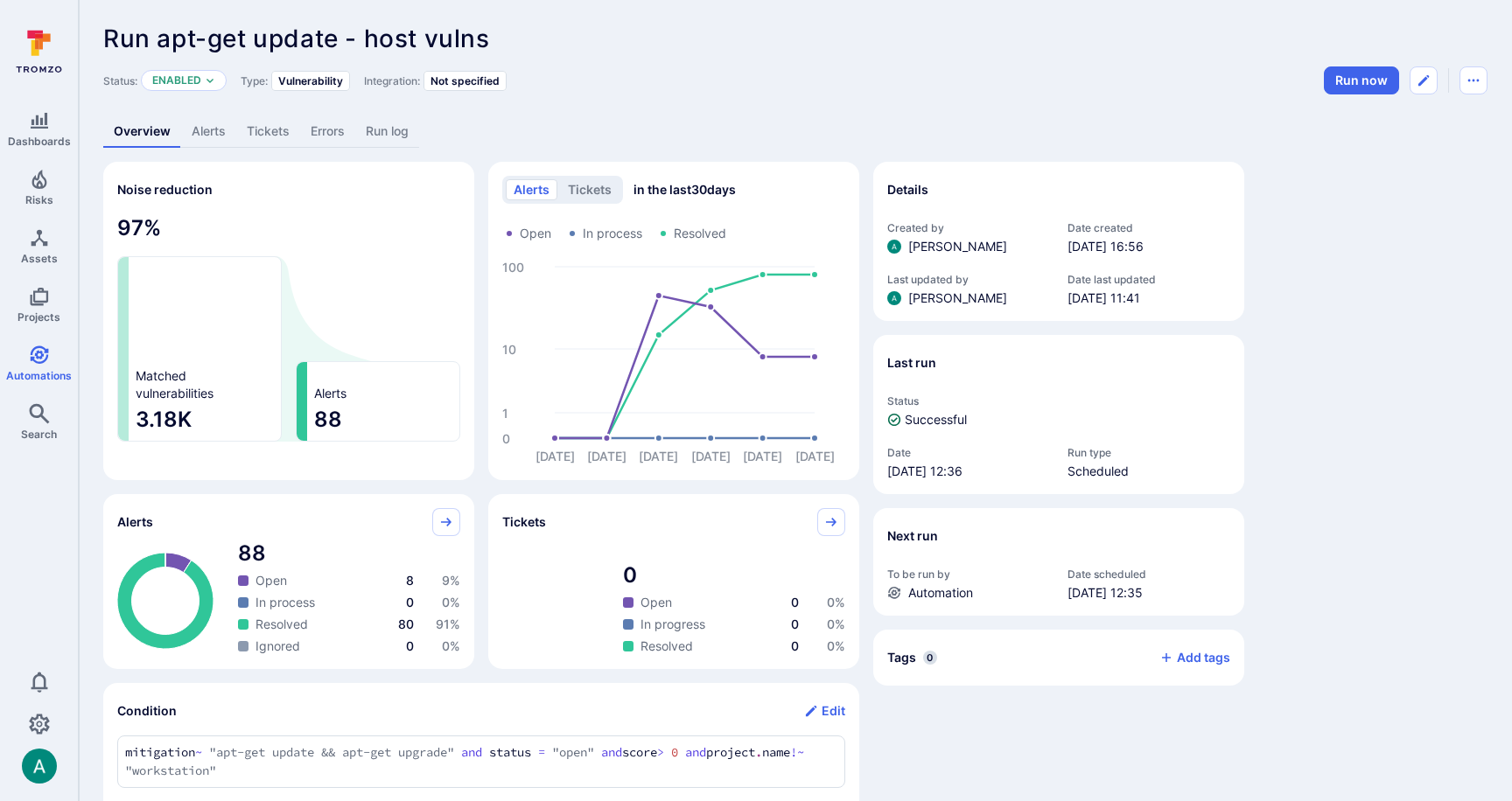
click at [209, 131] on link "Alerts" at bounding box center [209, 131] width 55 height 32
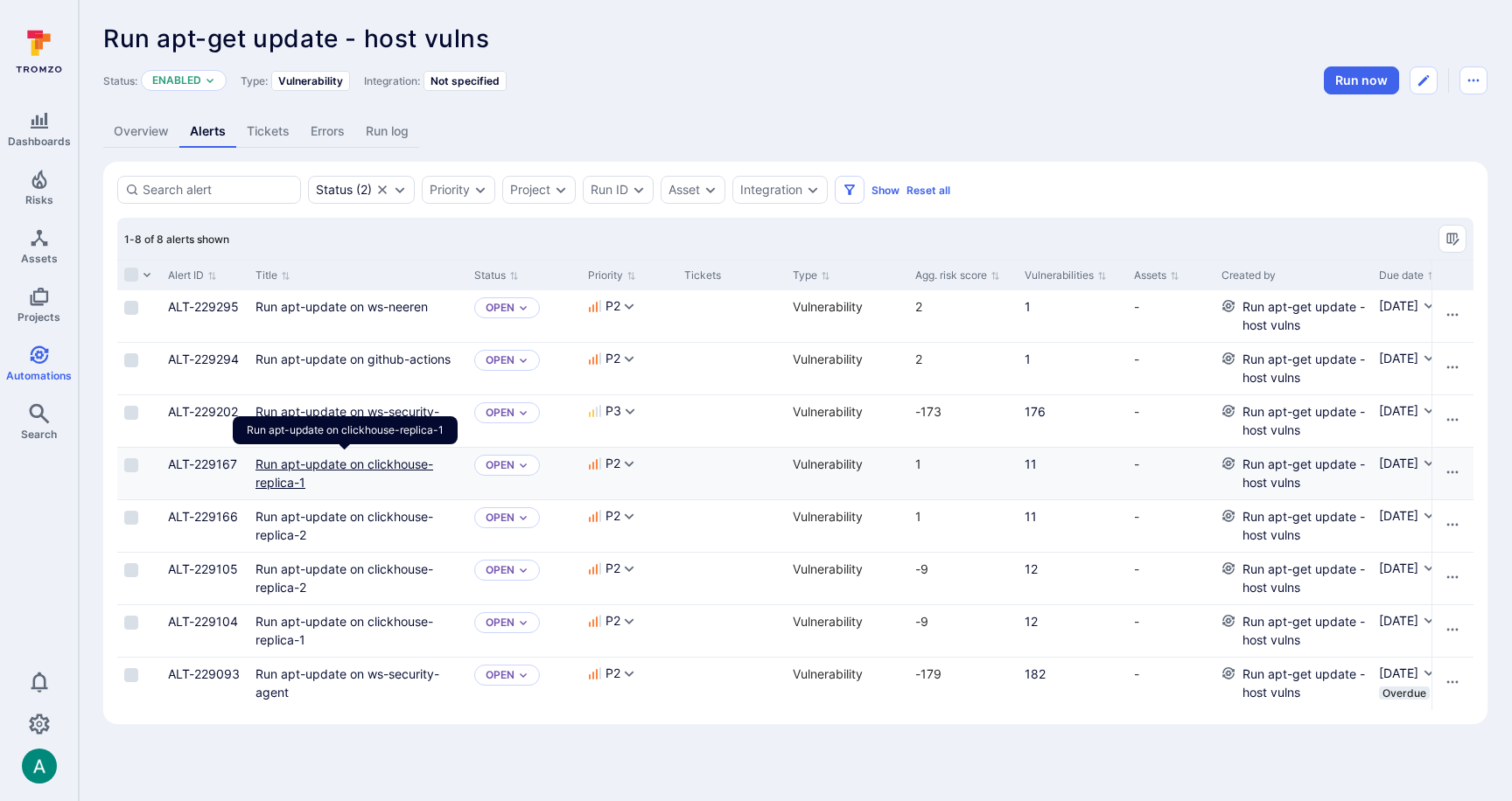
click at [364, 464] on link "Run apt-update on clickhouse-replica-1" at bounding box center [343, 473] width 178 height 33
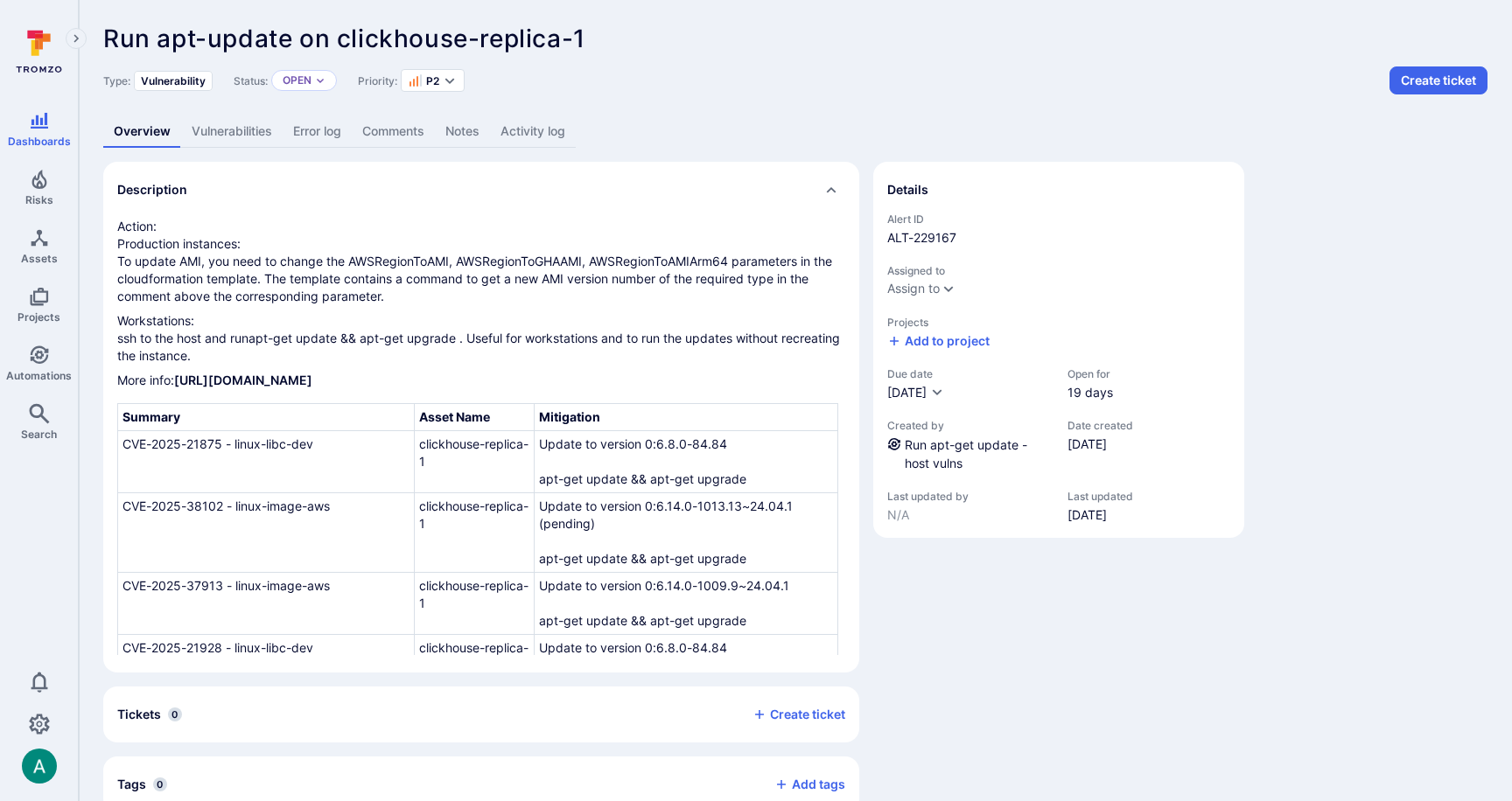
scroll to position [10, 0]
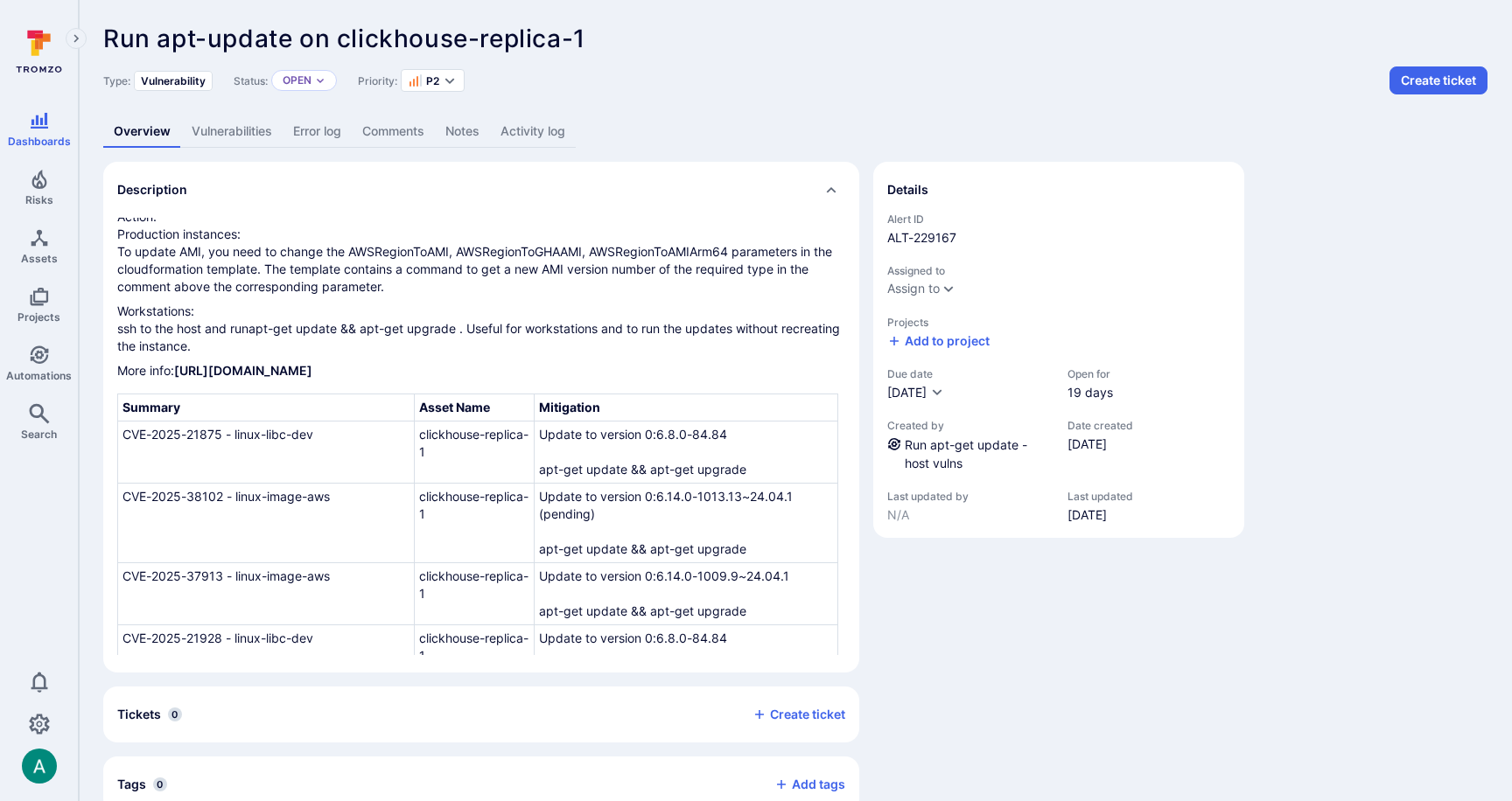
click at [242, 139] on link "Vulnerabilities" at bounding box center [232, 131] width 102 height 32
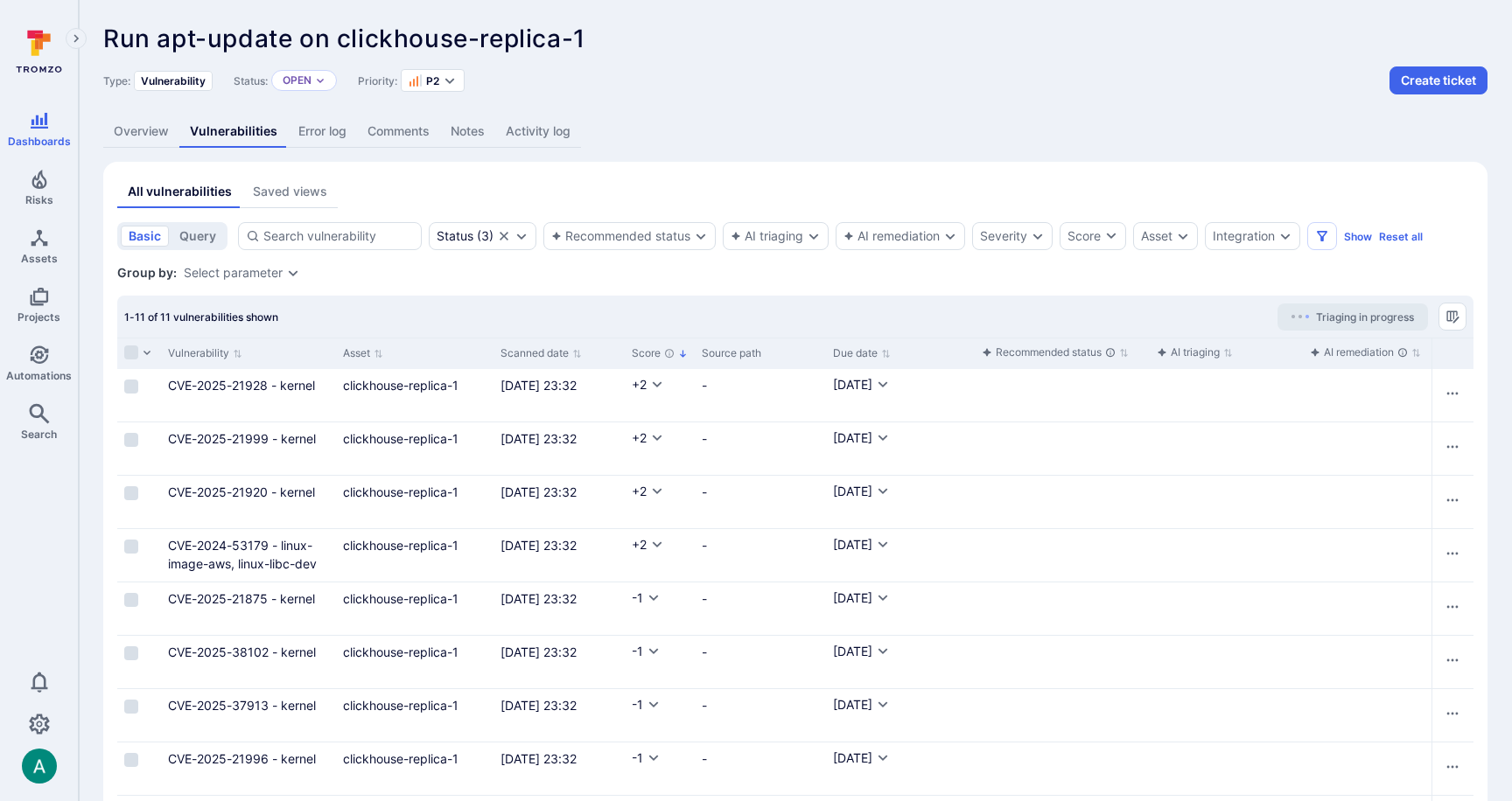
click at [136, 135] on link "Overview" at bounding box center [141, 131] width 76 height 32
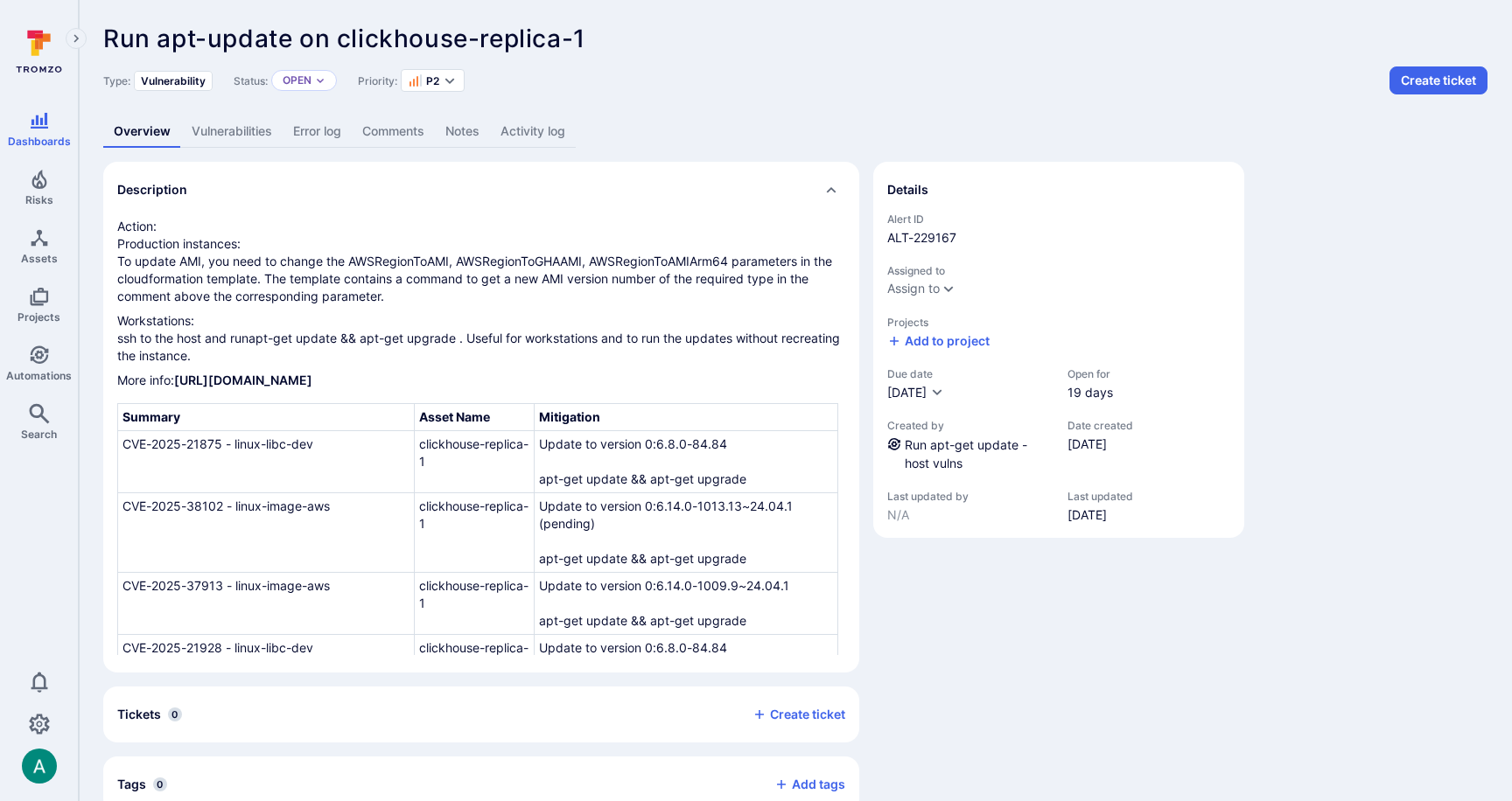
click at [221, 131] on link "Vulnerabilities" at bounding box center [232, 131] width 102 height 32
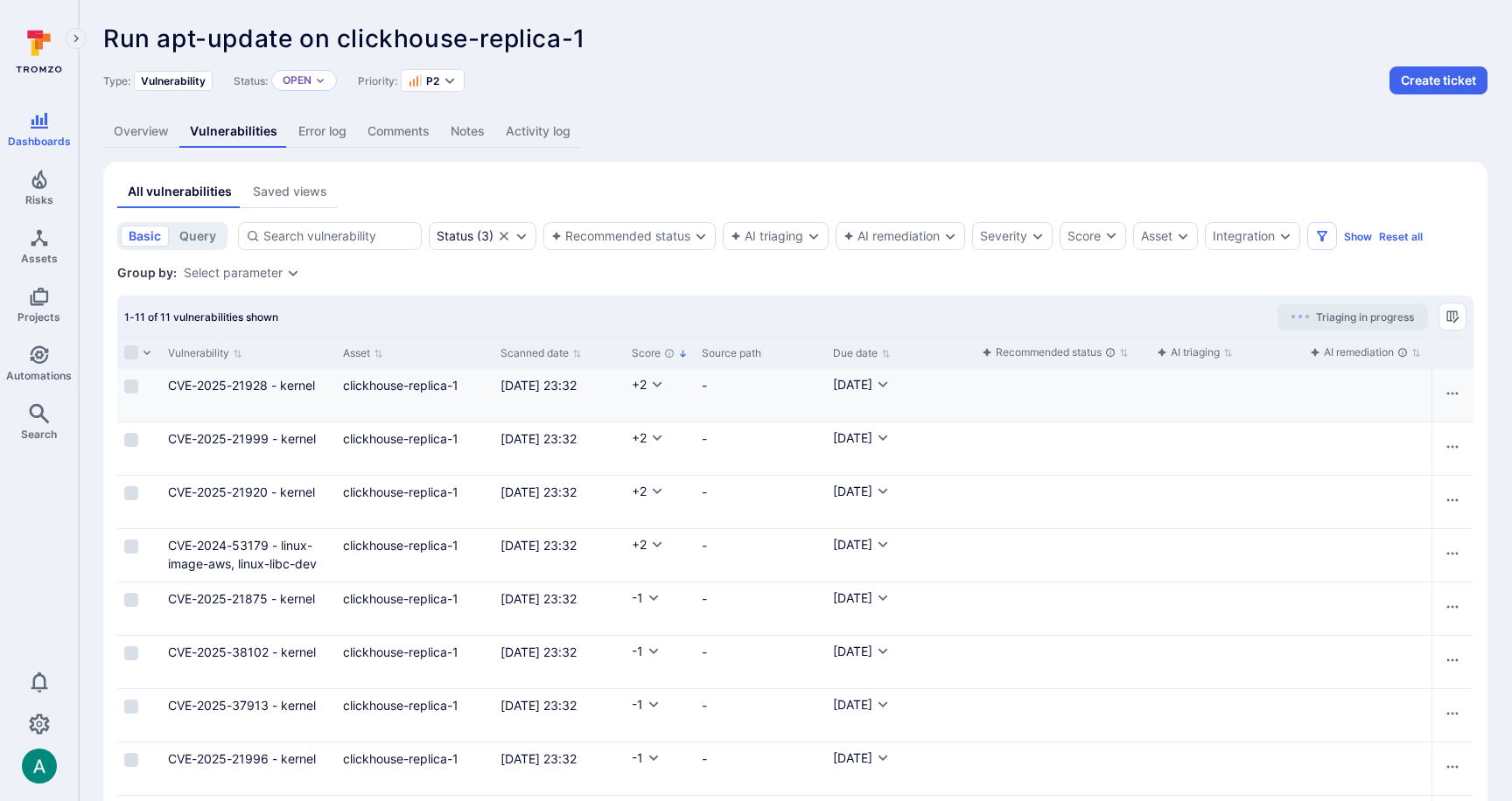
click at [1352, 390] on div "Cell for aiCtx.remediationStatus" at bounding box center [1367, 395] width 131 height 53
click at [383, 385] on link "clickhouse-replica-1" at bounding box center [400, 385] width 115 height 15
click at [225, 389] on link "CVE-2025-21928 - kernel" at bounding box center [241, 385] width 147 height 15
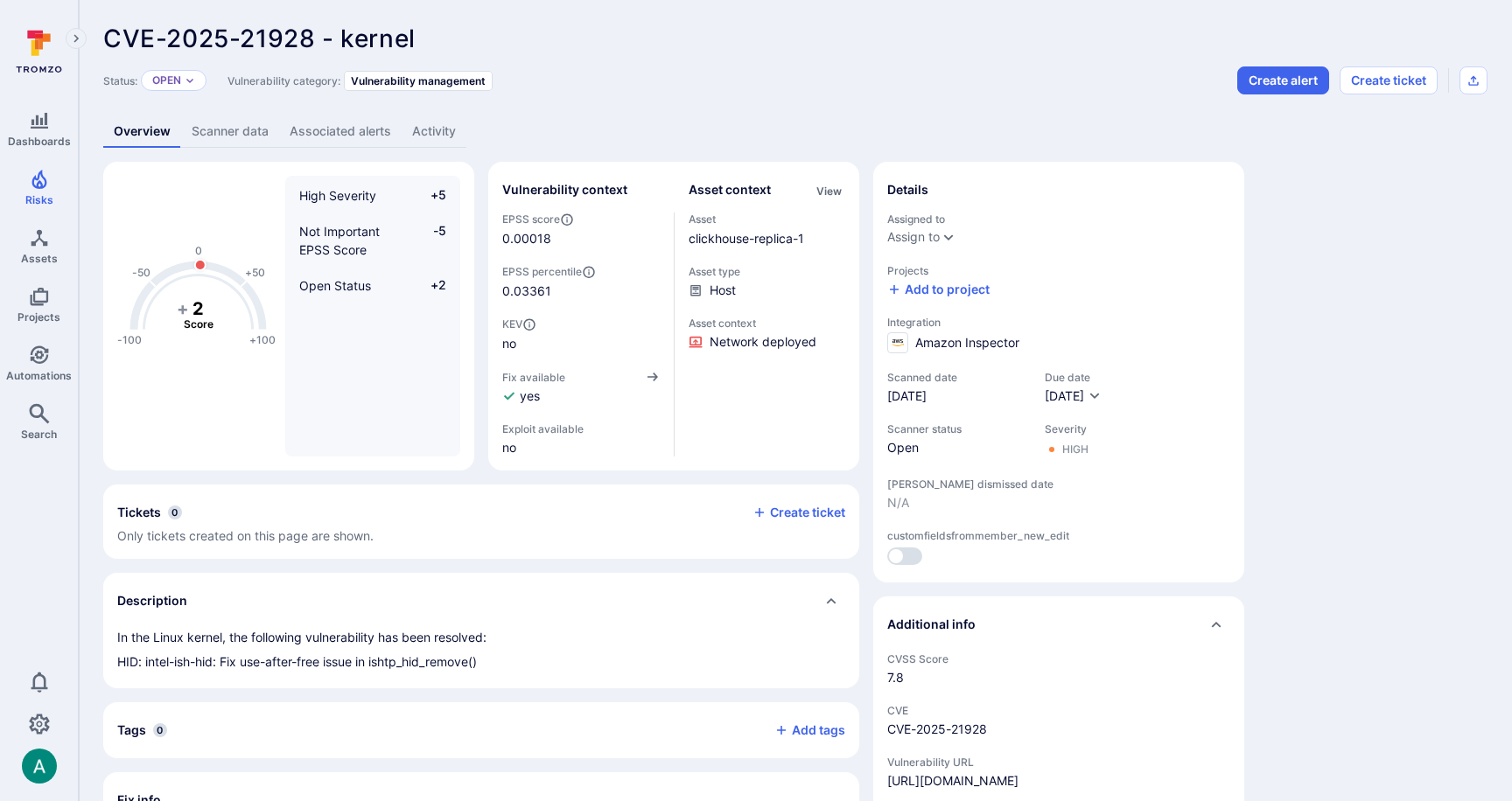
click at [244, 135] on link "Scanner data" at bounding box center [230, 131] width 98 height 32
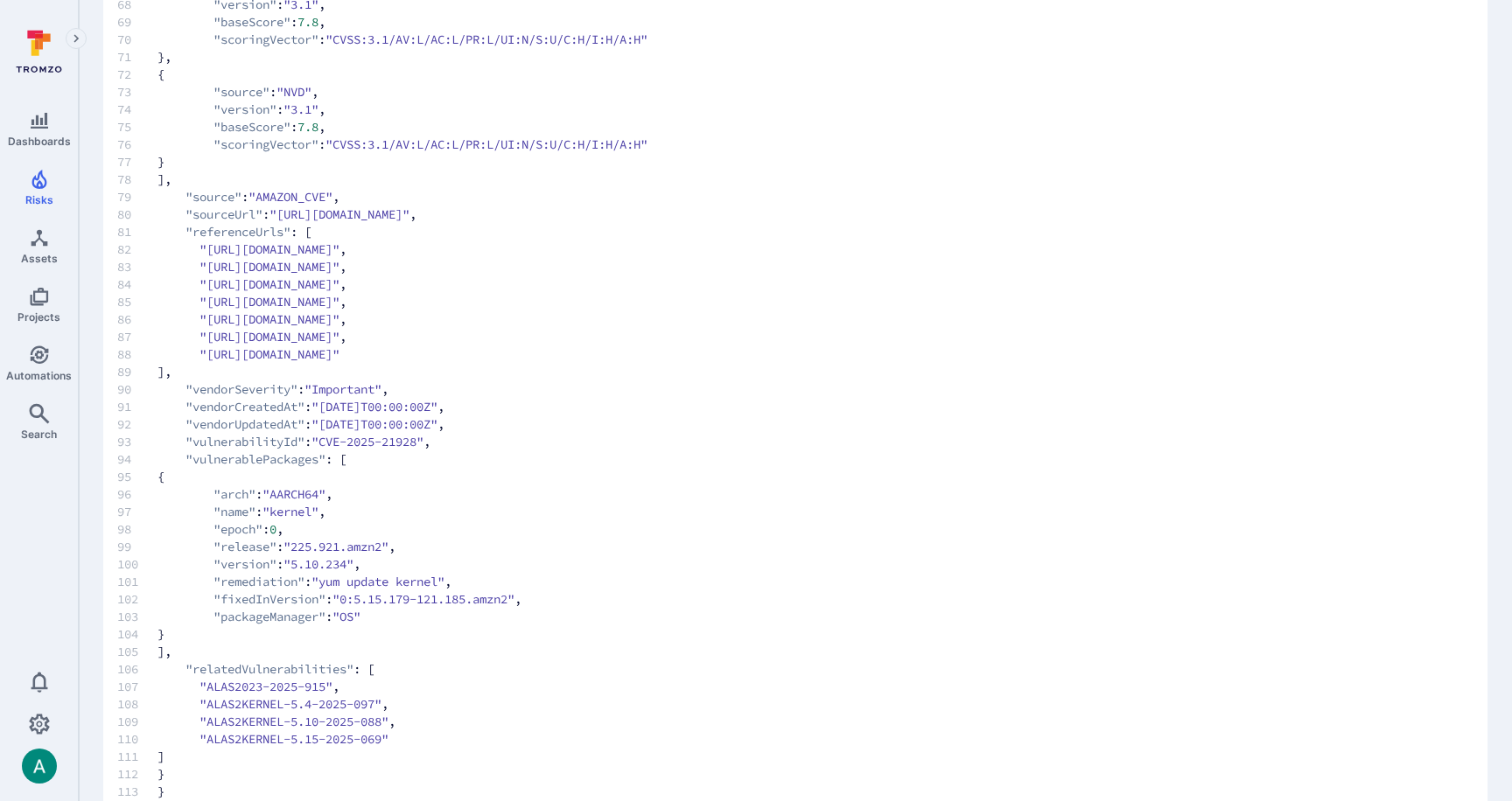
scroll to position [1390, 0]
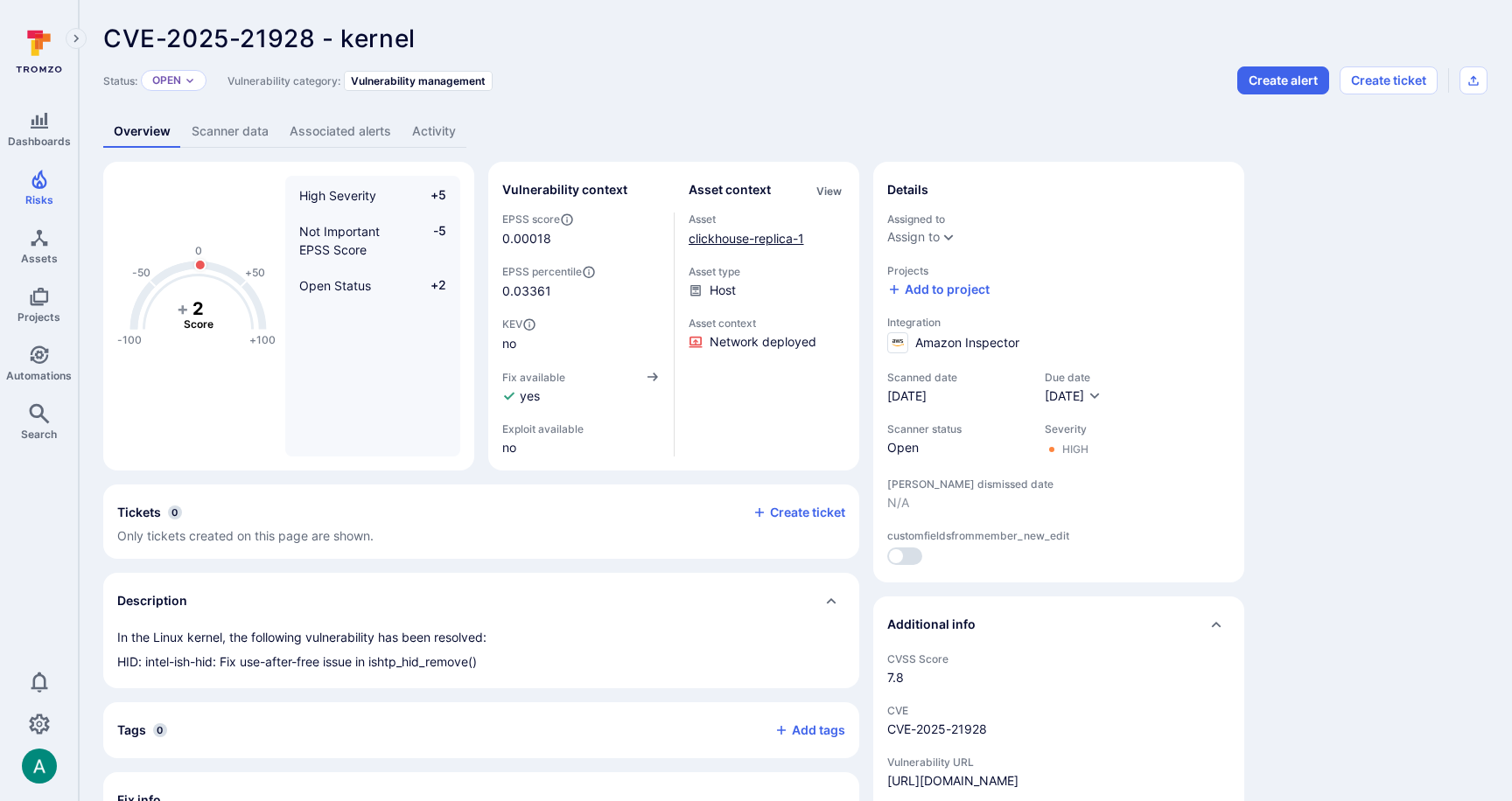
click at [739, 235] on link "clickhouse-replica-1" at bounding box center [746, 238] width 115 height 15
click at [881, 40] on div "CVE-2025-21928 - kernel ... Show more" at bounding box center [670, 37] width 1134 height 28
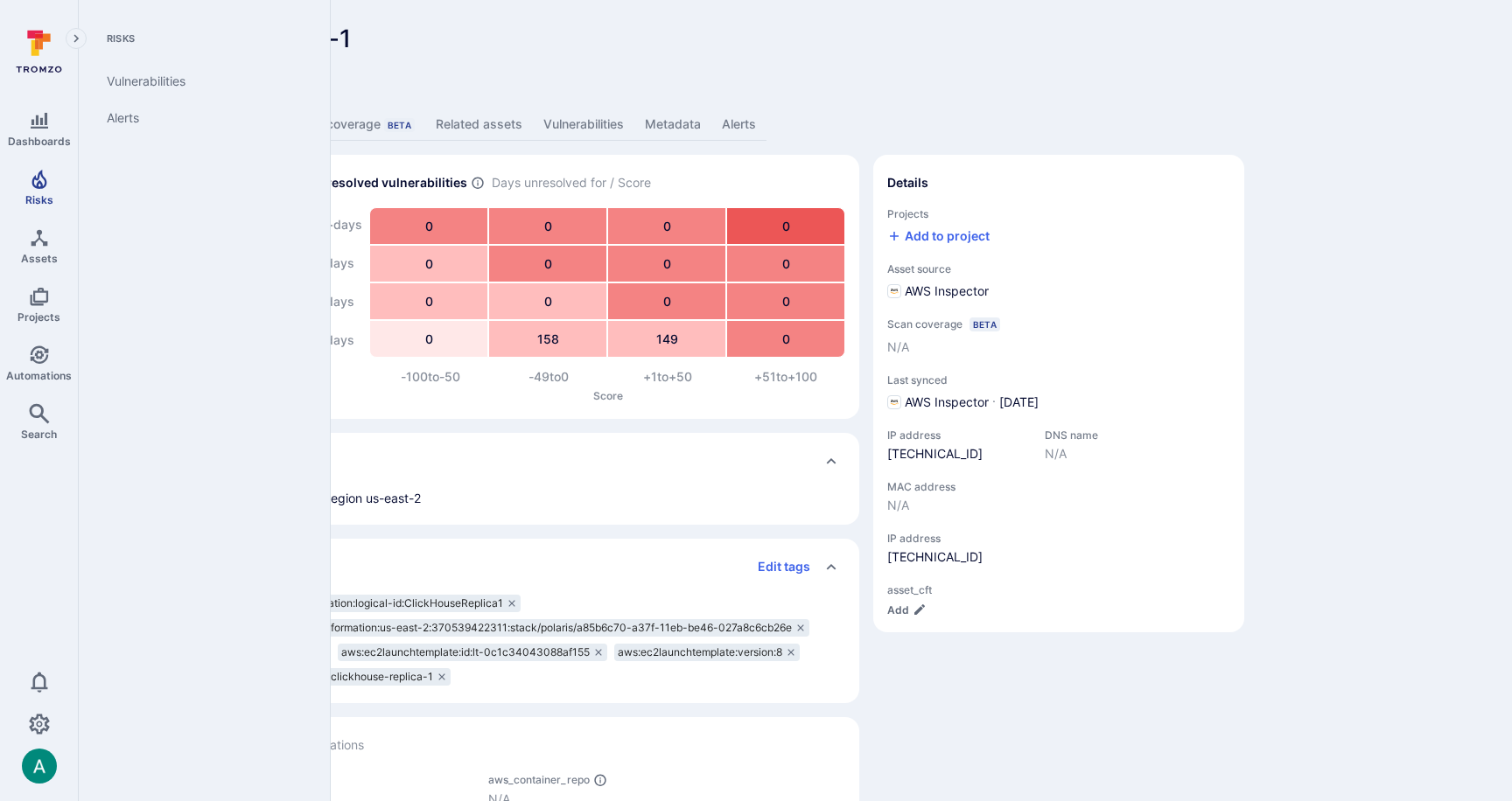
click at [53, 186] on link "Risks" at bounding box center [38, 187] width 78 height 52
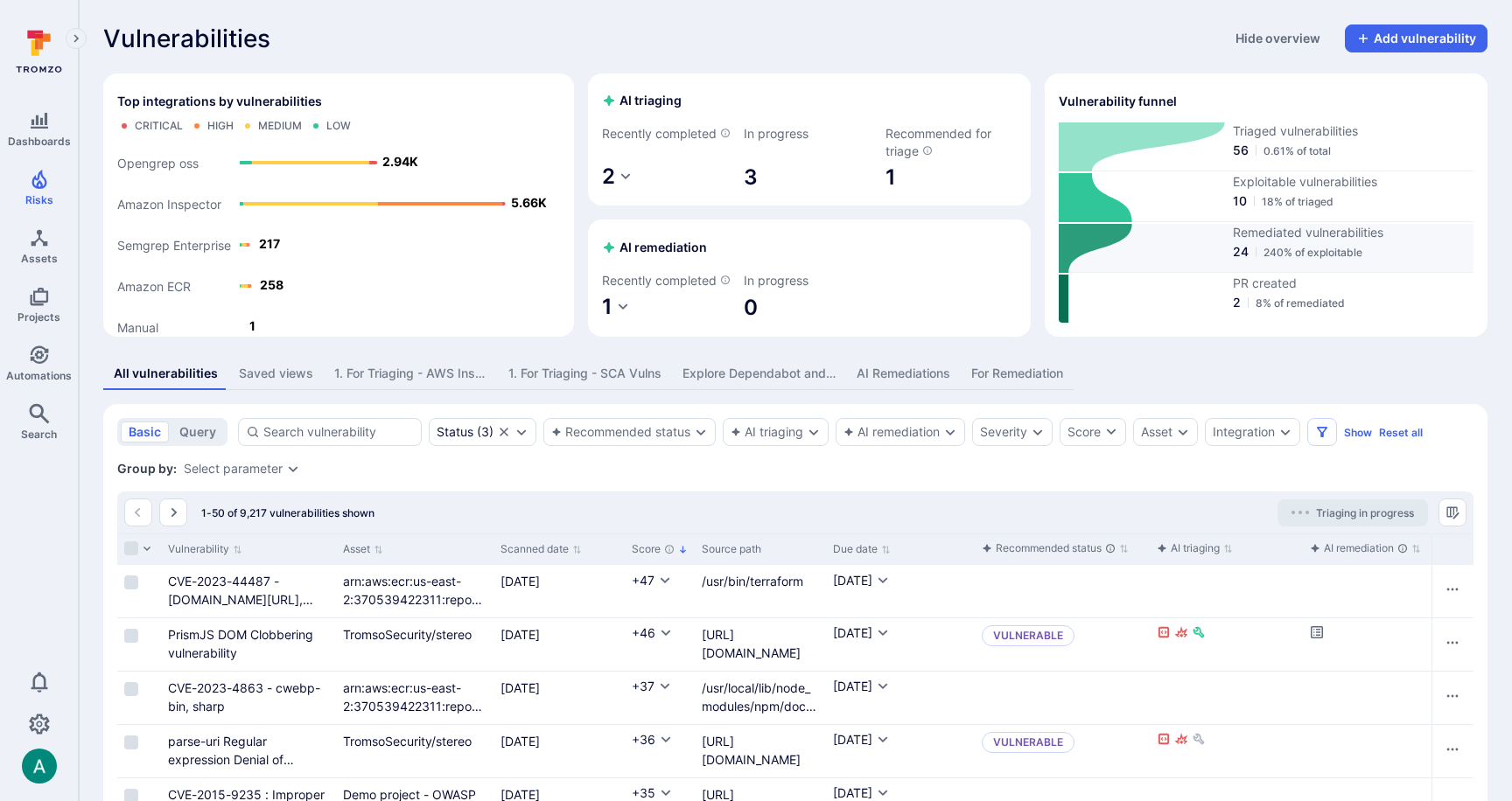
click at [1275, 239] on span "Remediated vulnerabilities" at bounding box center [1353, 233] width 241 height 18
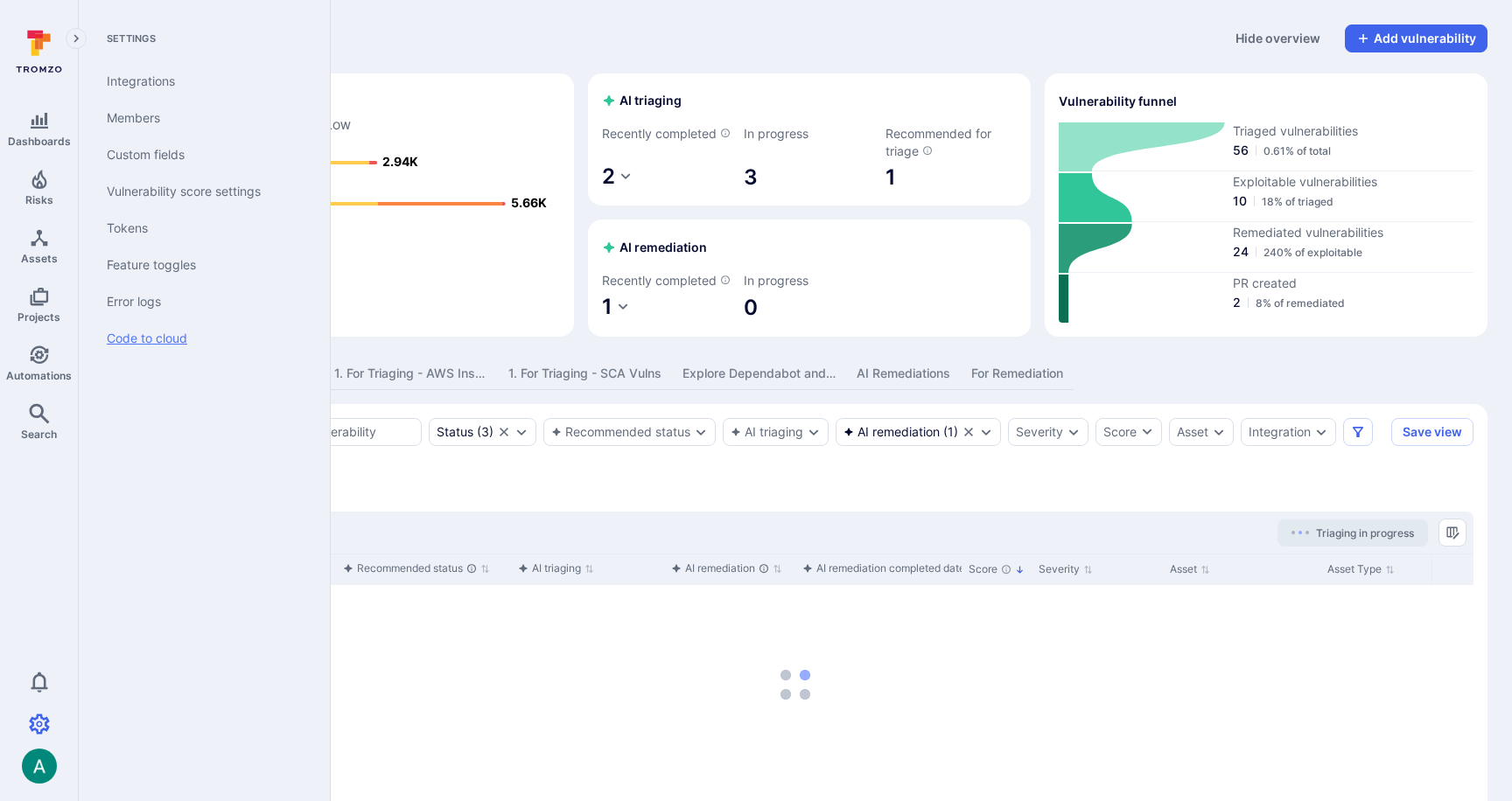
click at [182, 334] on link "Code to cloud" at bounding box center [201, 338] width 216 height 37
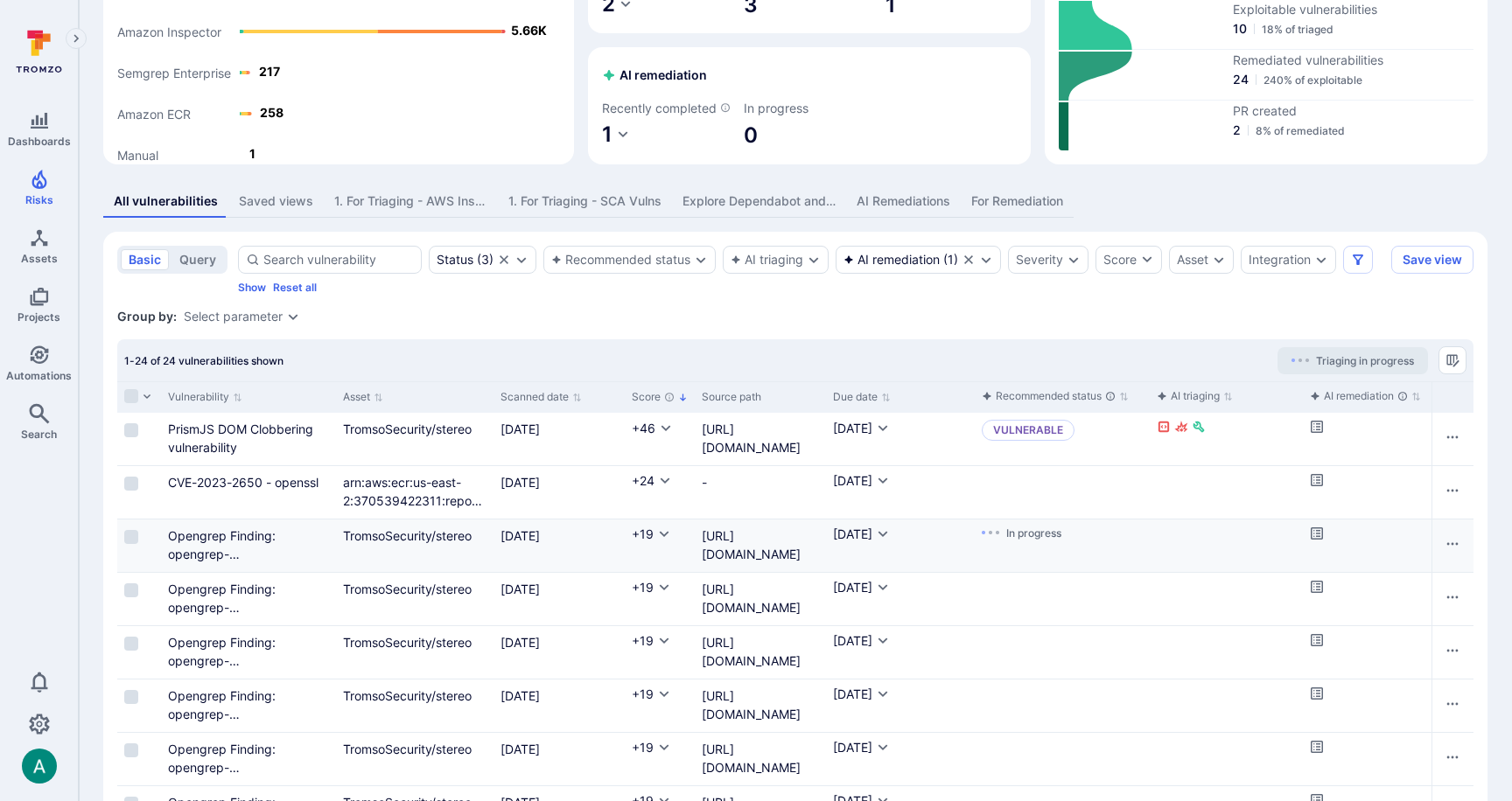
scroll to position [227, 0]
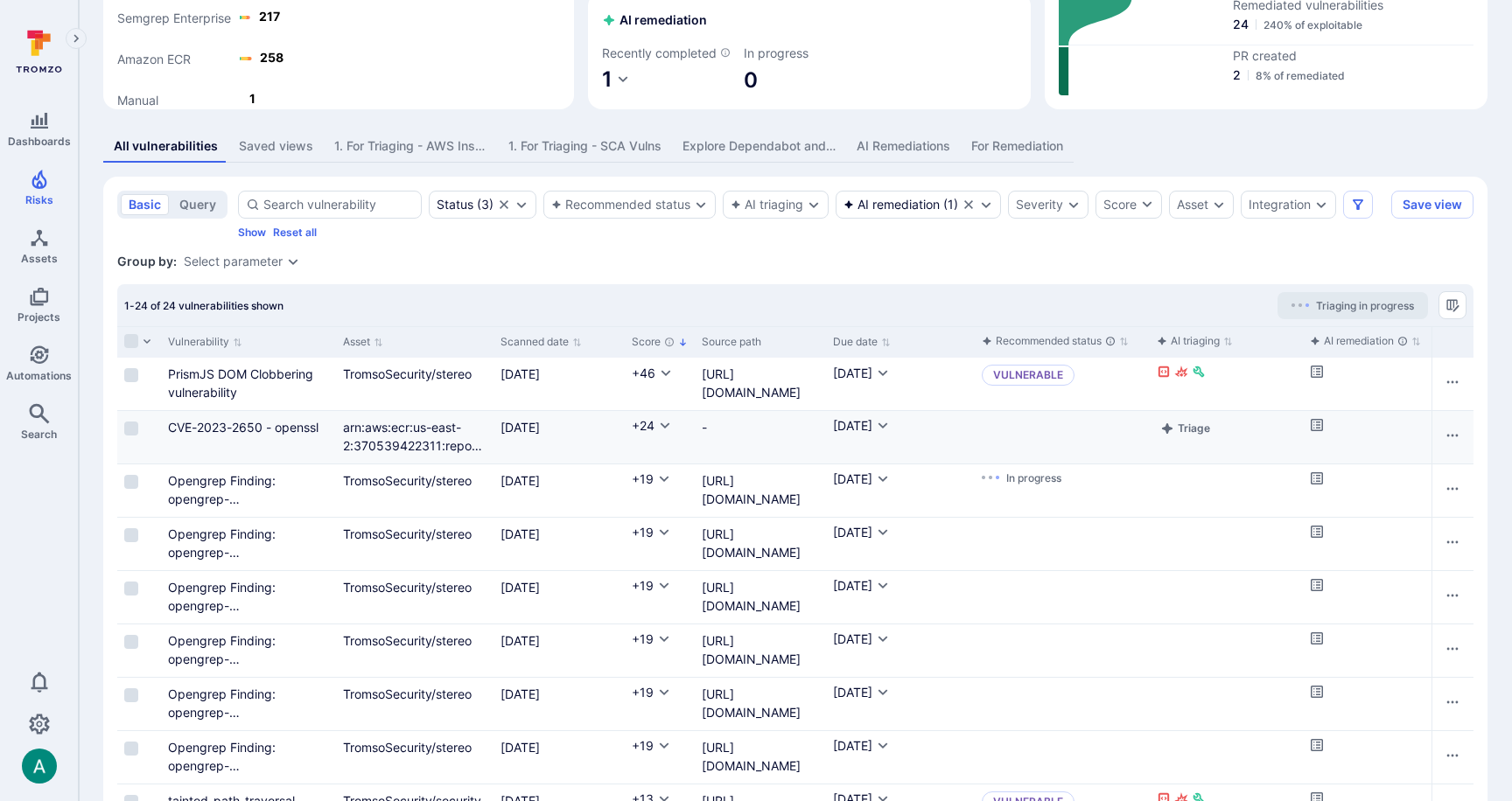
click at [1317, 433] on icon "Cell for aiCtx.remediationStatus" at bounding box center [1317, 425] width 14 height 14
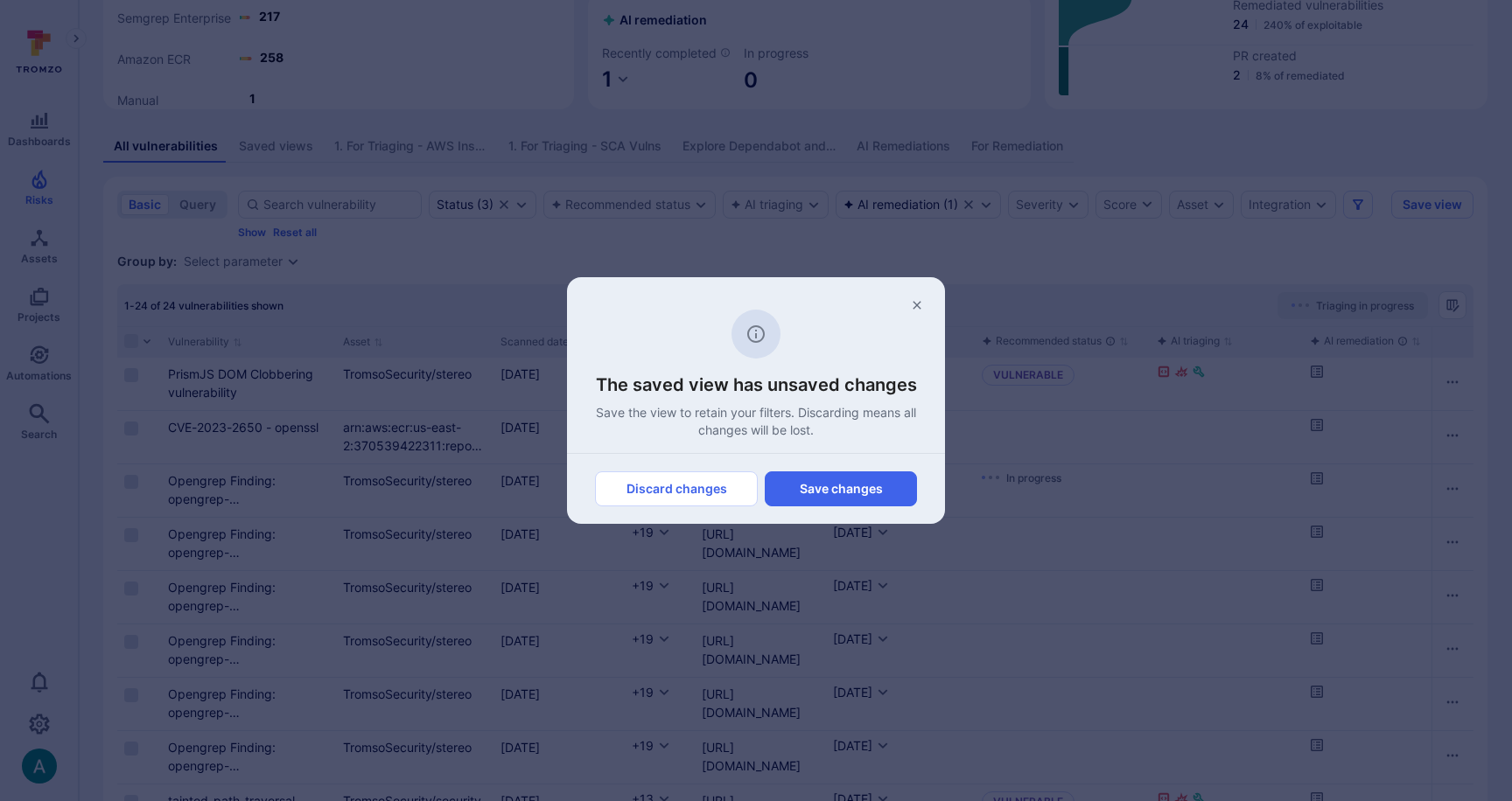
drag, startPoint x: 923, startPoint y: 296, endPoint x: 627, endPoint y: 339, distance: 299.1
click at [920, 296] on button "button" at bounding box center [916, 305] width 28 height 28
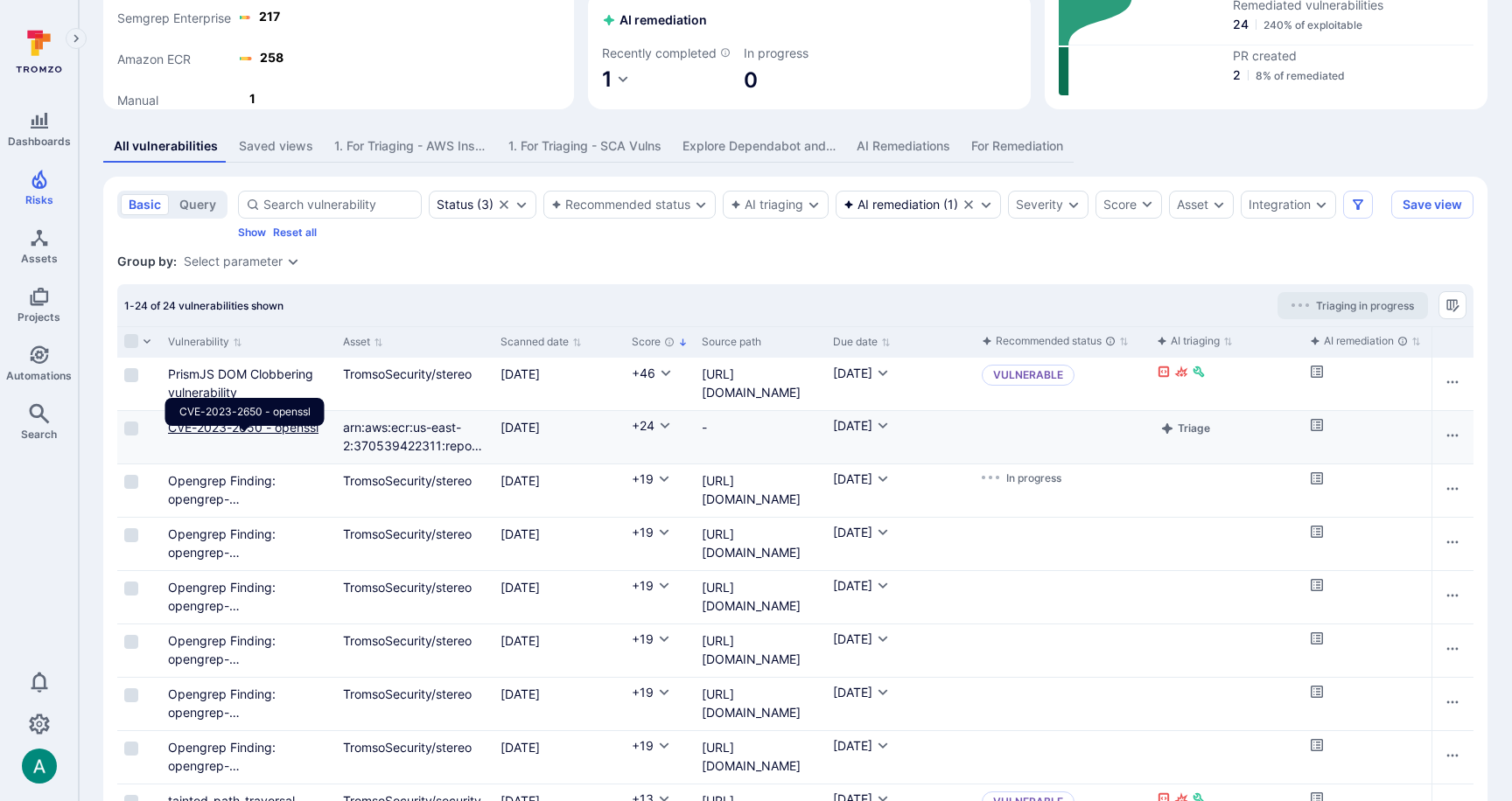
click at [248, 434] on link "CVE-2023-2650 - openssl" at bounding box center [243, 427] width 151 height 15
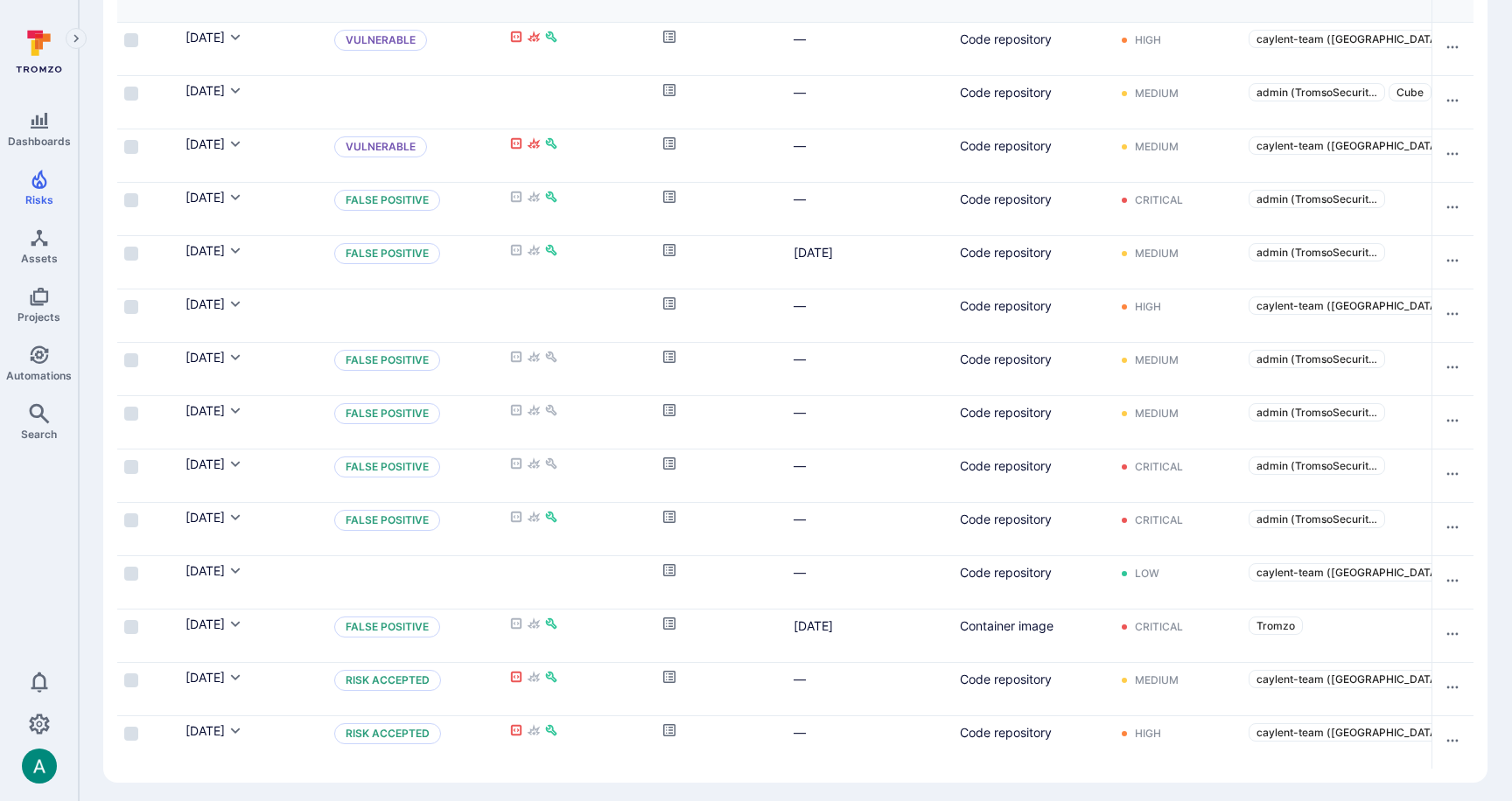
scroll to position [1120, 0]
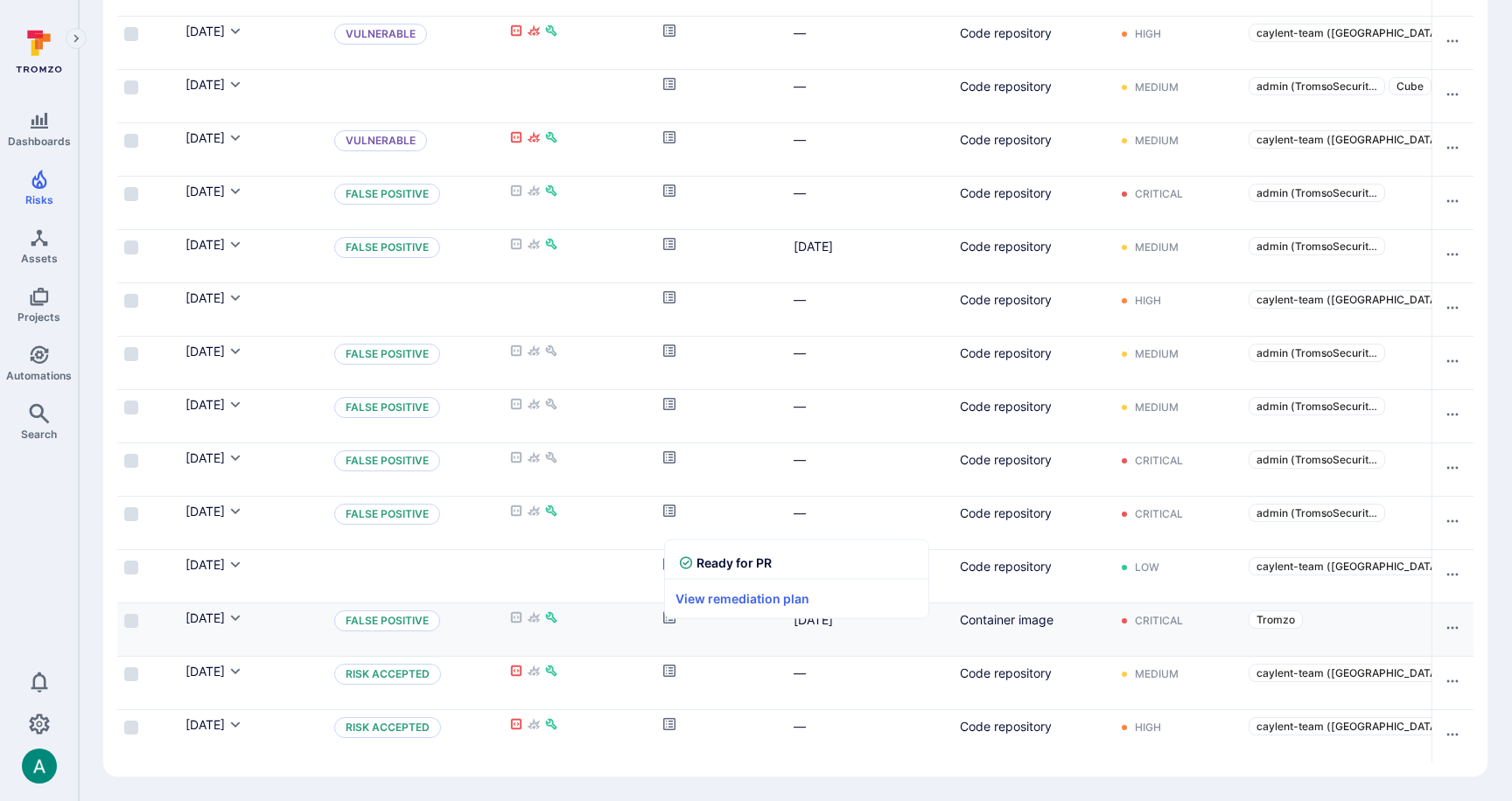
click at [670, 614] on icon "Cell for aiCtx.remediationStatus" at bounding box center [669, 618] width 14 height 14
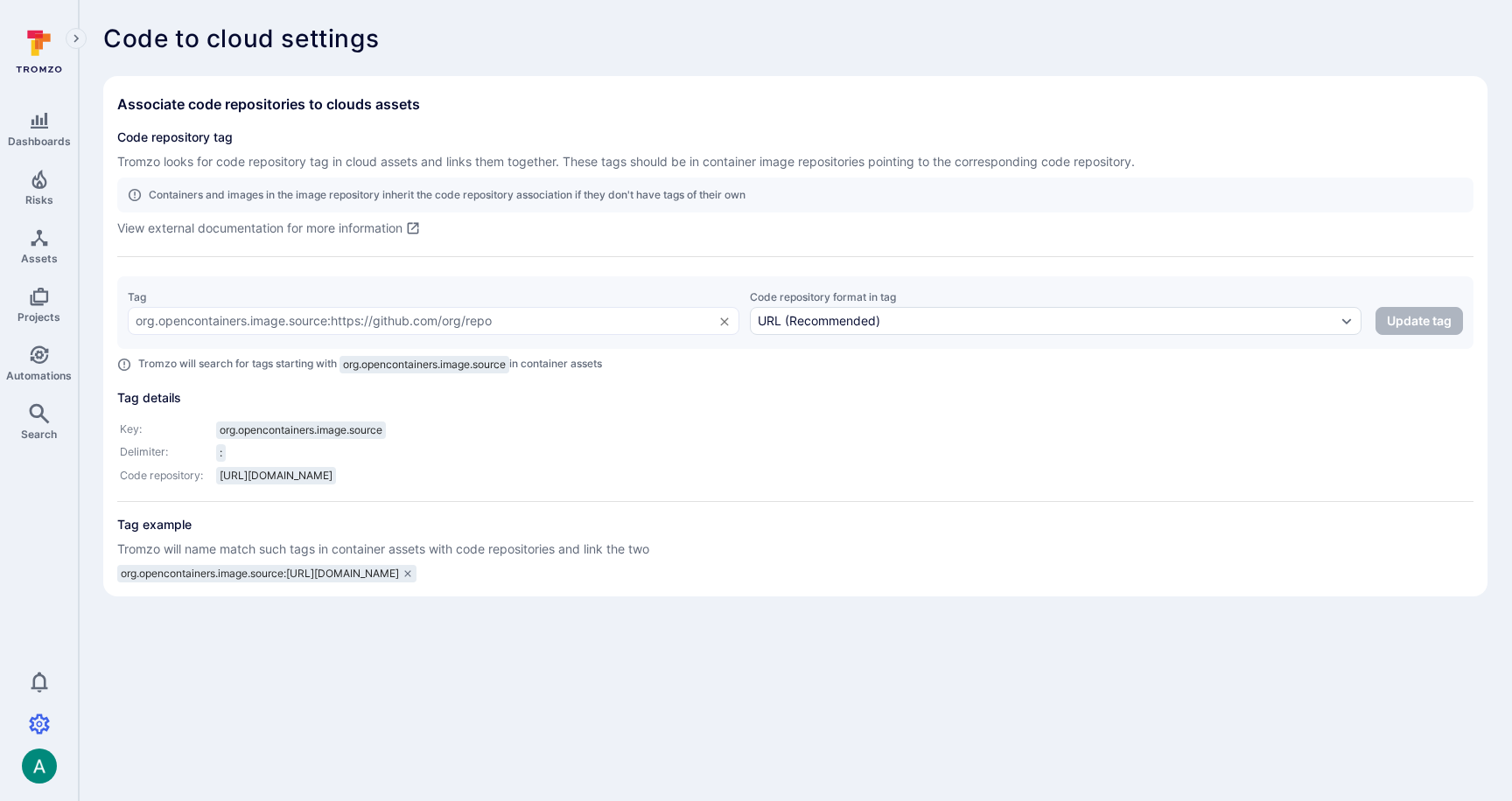
drag, startPoint x: 119, startPoint y: 570, endPoint x: 300, endPoint y: 569, distance: 181.0
click at [299, 569] on div "org.opencontainers.image.source:[URL][DOMAIN_NAME]" at bounding box center [266, 574] width 299 height 18
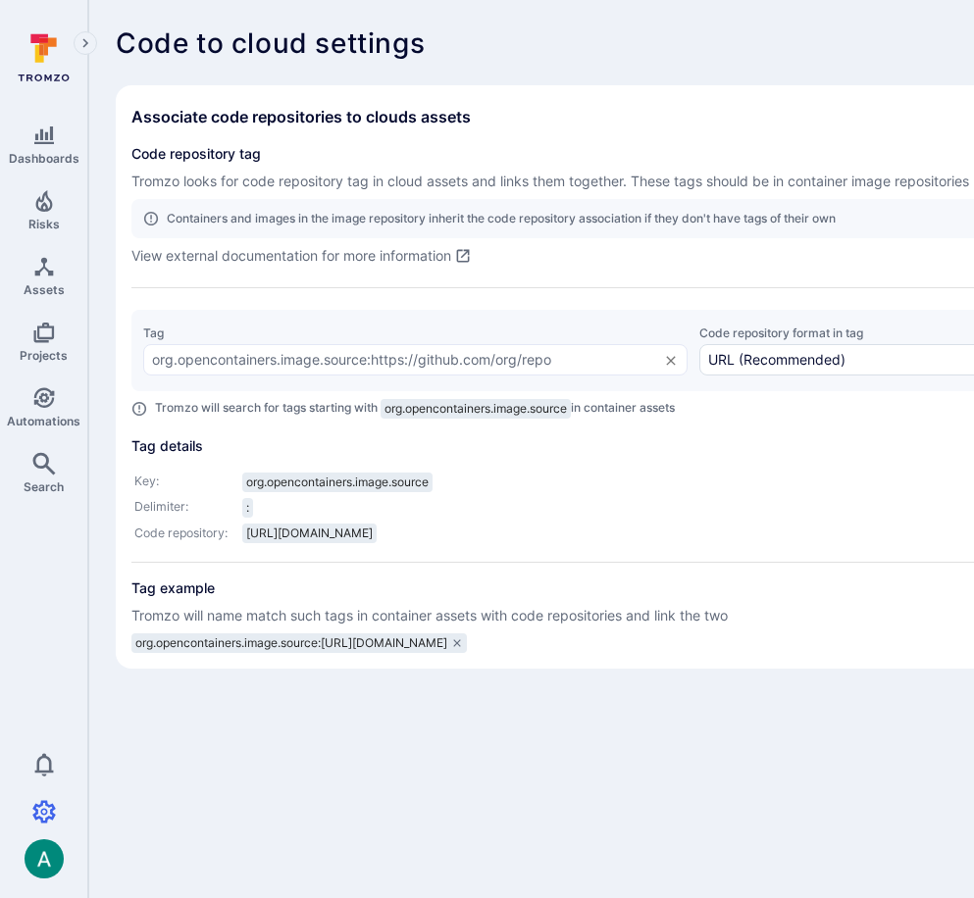
drag, startPoint x: 732, startPoint y: 61, endPoint x: 839, endPoint y: 33, distance: 110.4
click at [744, 57] on div "Code to cloud settings Associate code repositories to clouds assets Code reposi…" at bounding box center [750, 347] width 1269 height 641
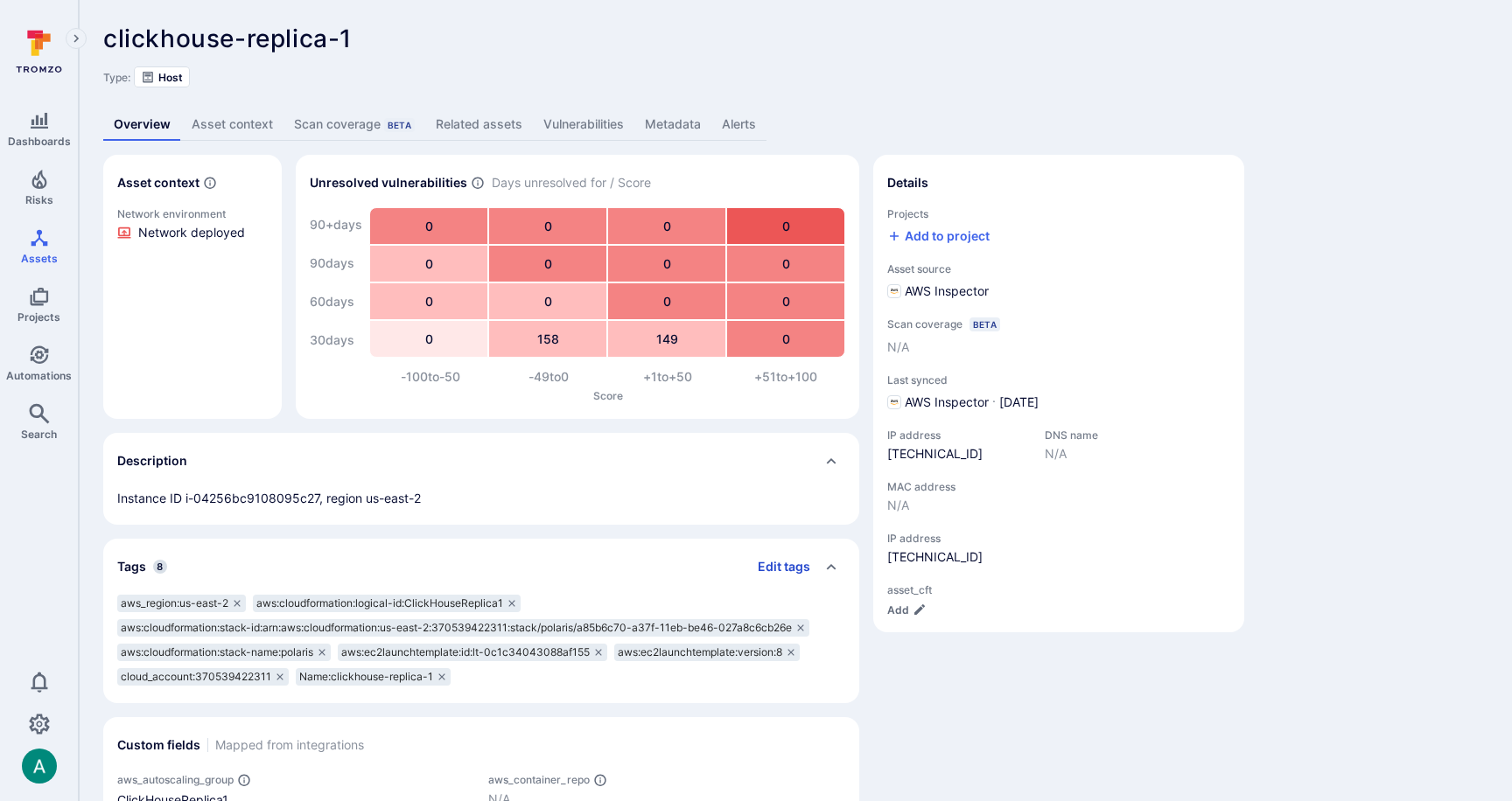
click at [773, 563] on button "Edit tags" at bounding box center [777, 566] width 67 height 28
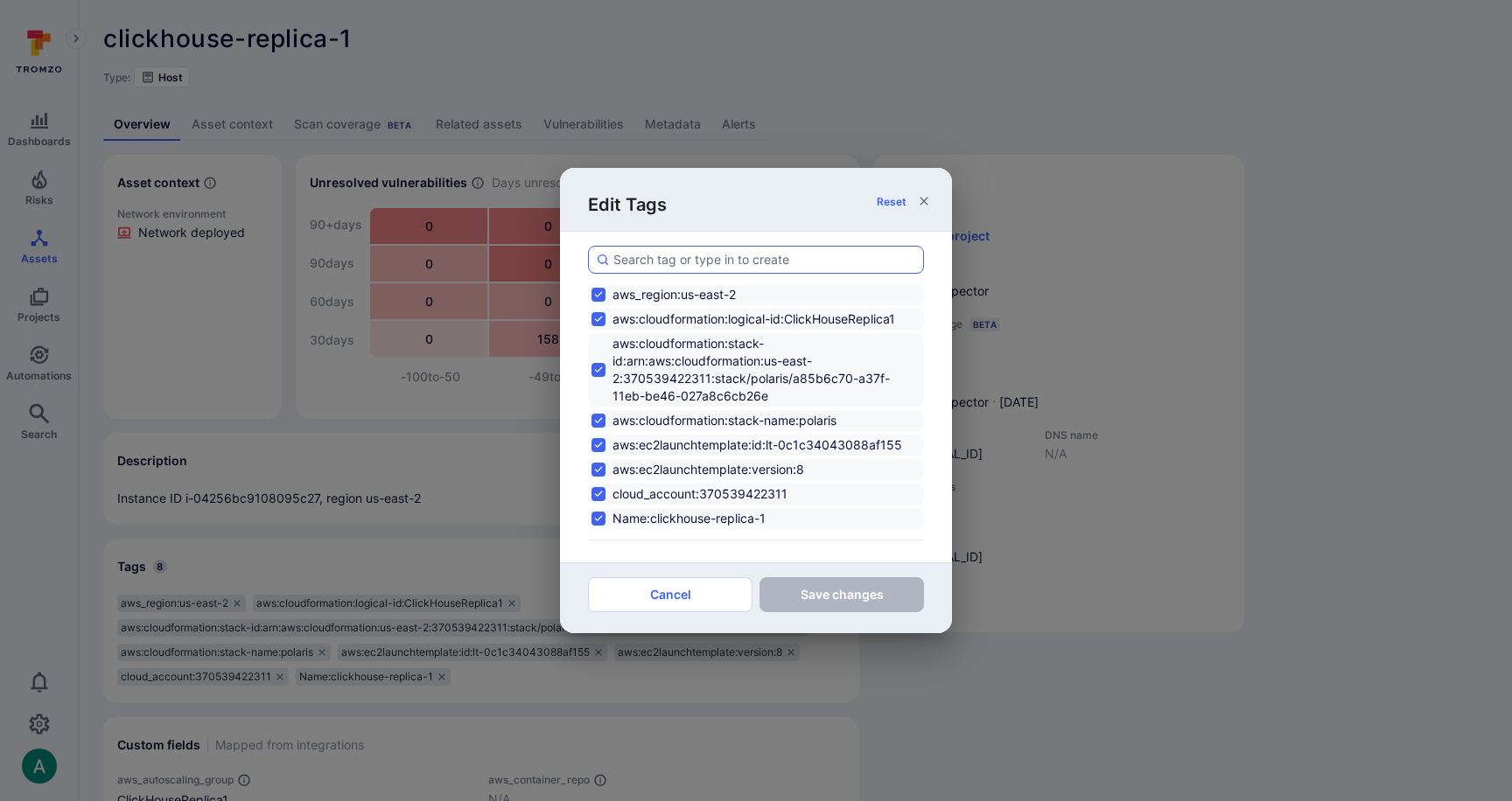
click at [713, 259] on input at bounding box center [764, 260] width 302 height 18
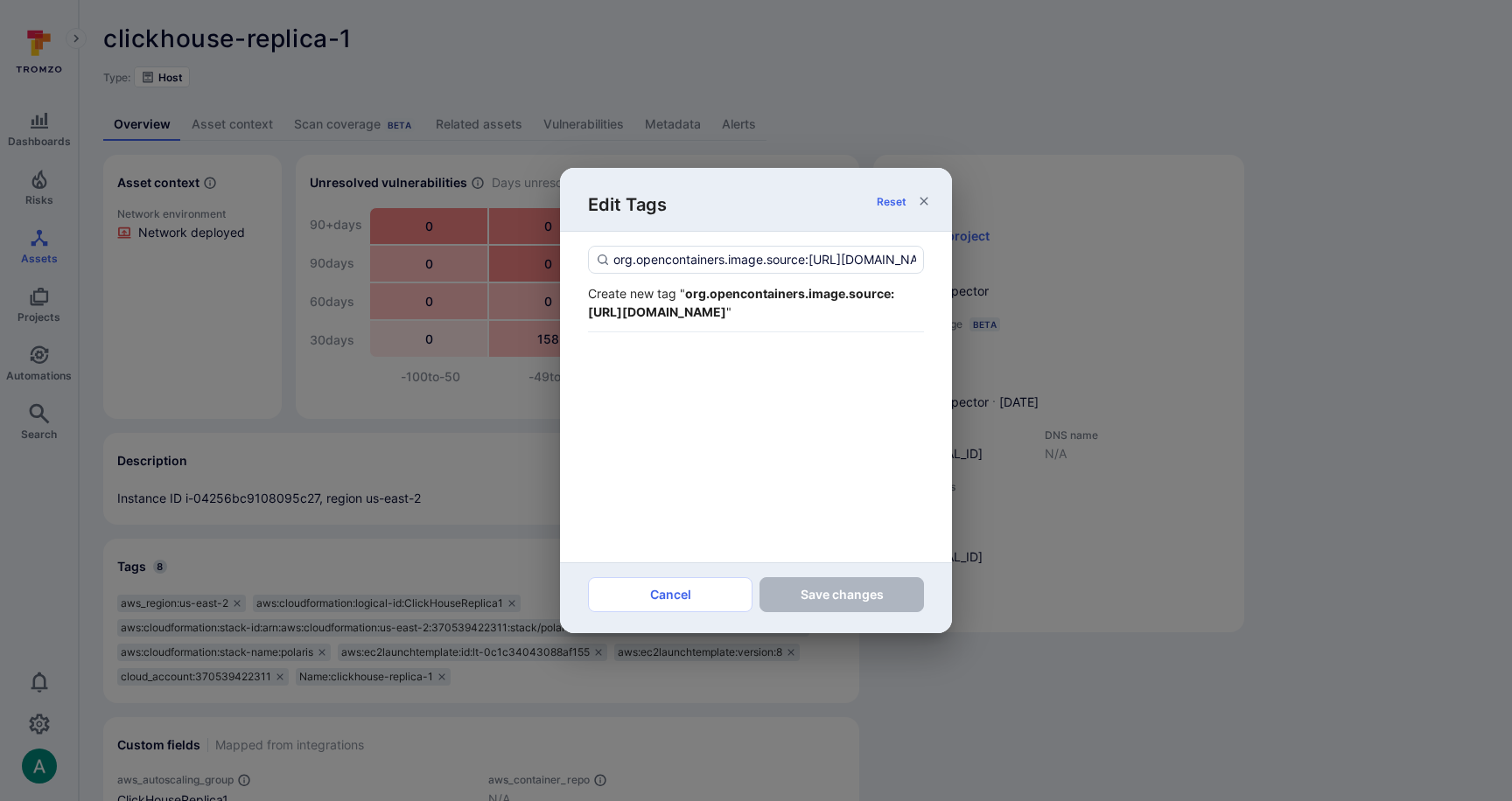
scroll to position [0, 136]
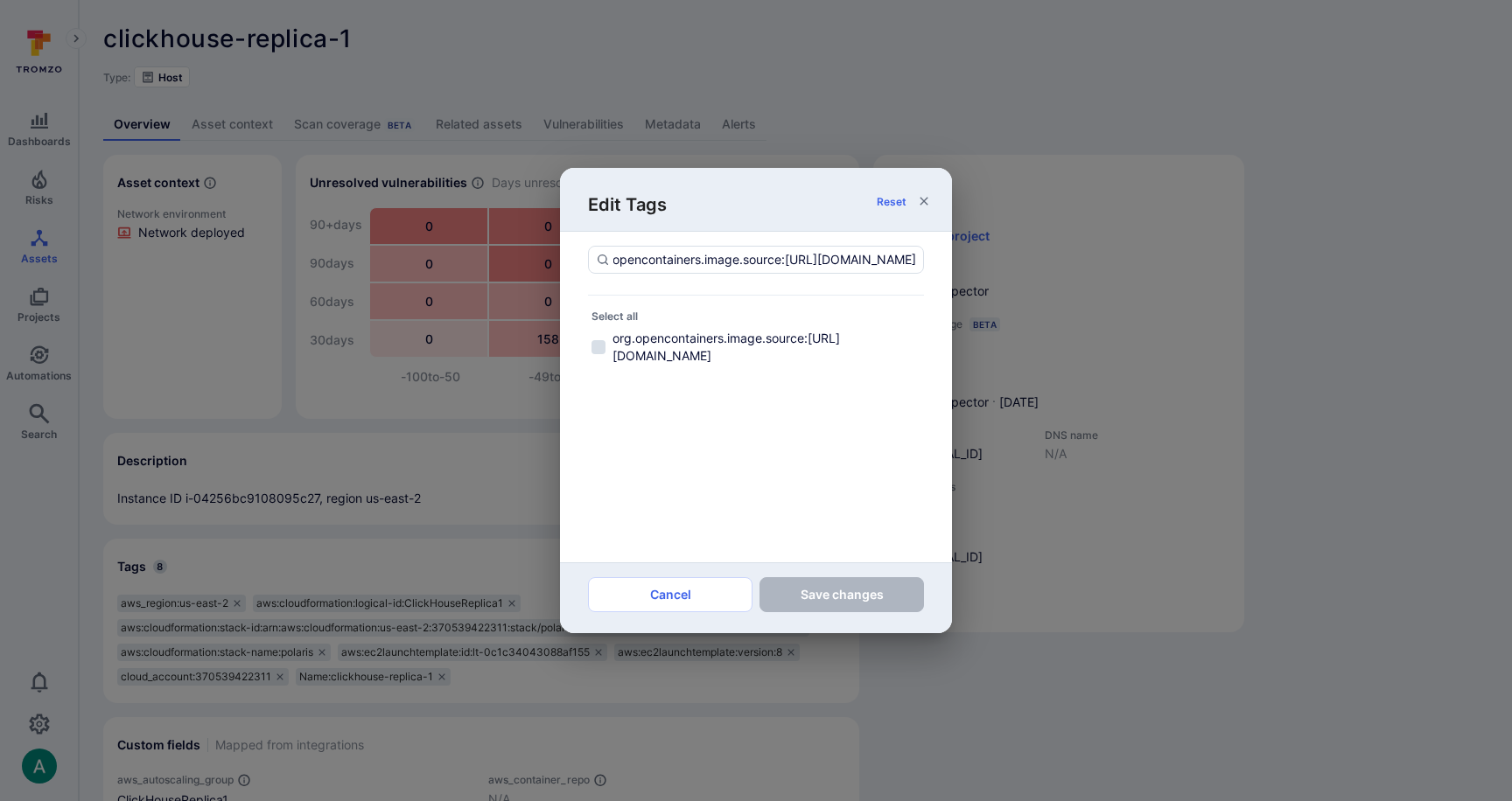
drag, startPoint x: 640, startPoint y: 251, endPoint x: 606, endPoint y: 300, distance: 59.6
click at [639, 251] on input "org.opencontainers.image.source:[URL][DOMAIN_NAME]" at bounding box center [764, 260] width 302 height 18
type input "org.opencontainers.image.source:[URL][DOMAIN_NAME]"
click at [600, 329] on label "org.opencontainers.image.source:[URL][DOMAIN_NAME]" at bounding box center [756, 347] width 336 height 38
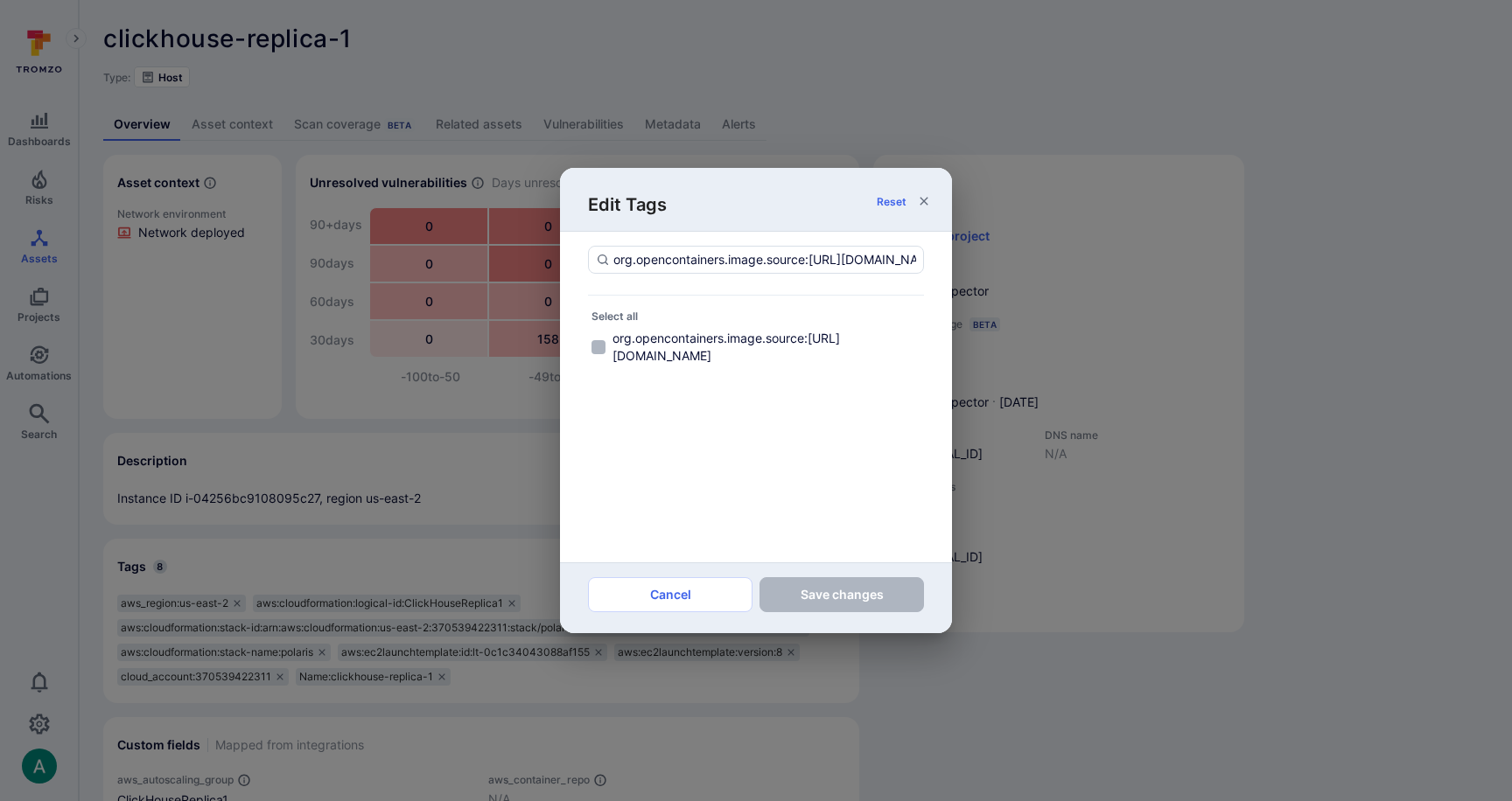
click at [600, 341] on input "org.opencontainers.image.source:[URL][DOMAIN_NAME]" at bounding box center [599, 348] width 14 height 14
checkbox input "true"
click at [831, 573] on div "Cancel Save changes" at bounding box center [756, 598] width 392 height 70
click at [841, 587] on button "Save changes" at bounding box center [841, 594] width 164 height 35
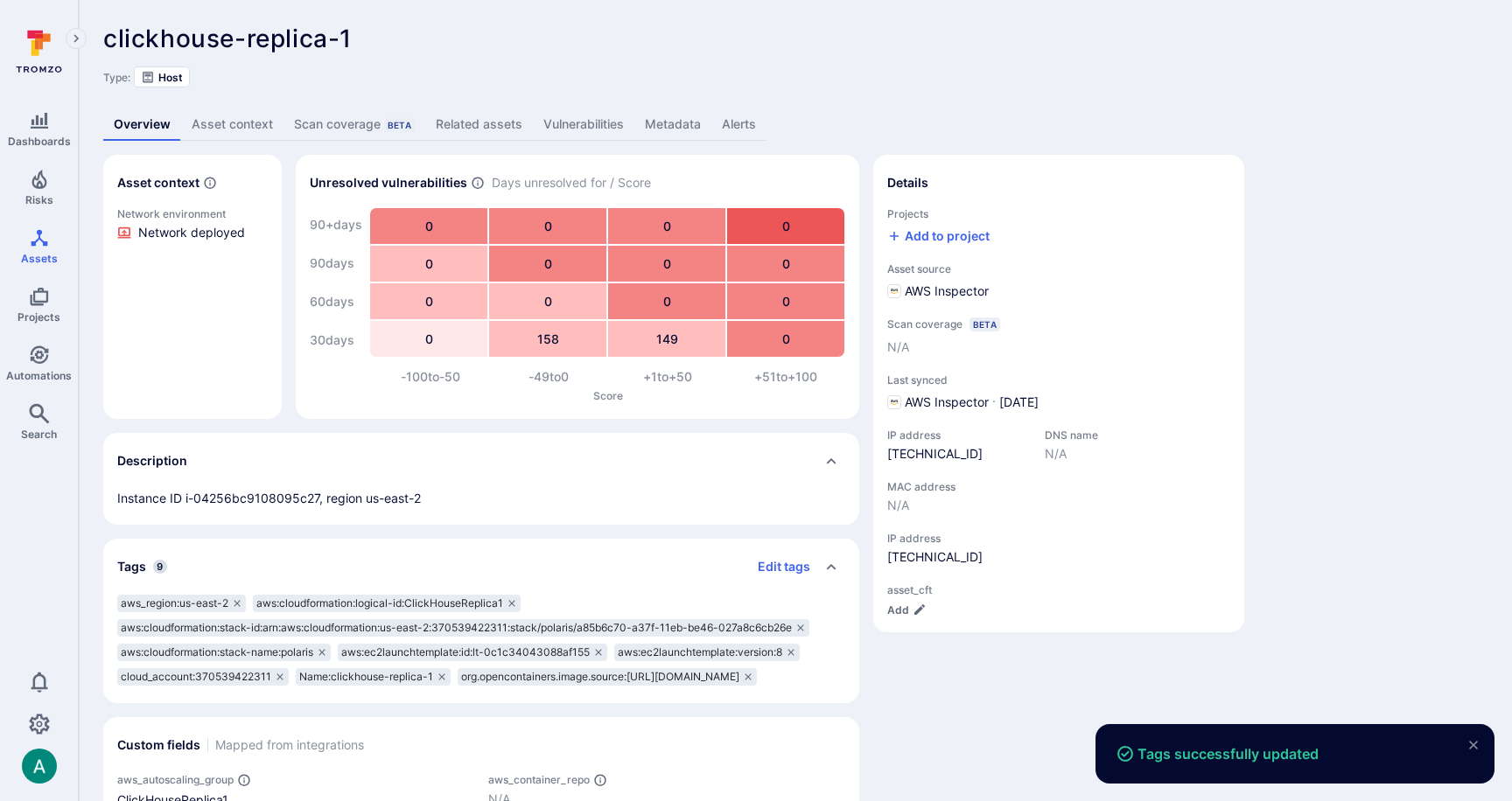
click at [1150, 52] on div "clickhouse-replica-1 ... Show more" at bounding box center [670, 37] width 1134 height 28
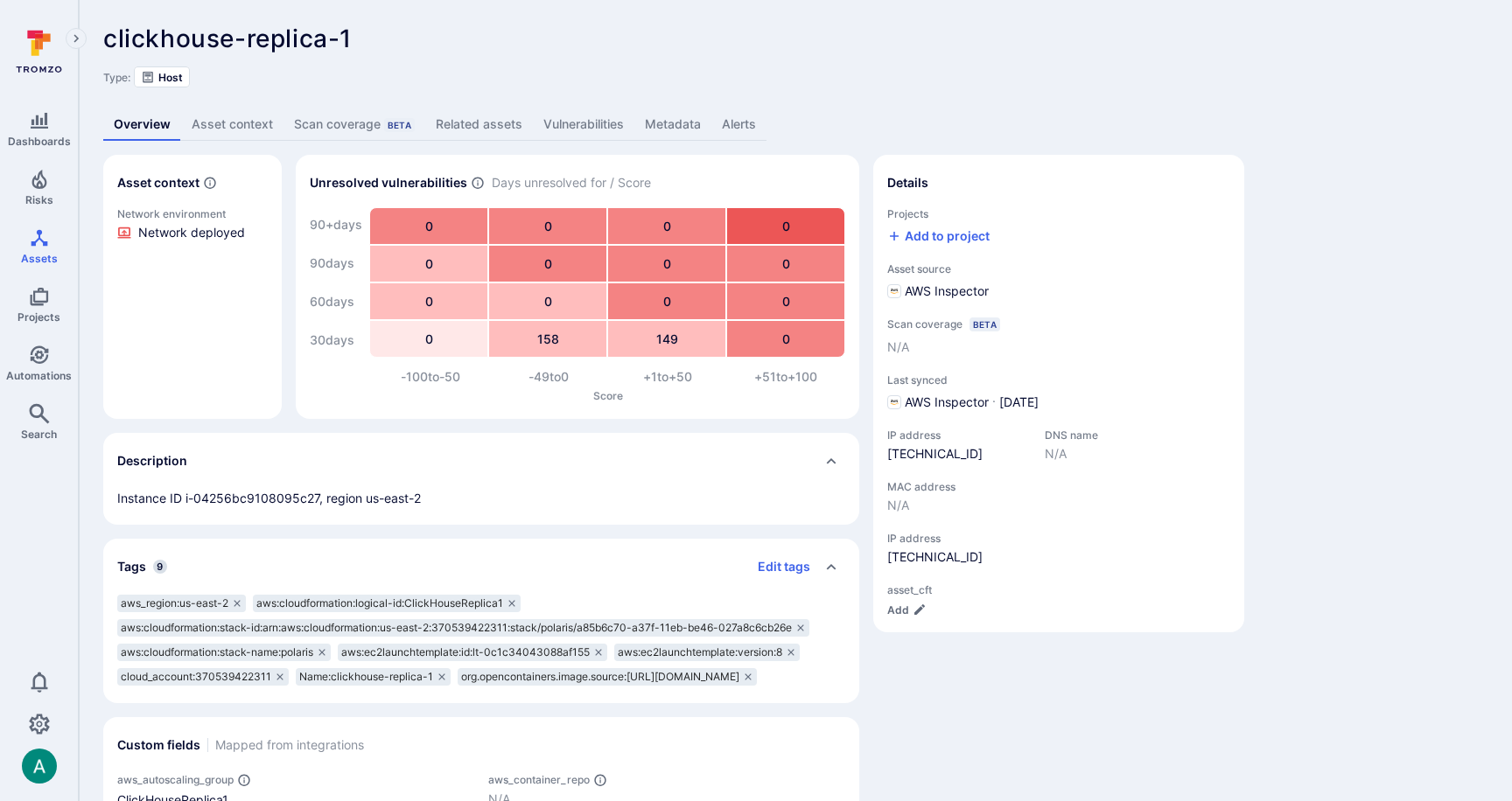
drag, startPoint x: 495, startPoint y: 701, endPoint x: 118, endPoint y: 705, distance: 377.0
click at [458, 686] on div "org.opencontainers.image.source:https://github.com/TromsoSecurity/stereo" at bounding box center [607, 677] width 299 height 18
copy span "org.opencontainers.image.source:https://github.com/TromsoSecurity/stereo"
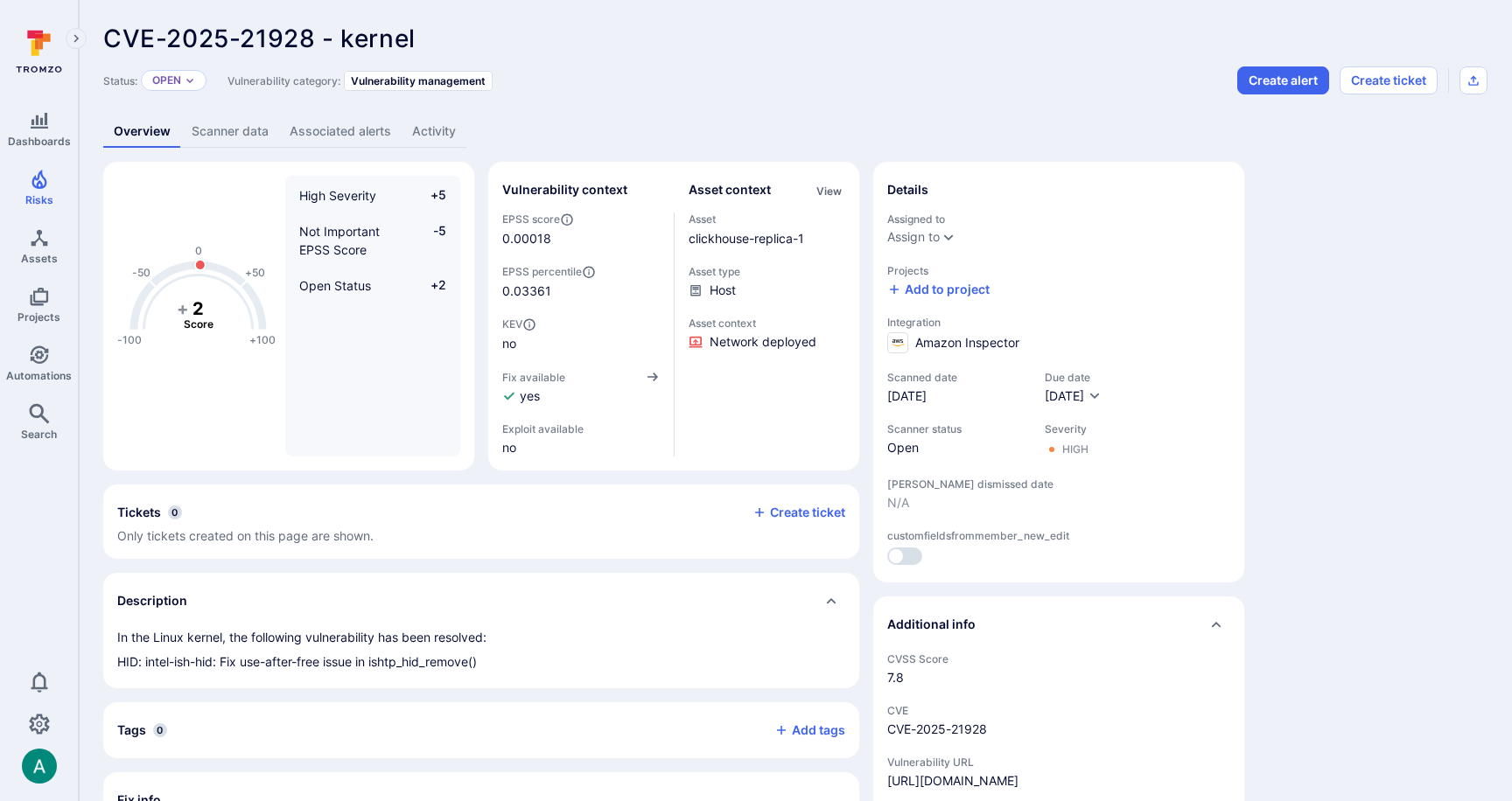
click at [1041, 44] on div "CVE-2025-21928 - kernel ... Show more" at bounding box center [670, 37] width 1134 height 28
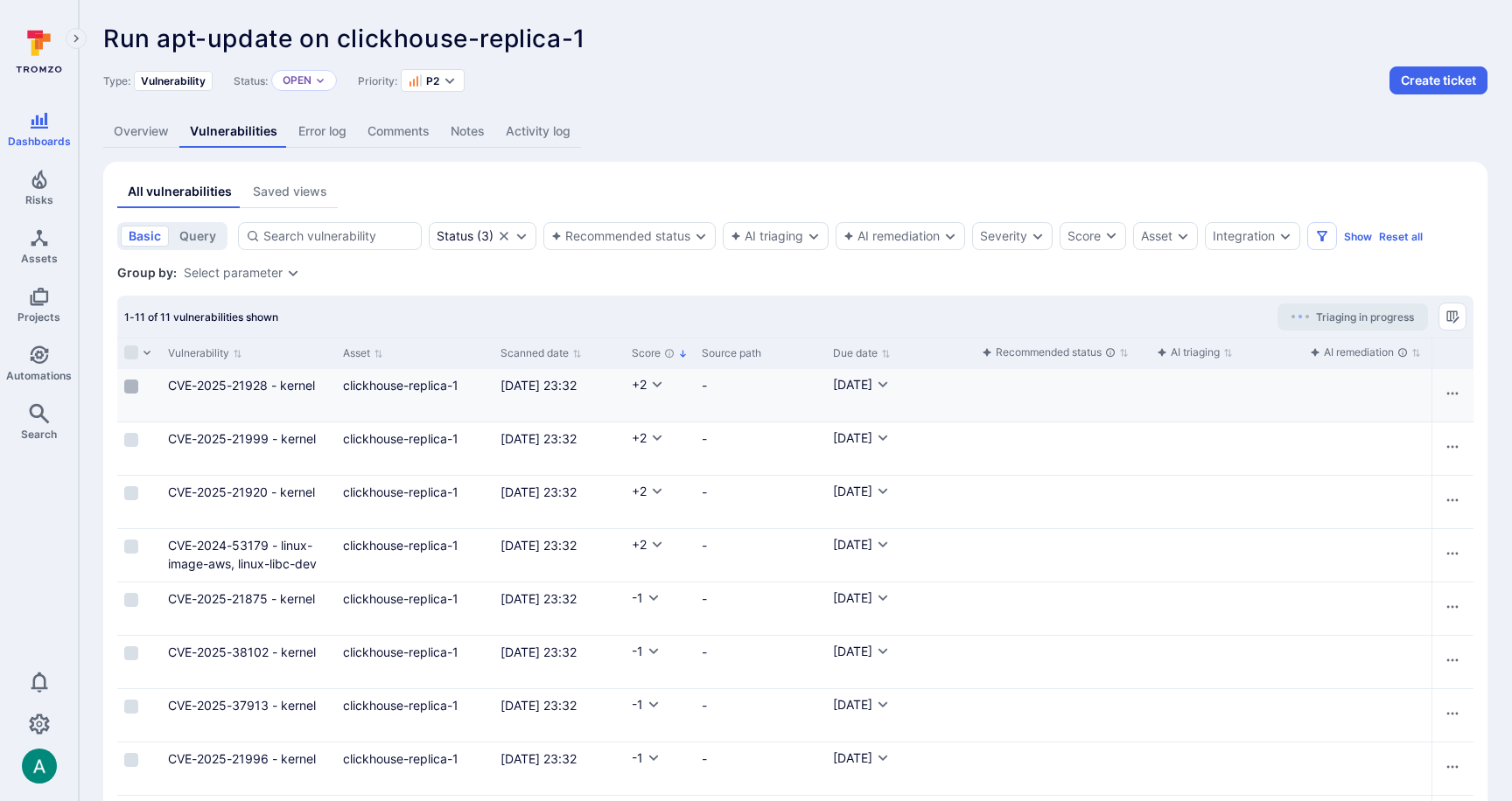
click at [136, 383] on input "Select row" at bounding box center [131, 387] width 14 height 14
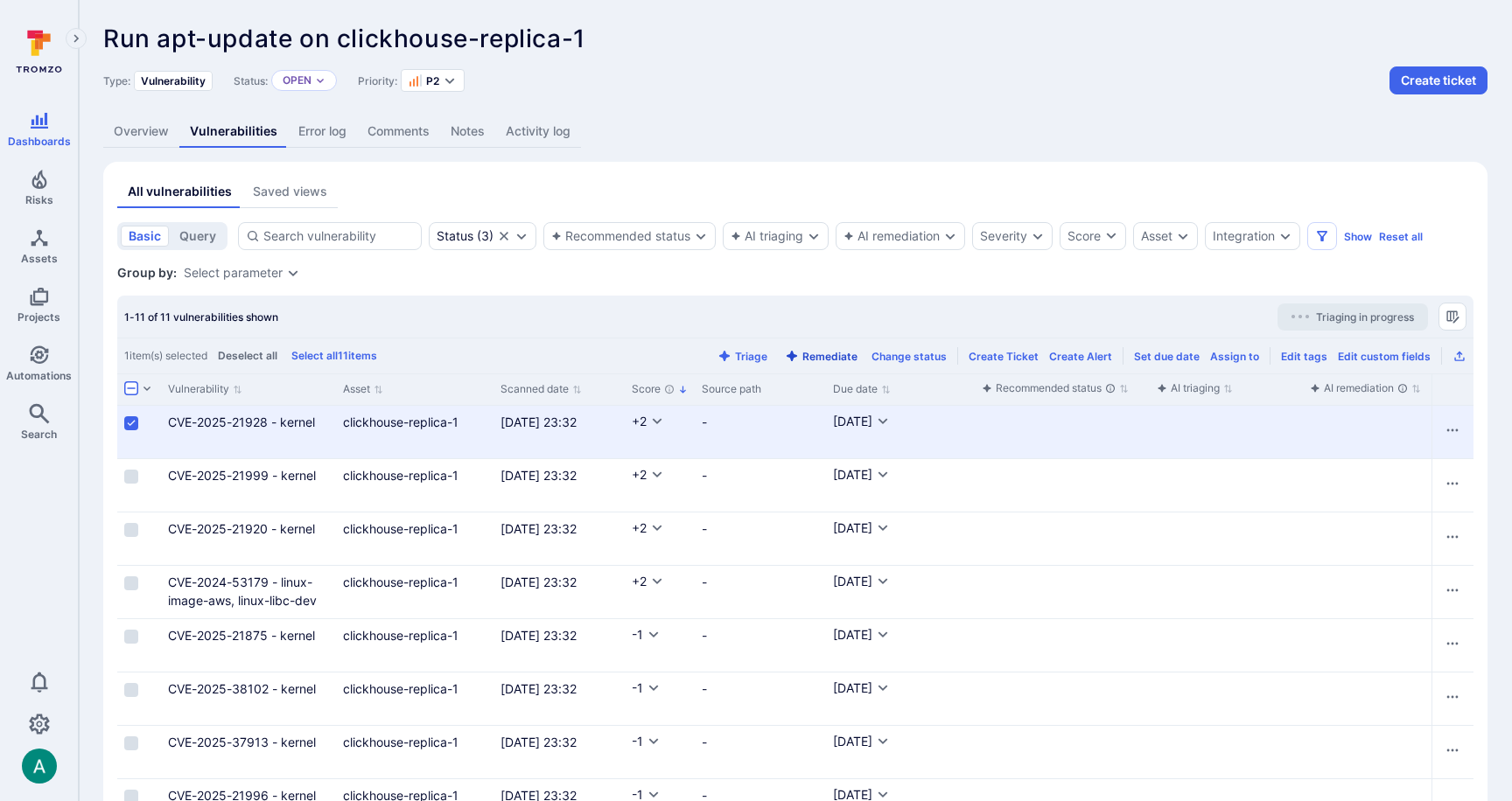
click at [816, 356] on button "Remediate" at bounding box center [821, 356] width 79 height 13
click at [416, 424] on link "clickhouse-replica-1" at bounding box center [400, 422] width 115 height 15
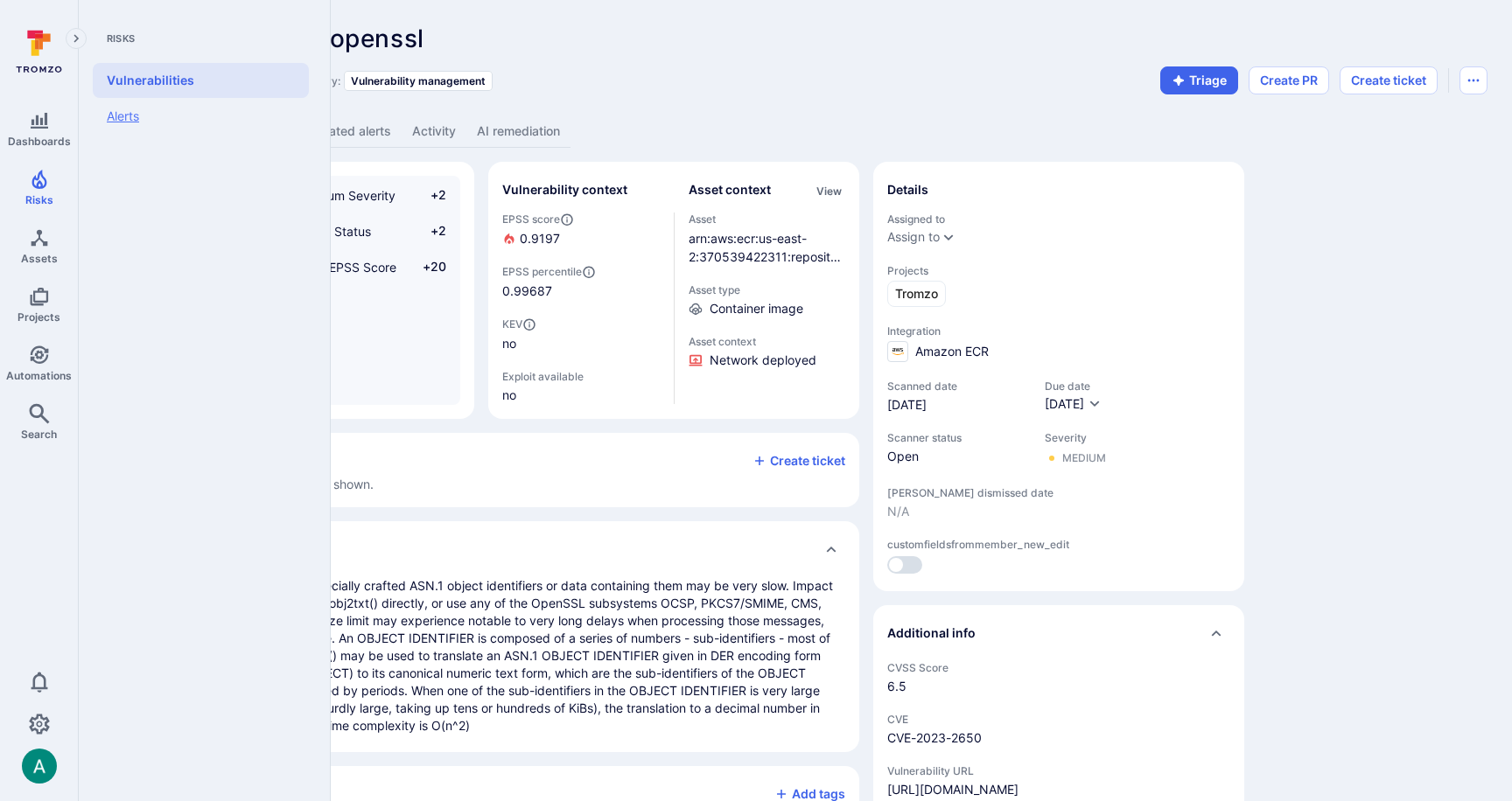
click at [126, 118] on link "Alerts" at bounding box center [201, 116] width 216 height 37
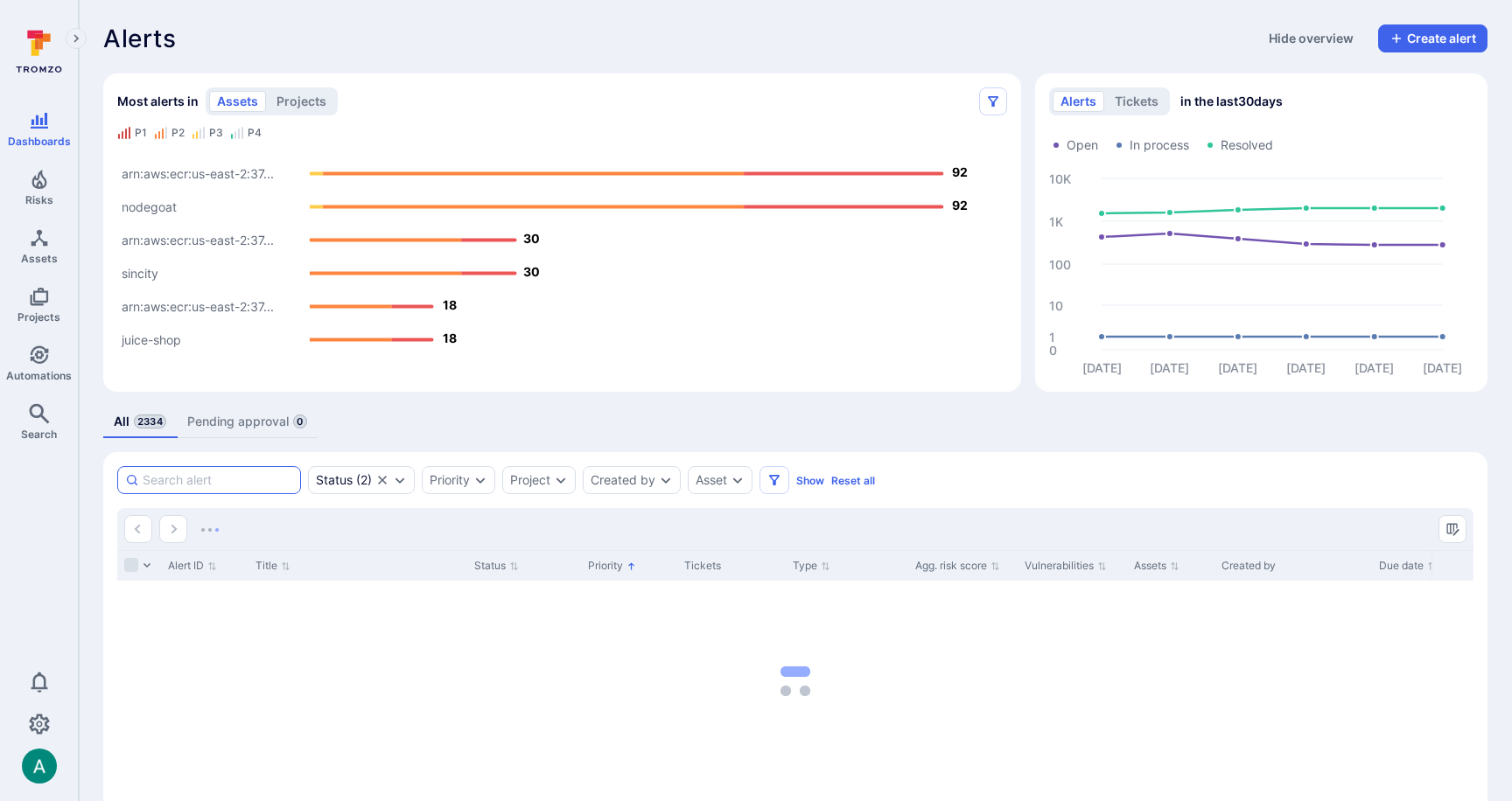
click at [244, 472] on input at bounding box center [218, 481] width 151 height 18
paste input "ALT-228230"
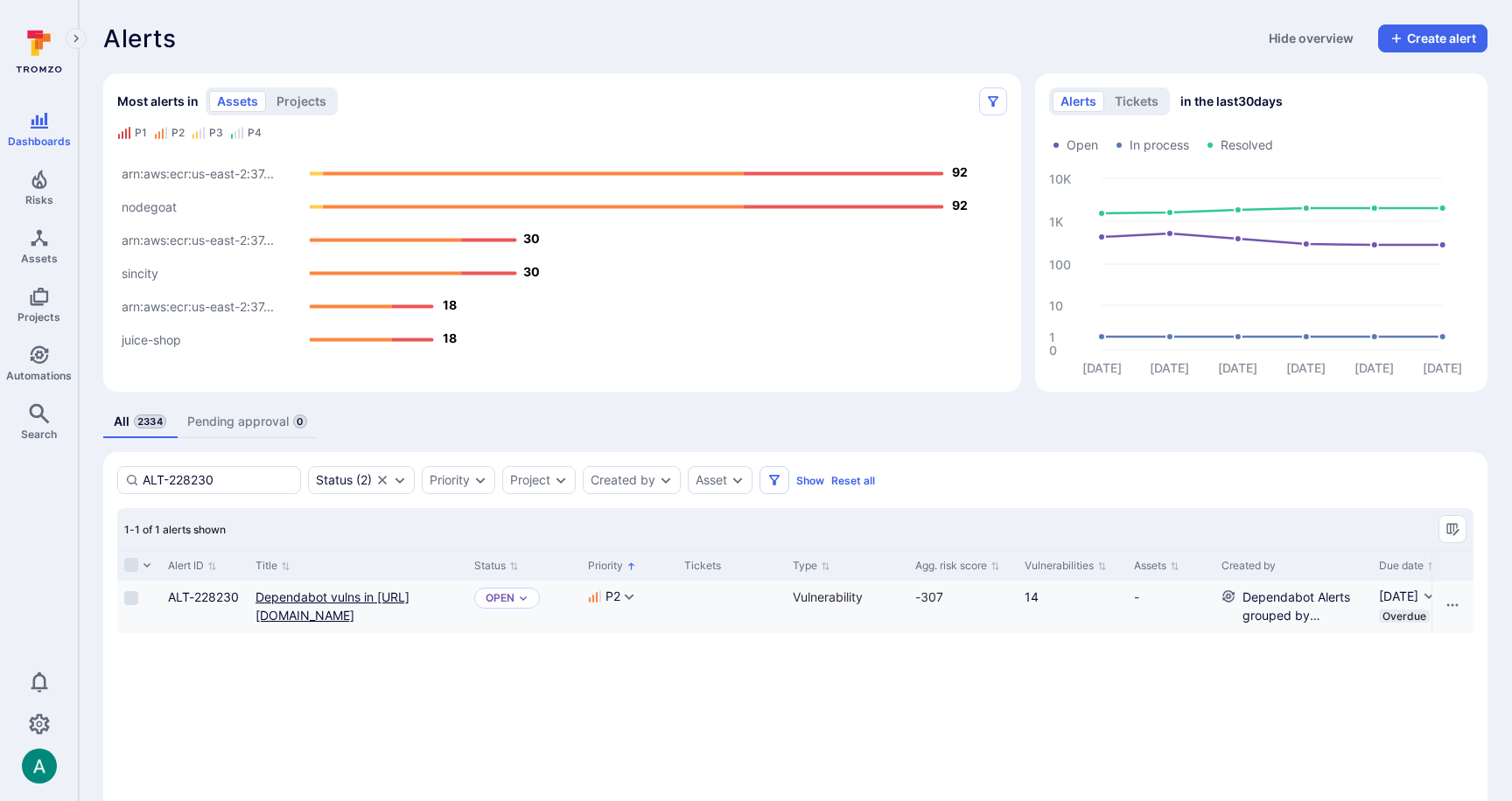
type input "ALT-228230"
click at [335, 610] on link "Dependabot vulns in https://github.com/TromsoSecurity/stereo/blob/master/cubejs…" at bounding box center [332, 606] width 154 height 33
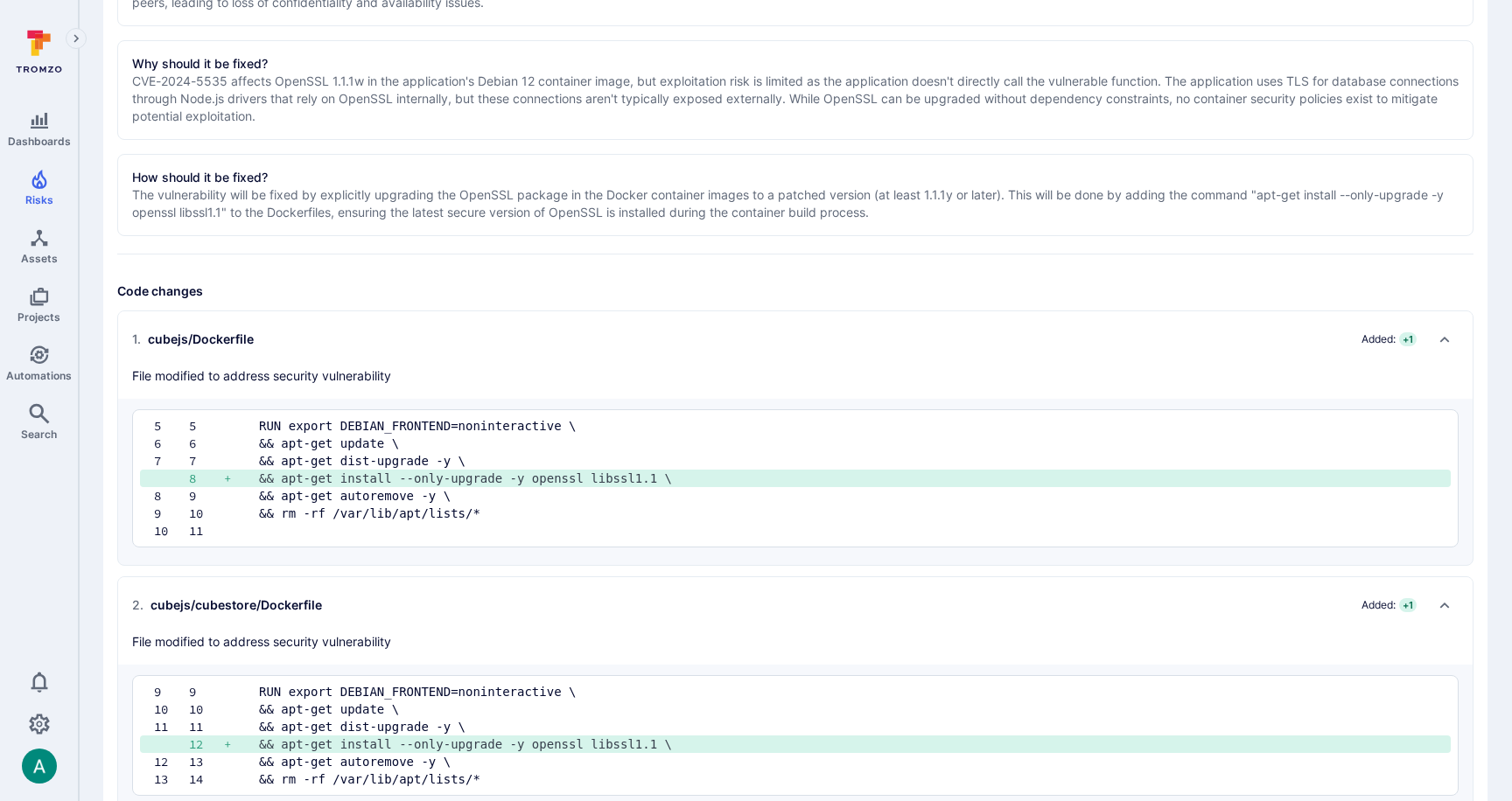
scroll to position [466, 0]
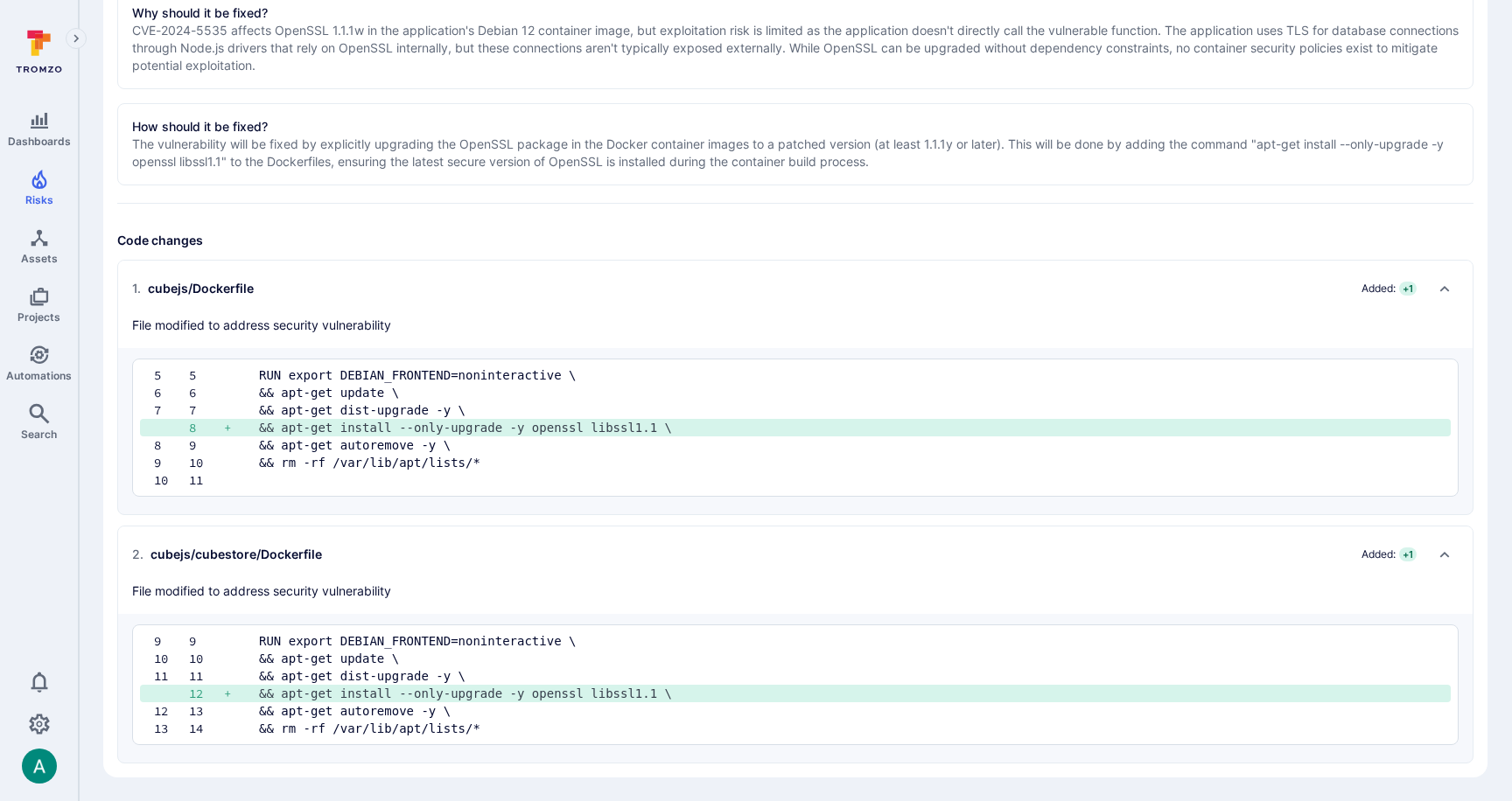
click at [1350, 86] on section "Why should it be fixed? CVE-2024-5535 affects OpenSSL 1.1.1w in the application…" at bounding box center [795, 39] width 1356 height 100
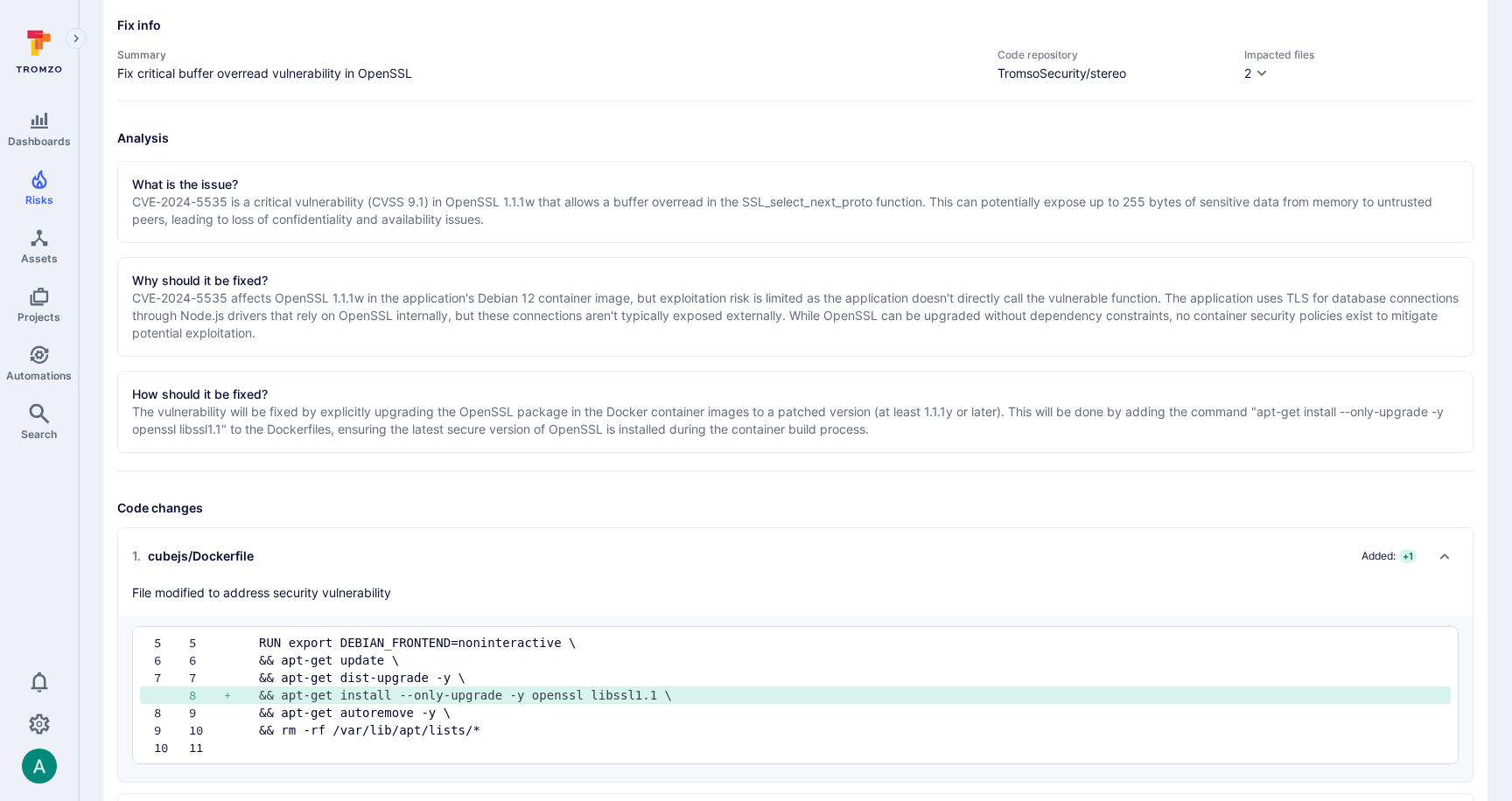
scroll to position [0, 0]
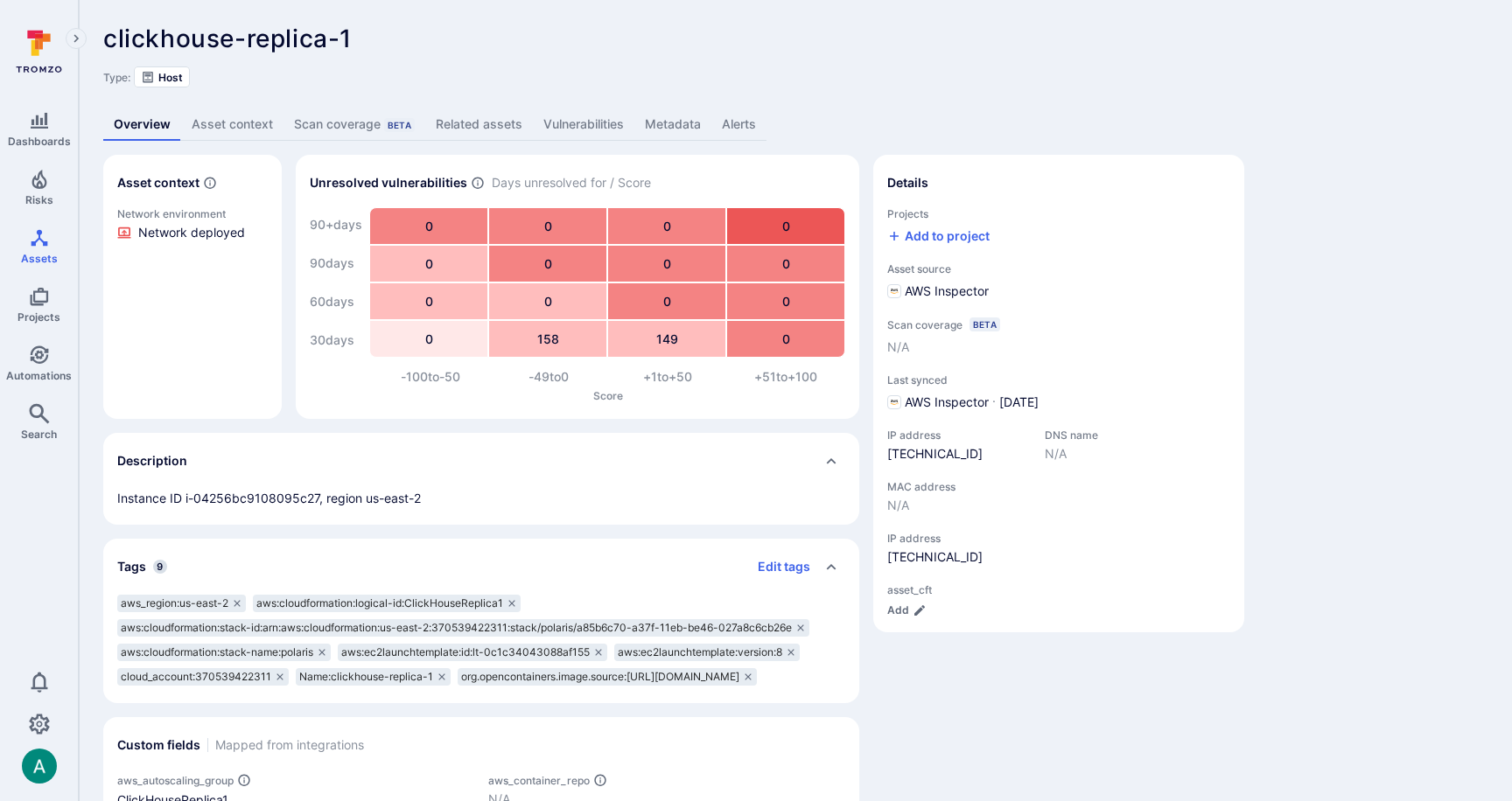
click at [592, 122] on link "Vulnerabilities" at bounding box center [583, 125] width 102 height 32
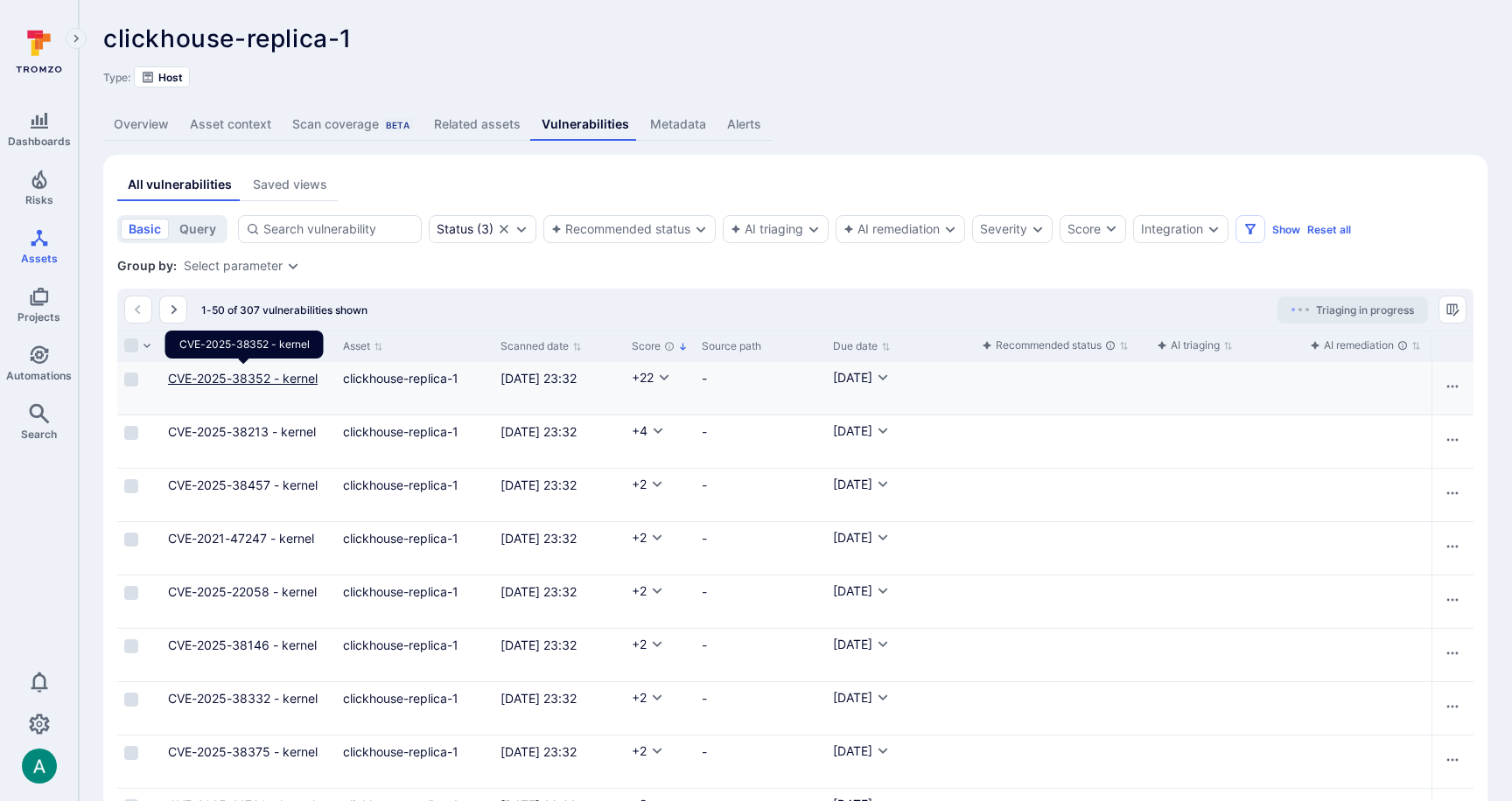
click at [225, 375] on link "CVE-2025-38352 - kernel" at bounding box center [243, 378] width 150 height 15
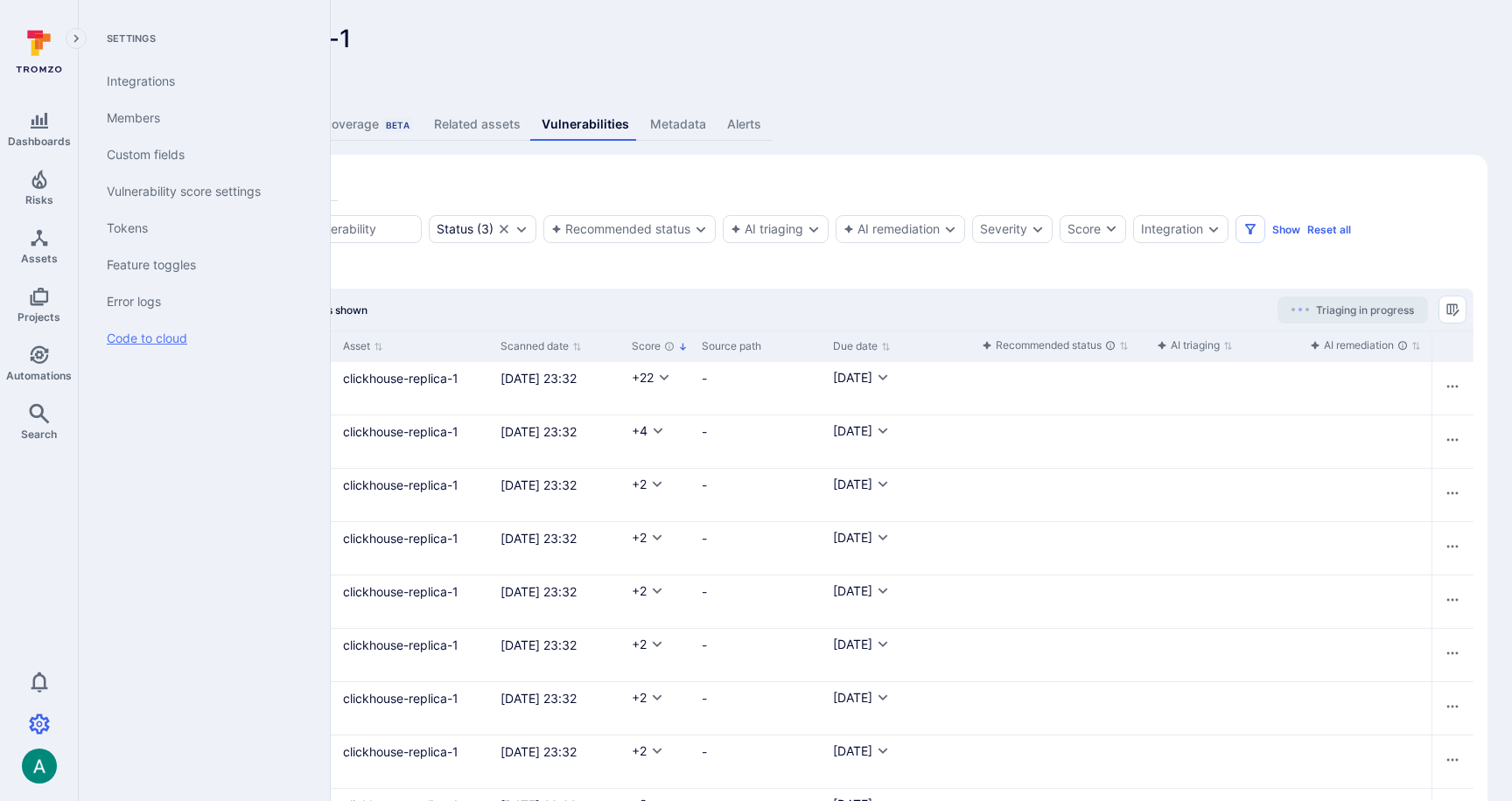
click at [171, 338] on link "Code to cloud" at bounding box center [201, 338] width 216 height 37
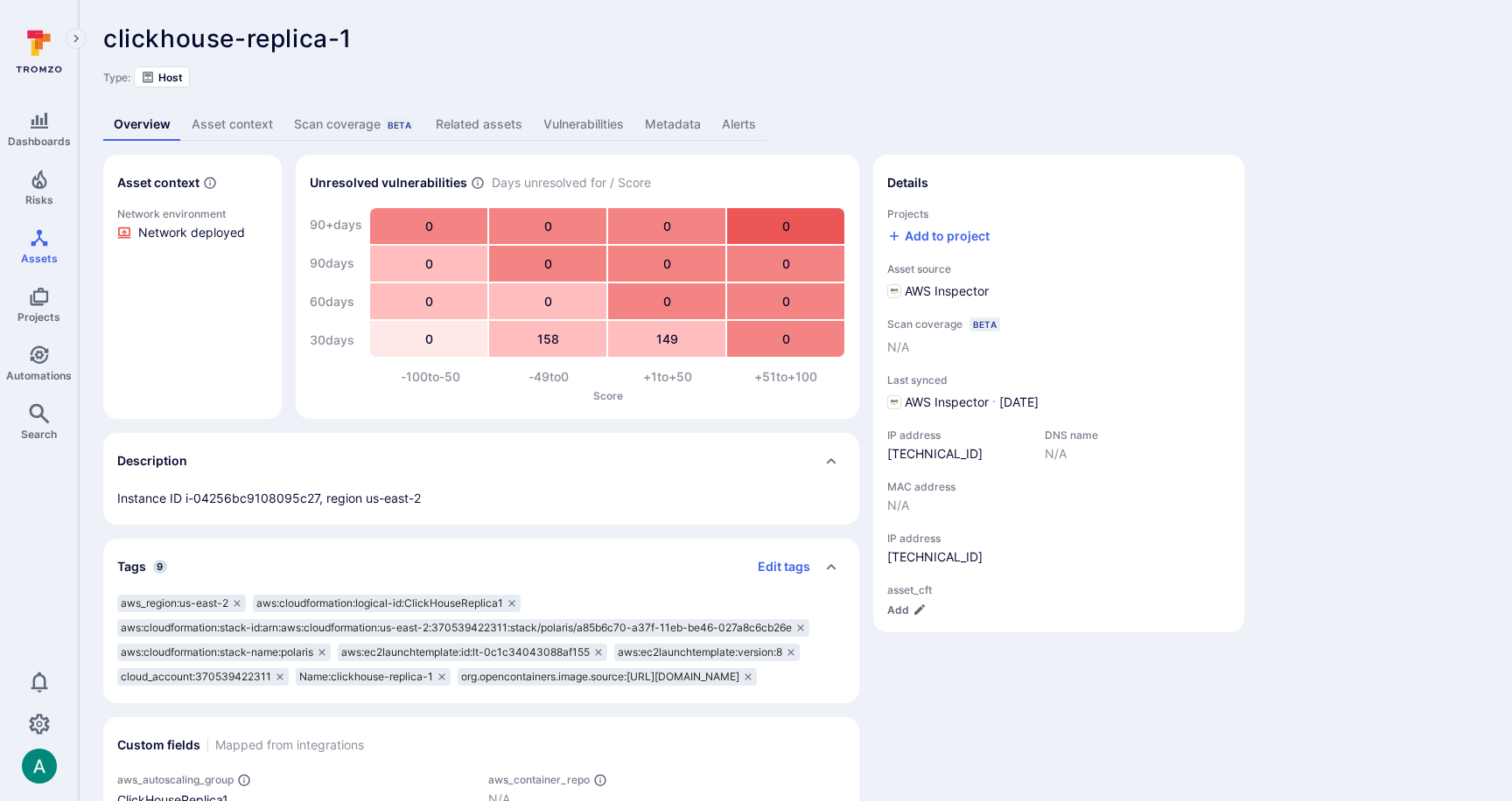
click at [599, 123] on link "Vulnerabilities" at bounding box center [583, 125] width 102 height 32
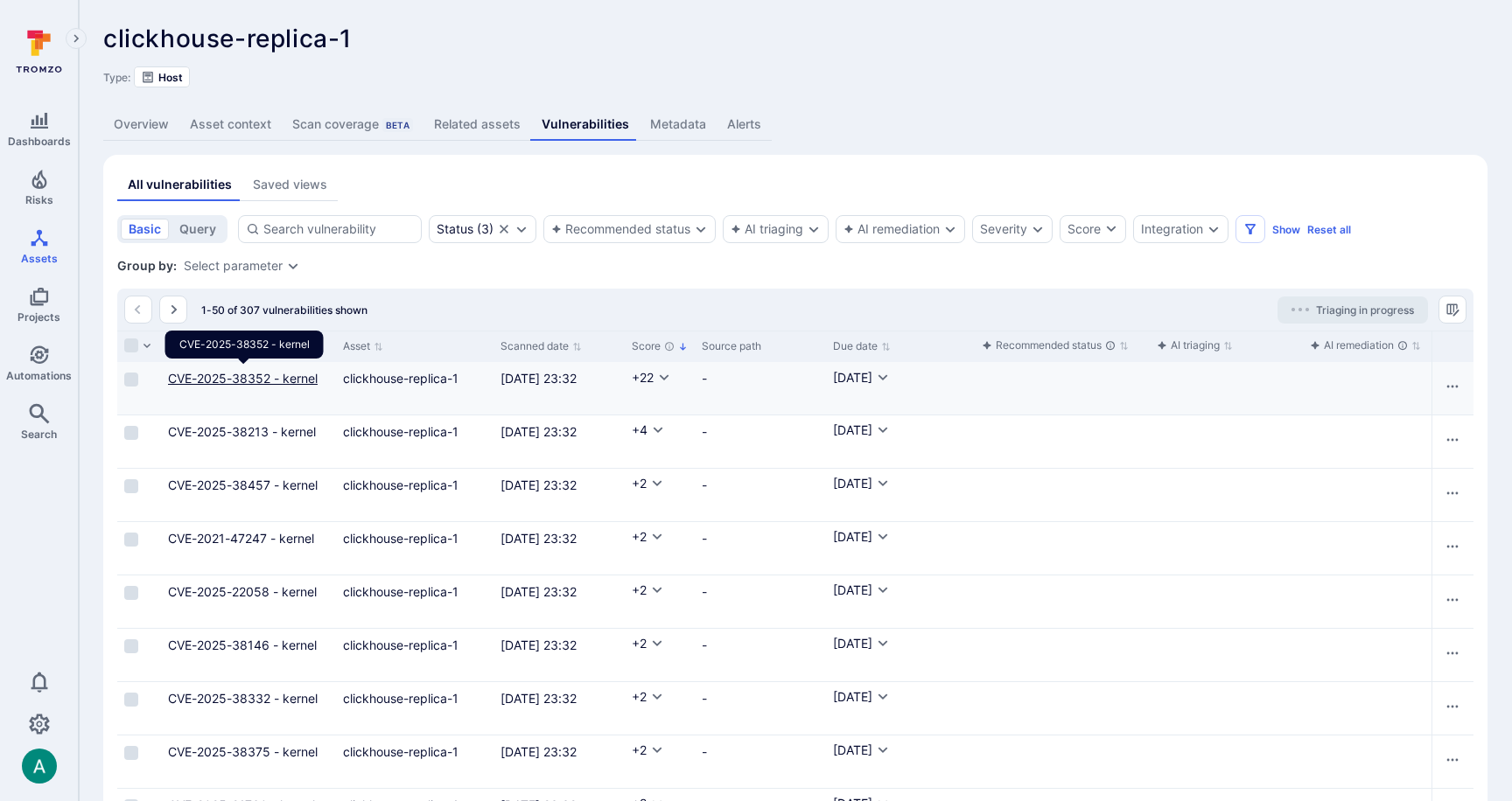
click at [284, 377] on link "CVE-2025-38352 - kernel" at bounding box center [243, 378] width 150 height 15
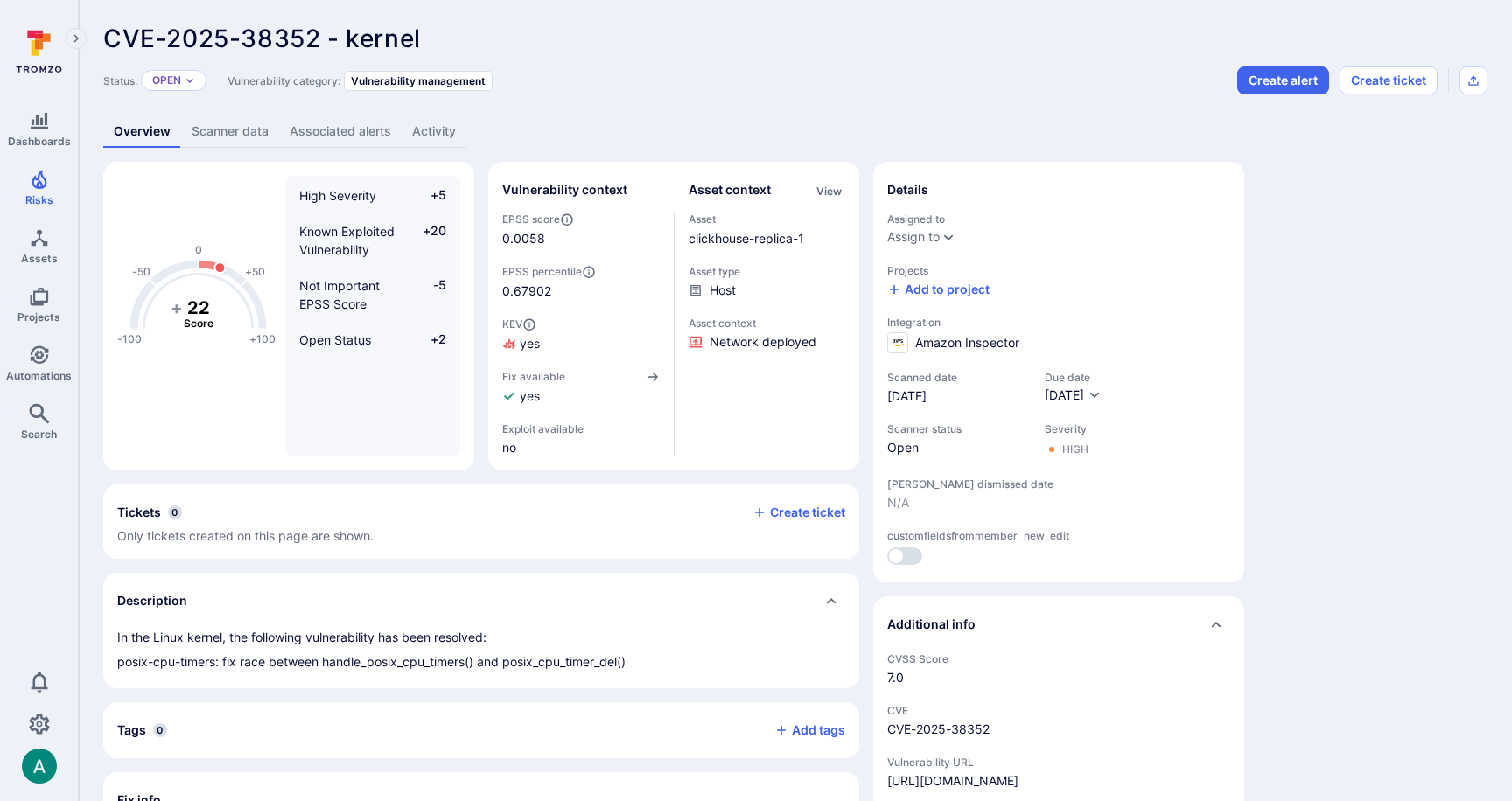
click at [230, 129] on link "Scanner data" at bounding box center [230, 131] width 98 height 32
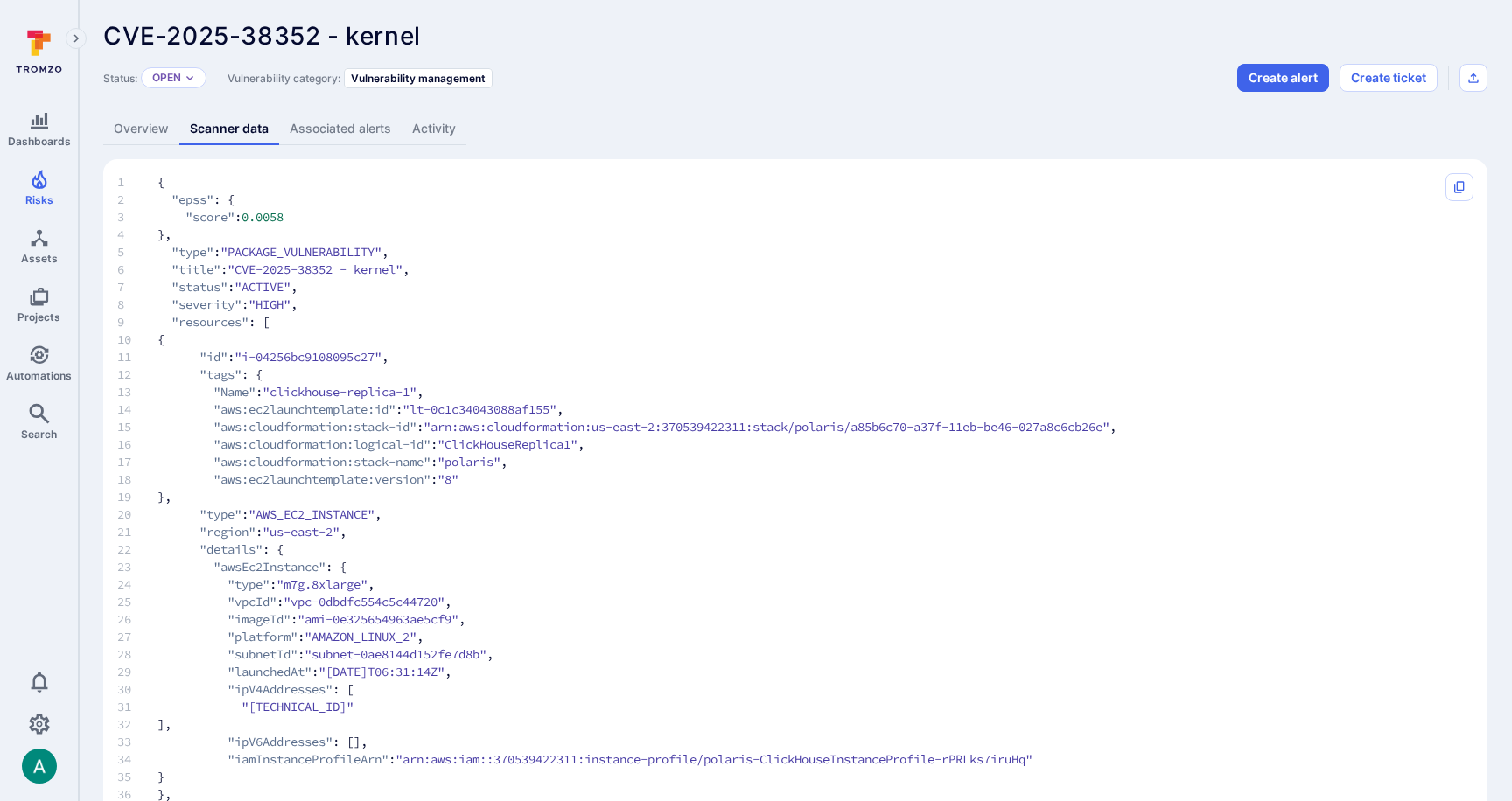
scroll to position [14, 0]
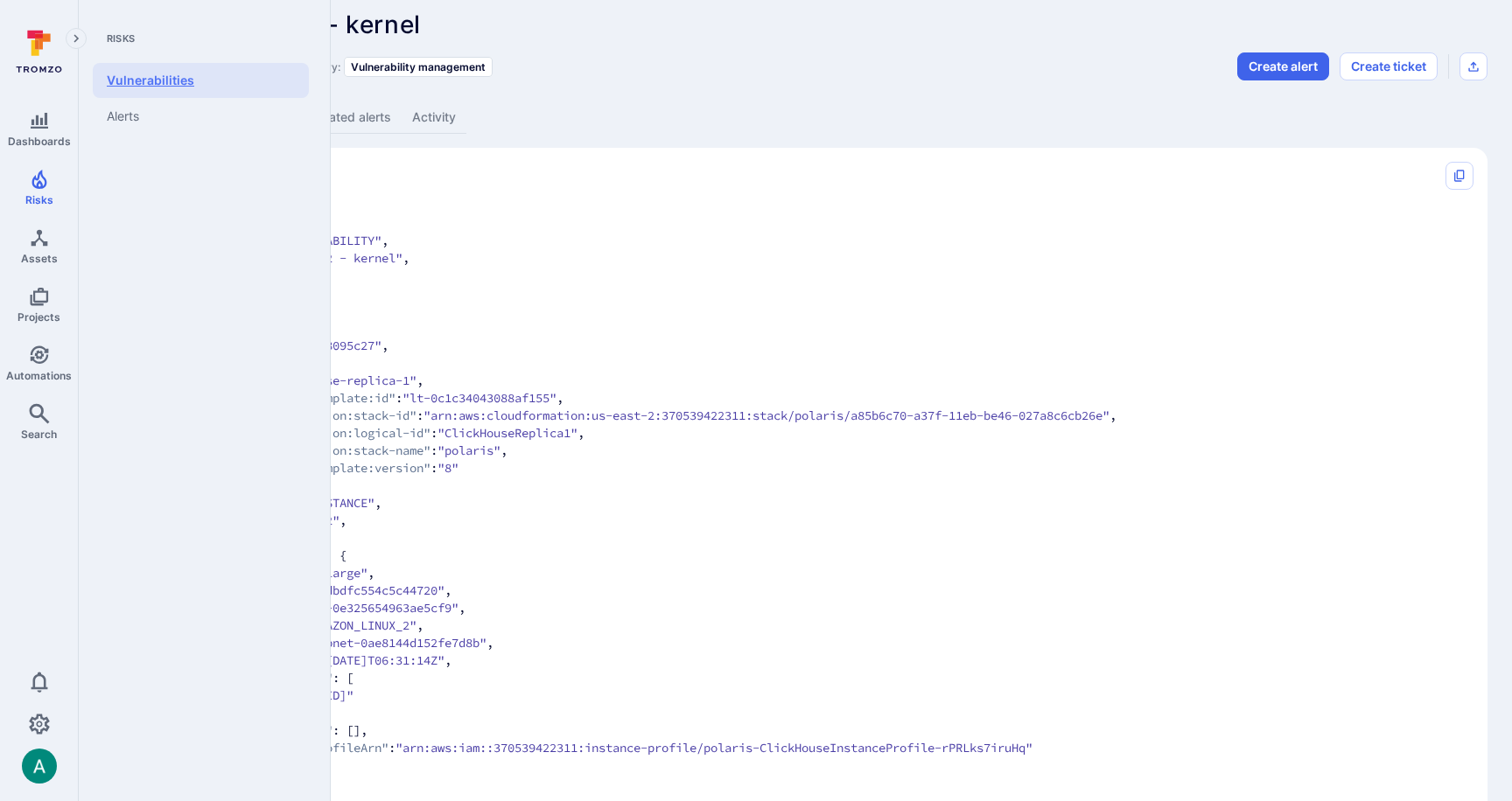
click at [194, 80] on link "Vulnerabilities" at bounding box center [201, 80] width 216 height 35
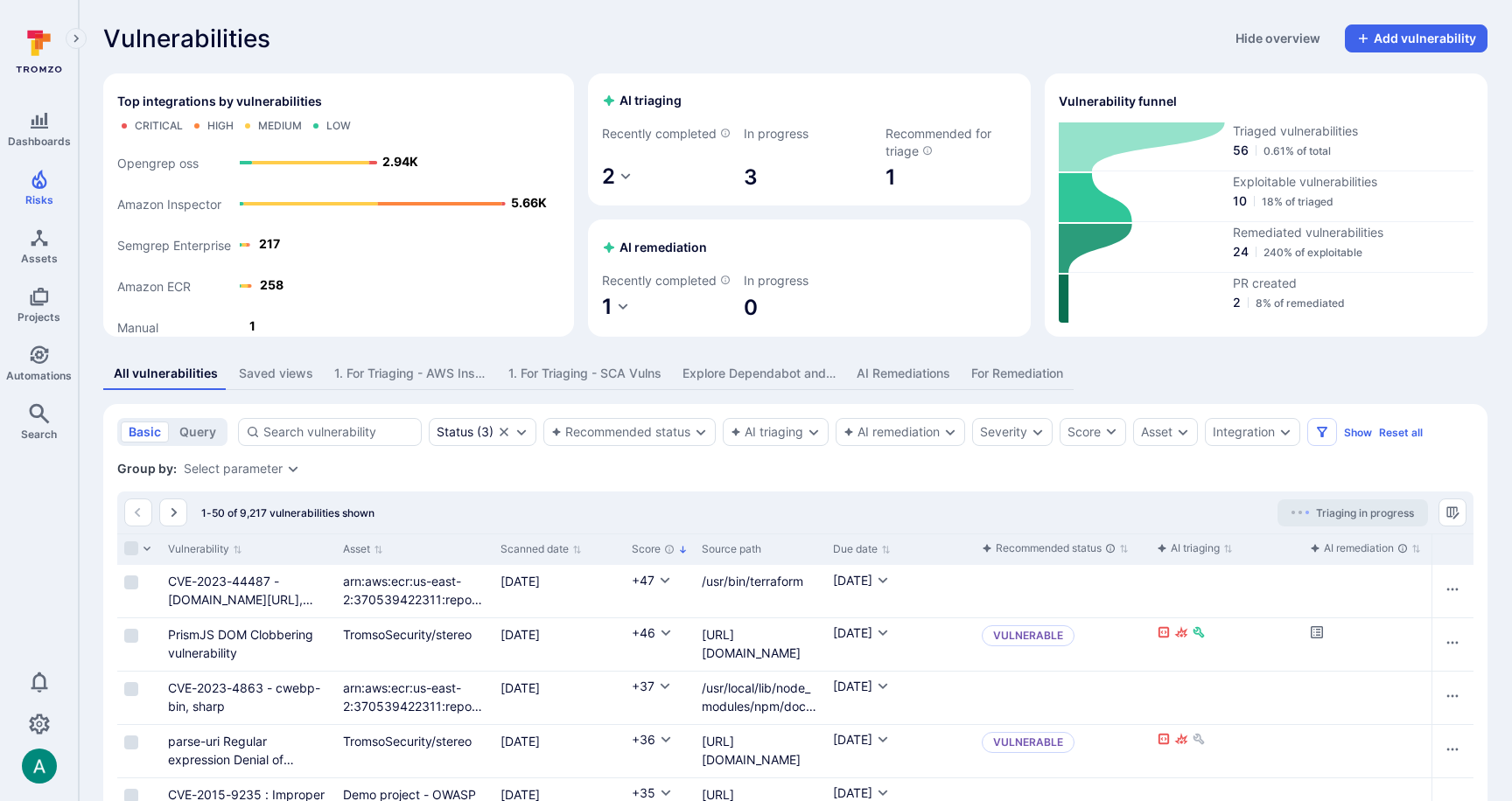
click at [762, 383] on div "Explore Dependabot and Inspector Vulns" at bounding box center [759, 374] width 153 height 18
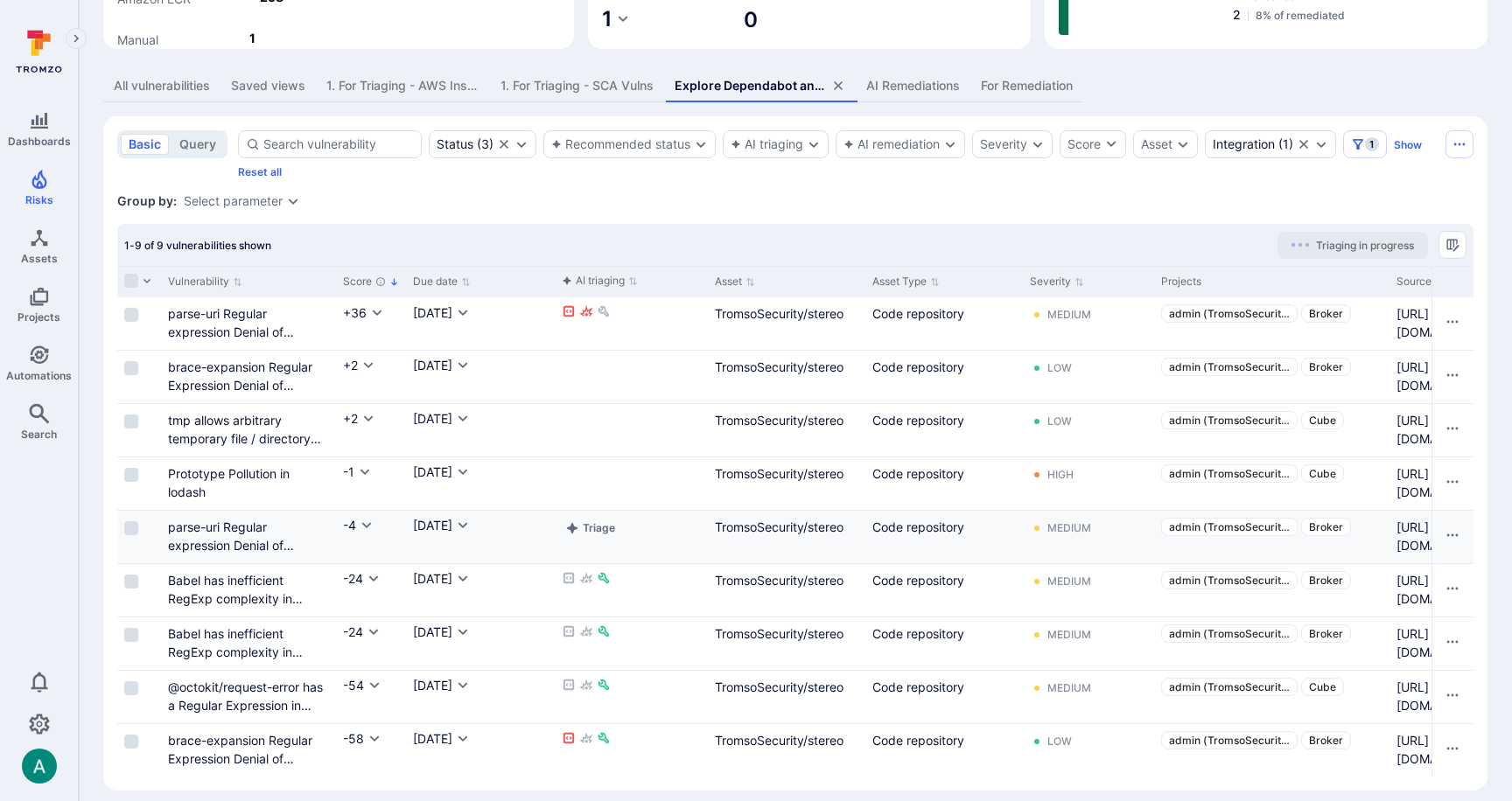
scroll to position [320, 0]
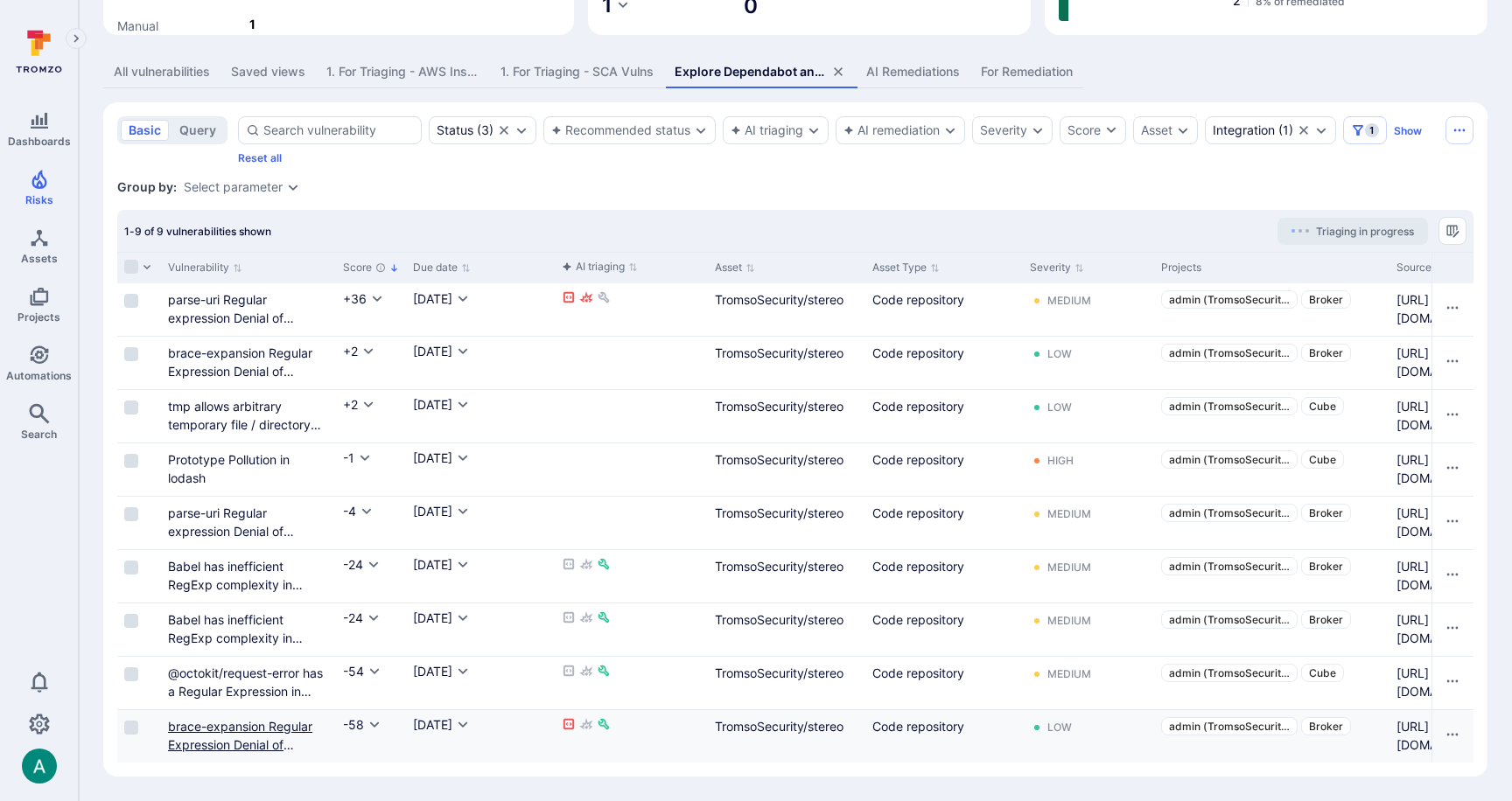
click at [290, 731] on link "brace-expansion Regular Expression Denial of Service vulnerability" at bounding box center [240, 745] width 145 height 52
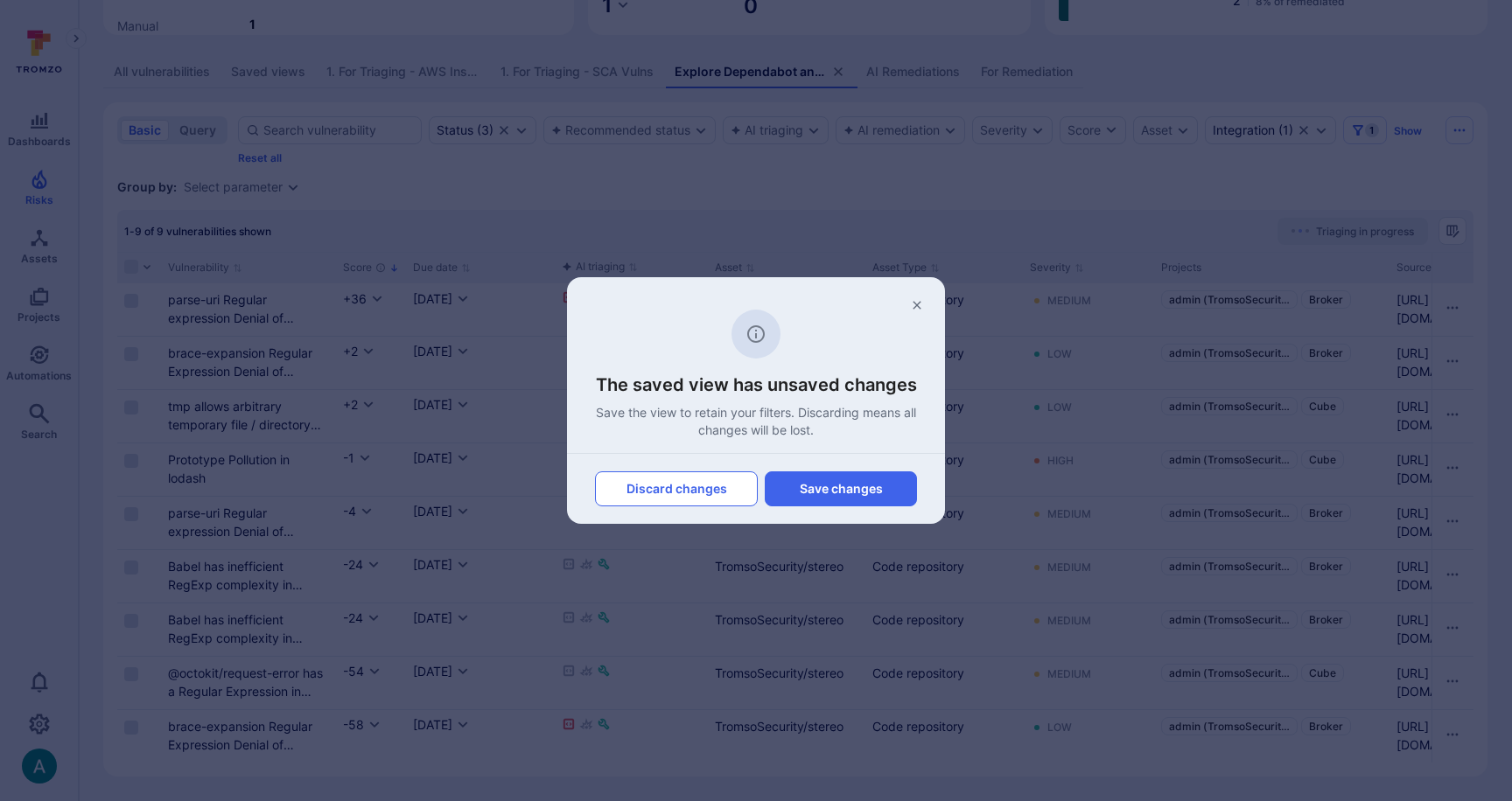
click at [671, 481] on button "Discard changes" at bounding box center [676, 489] width 162 height 35
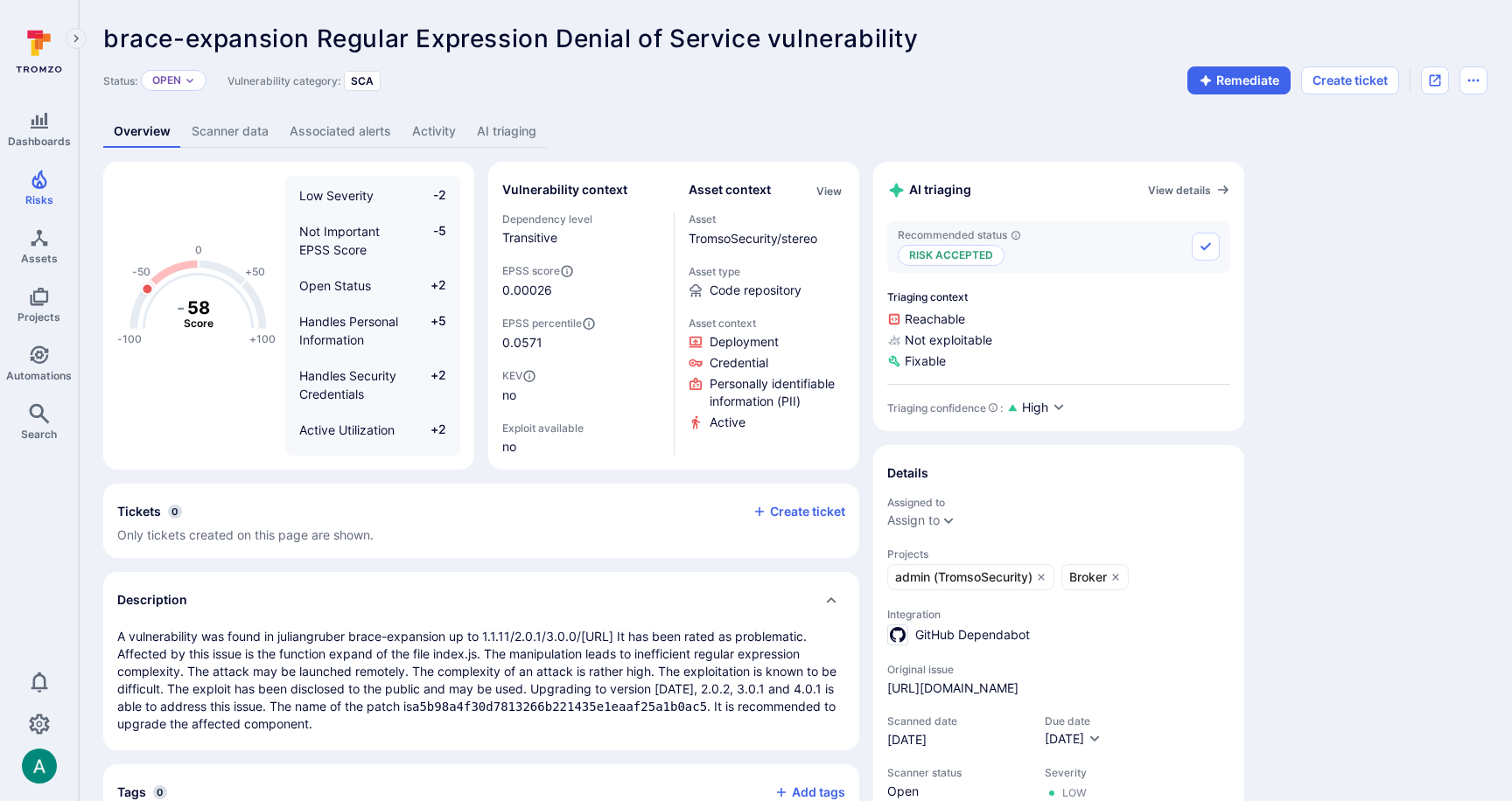
click at [501, 128] on link "AI triaging" at bounding box center [507, 131] width 80 height 32
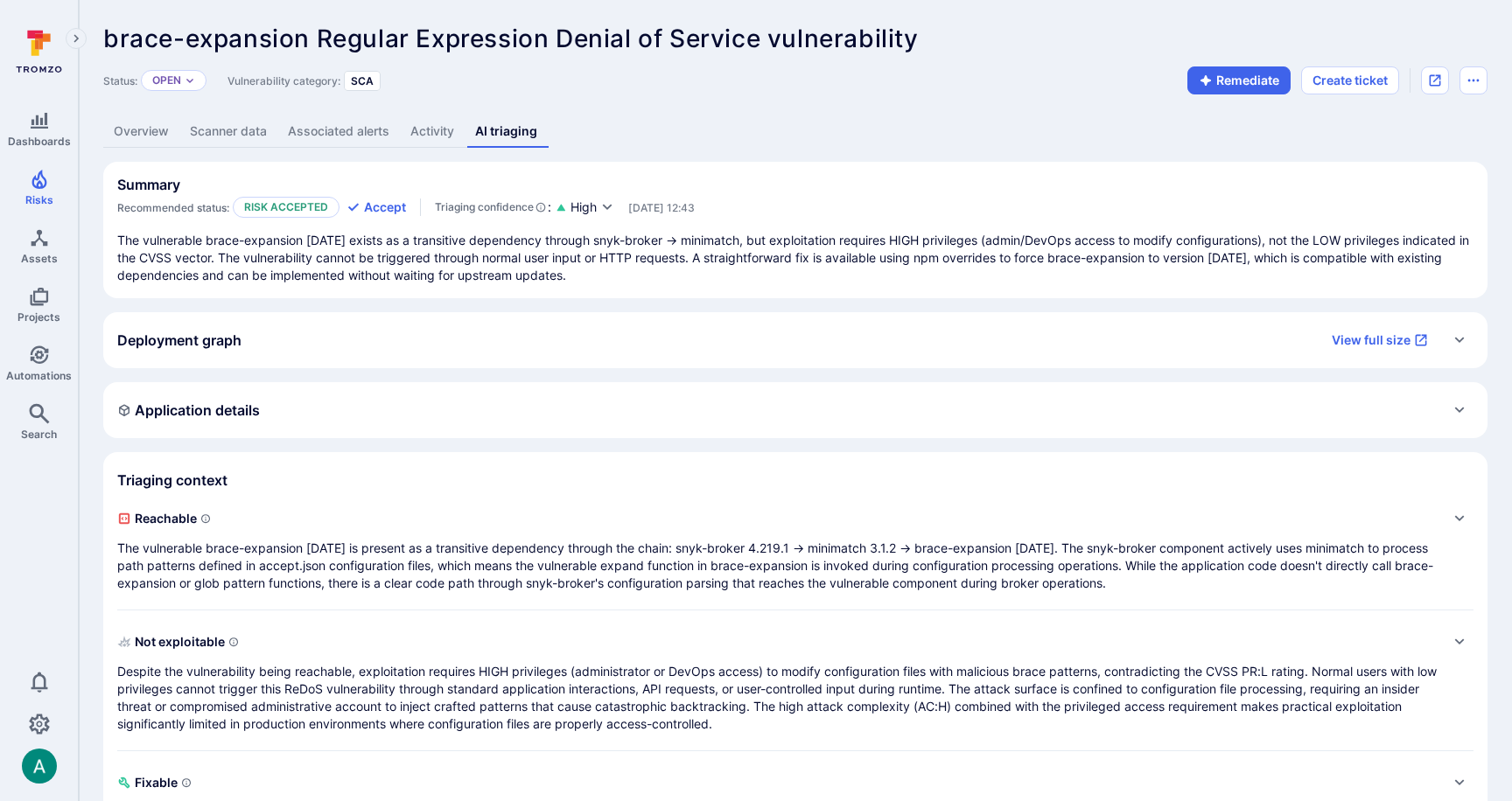
scroll to position [111, 0]
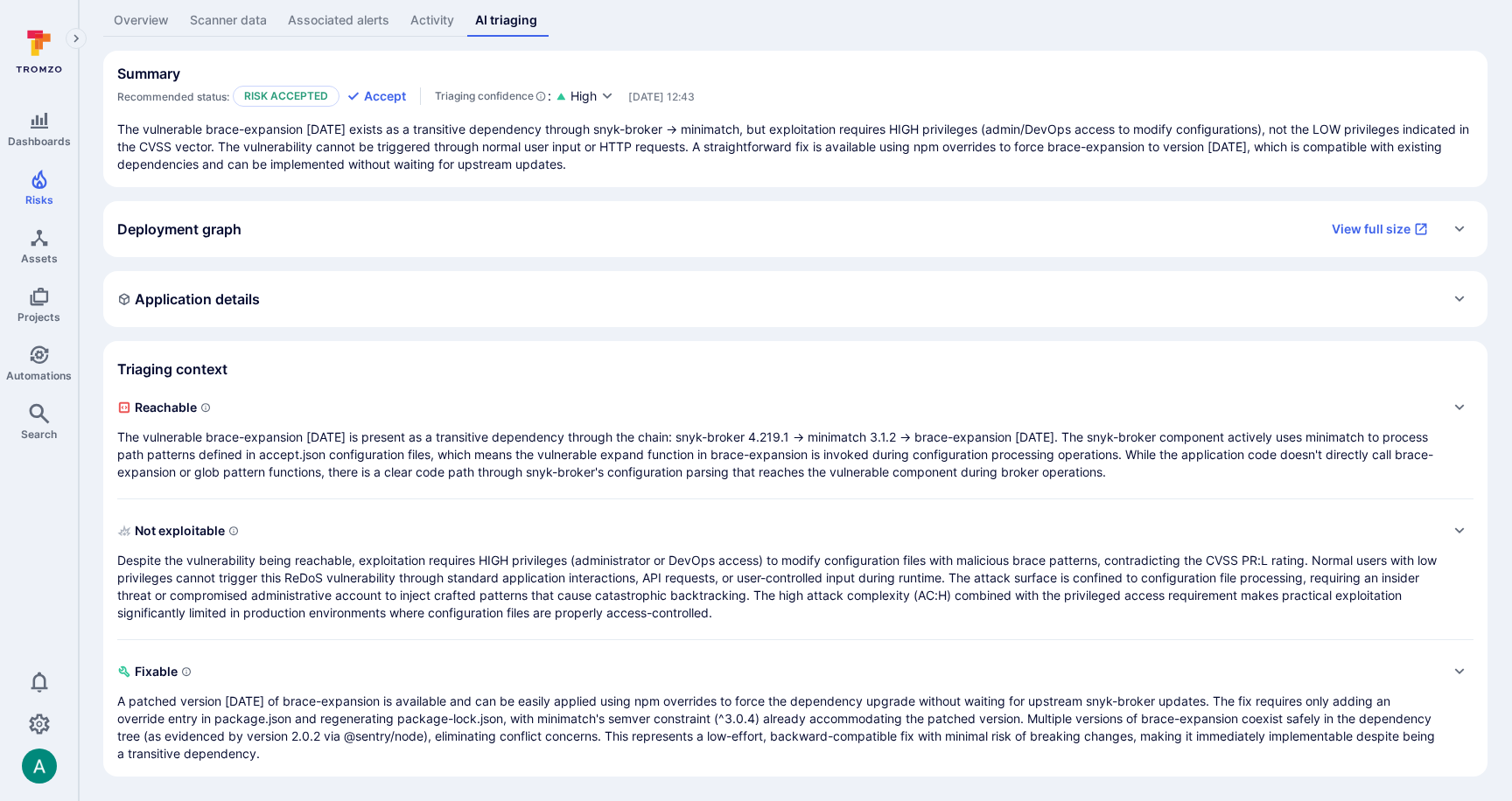
click at [336, 290] on div "Application details" at bounding box center [795, 299] width 1356 height 28
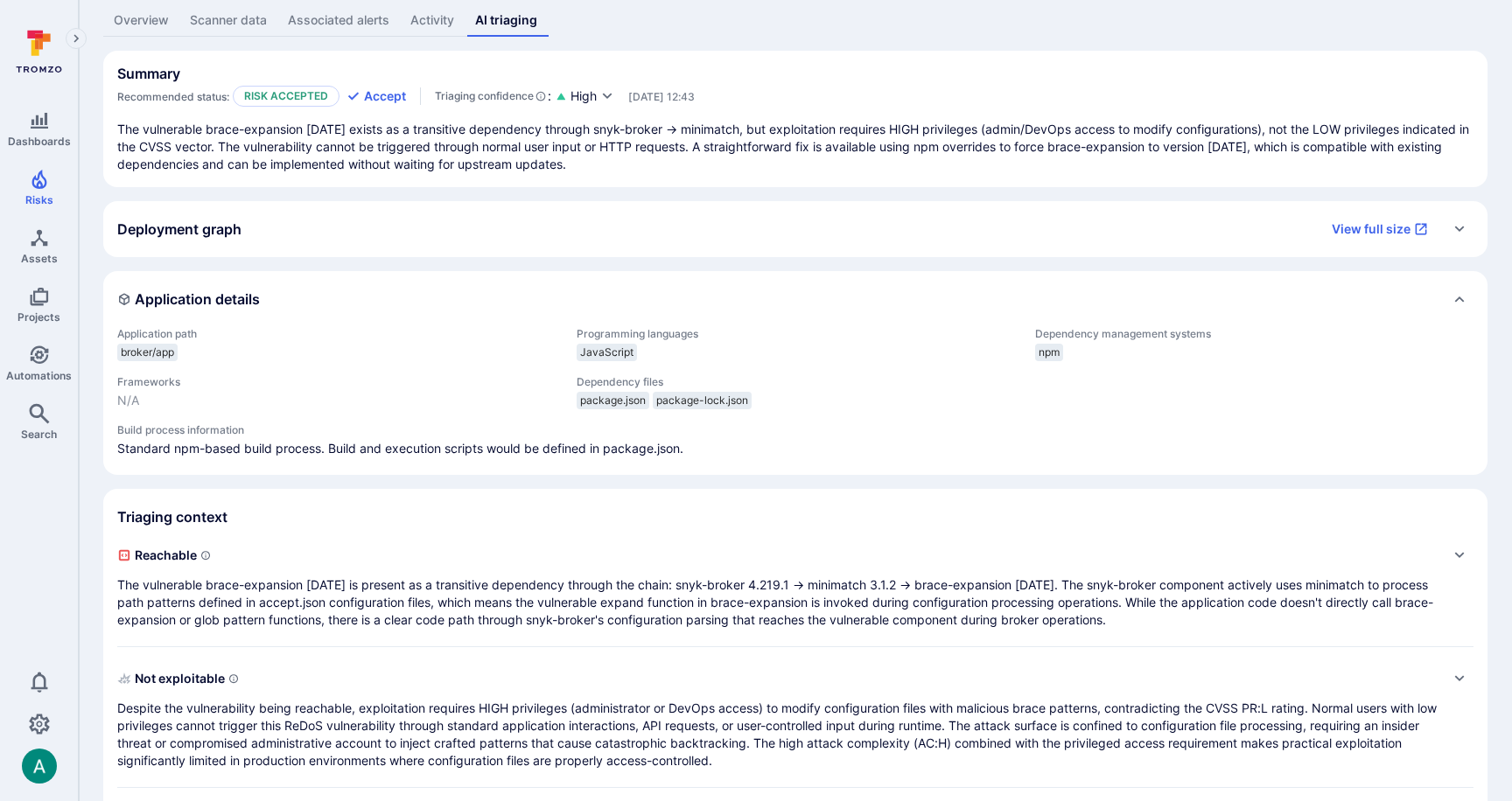
click at [336, 290] on div "Application details" at bounding box center [795, 299] width 1356 height 28
